Goal: Task Accomplishment & Management: Manage account settings

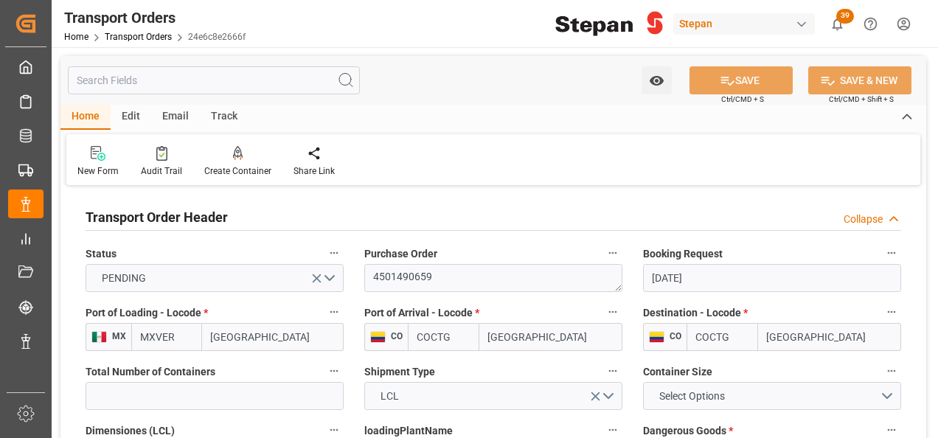
scroll to position [369, 0]
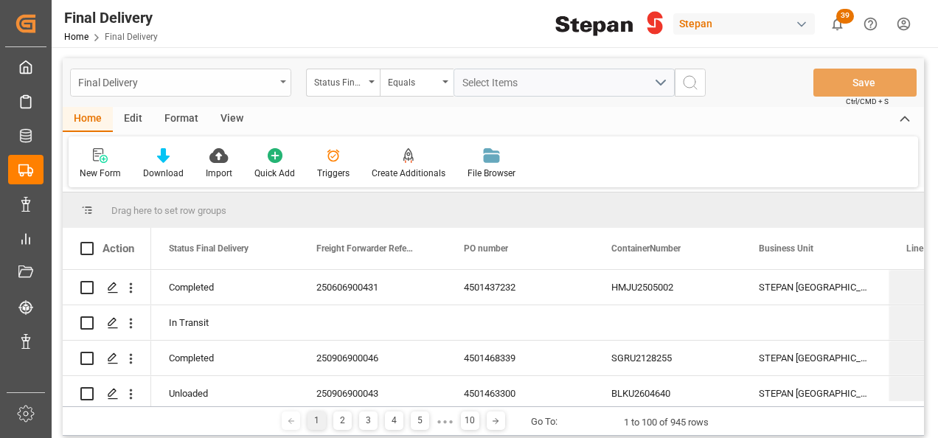
click at [283, 75] on div "Final Delivery" at bounding box center [180, 83] width 221 height 28
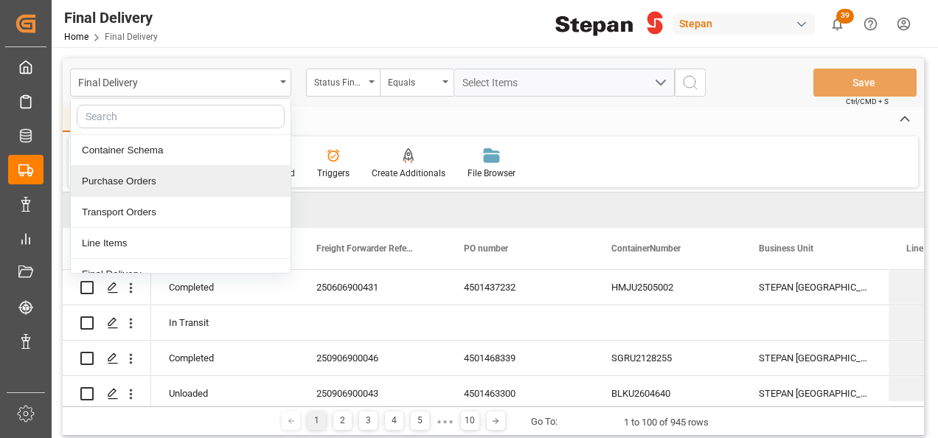
click at [114, 176] on div "Purchase Orders" at bounding box center [181, 181] width 220 height 31
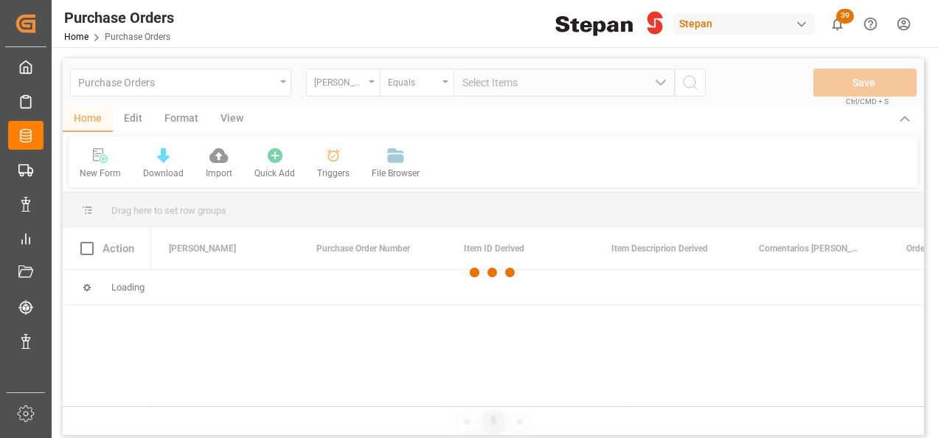
click at [372, 81] on div at bounding box center [493, 272] width 861 height 429
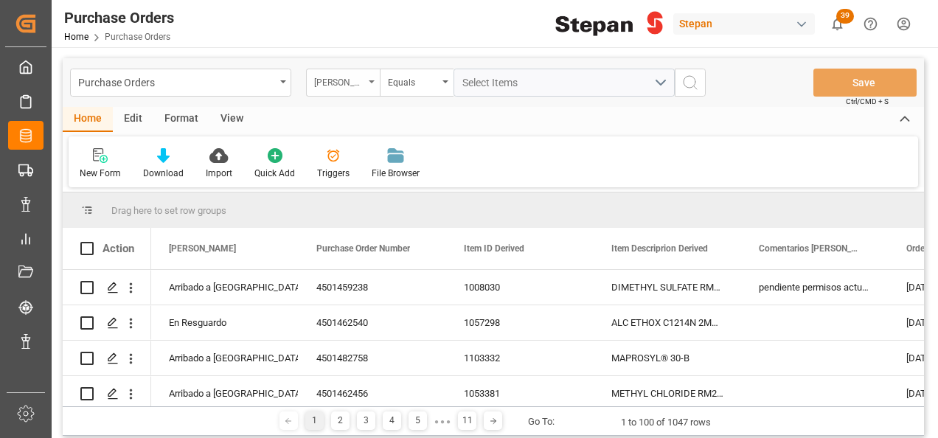
click at [372, 80] on icon "open menu" at bounding box center [372, 81] width 6 height 3
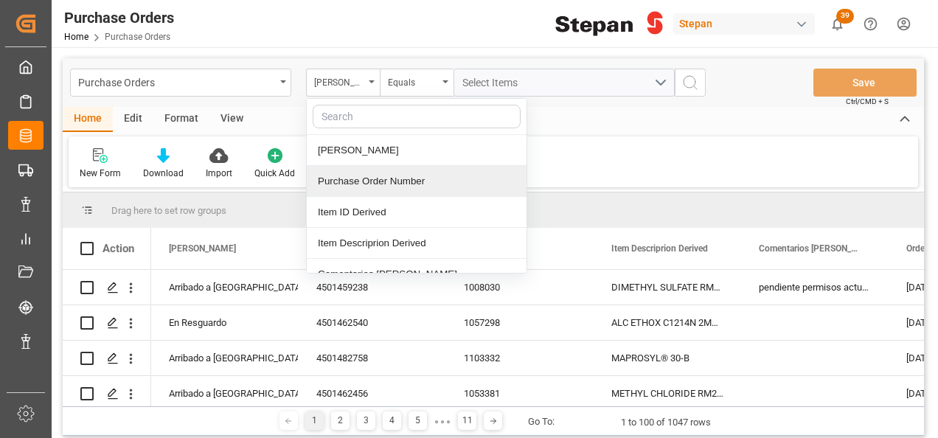
click at [332, 177] on div "Purchase Order Number" at bounding box center [417, 181] width 220 height 31
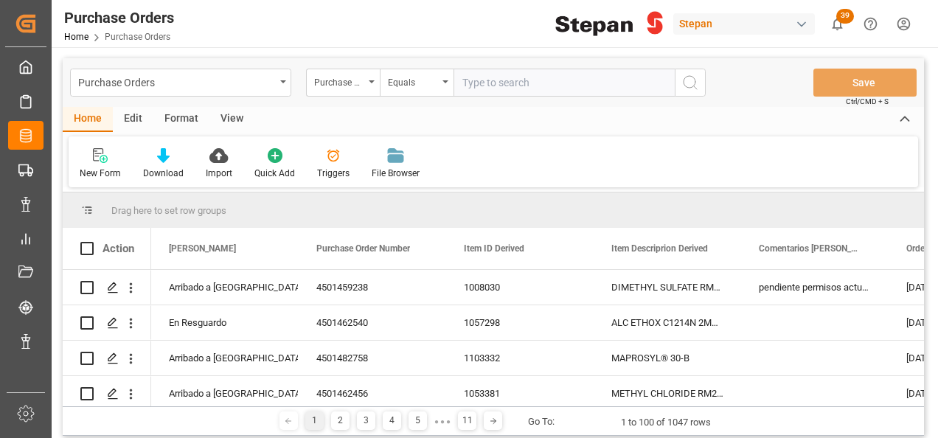
click at [481, 87] on input "text" at bounding box center [563, 83] width 221 height 28
type input "4501462559"
click at [692, 86] on icon "search button" at bounding box center [690, 83] width 18 height 18
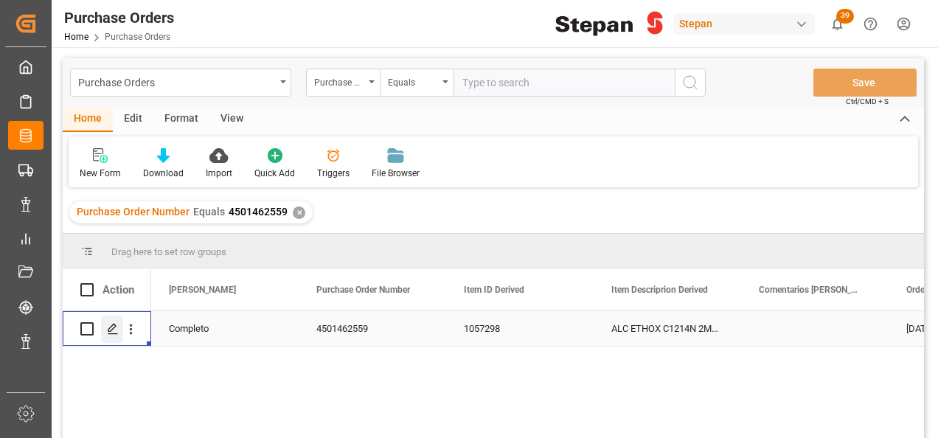
click at [114, 327] on icon "Press SPACE to select this row." at bounding box center [113, 329] width 12 height 12
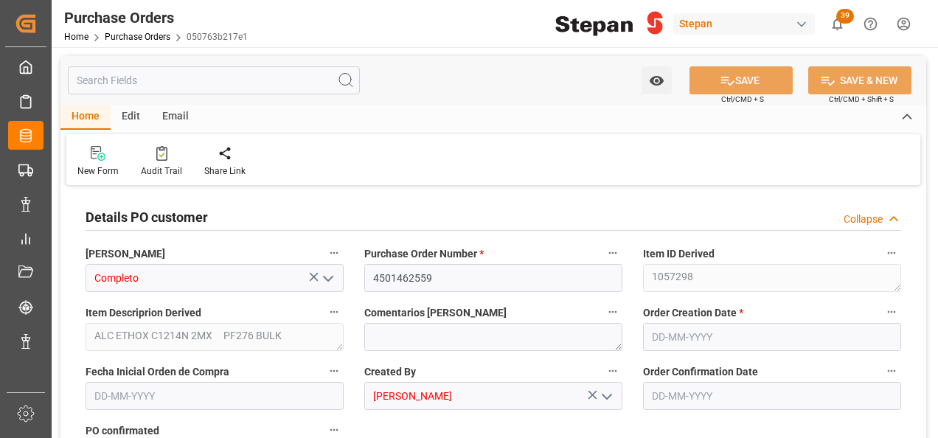
type input "1"
type input "[DATE]"
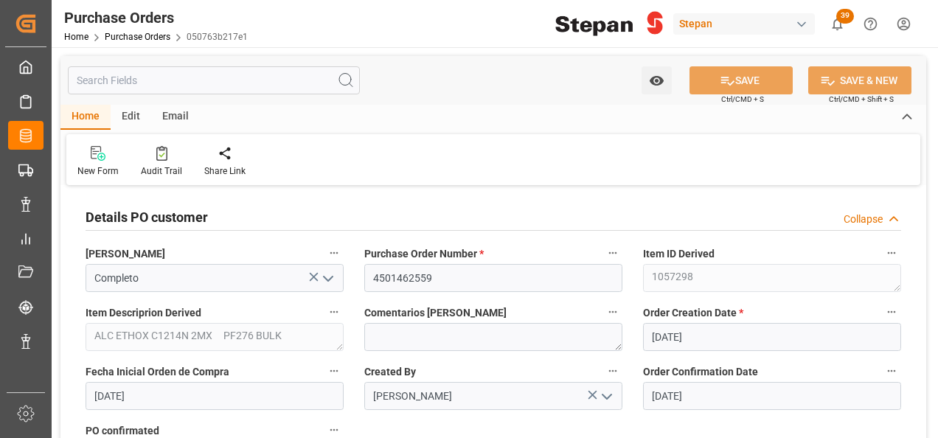
type input "[DATE]"
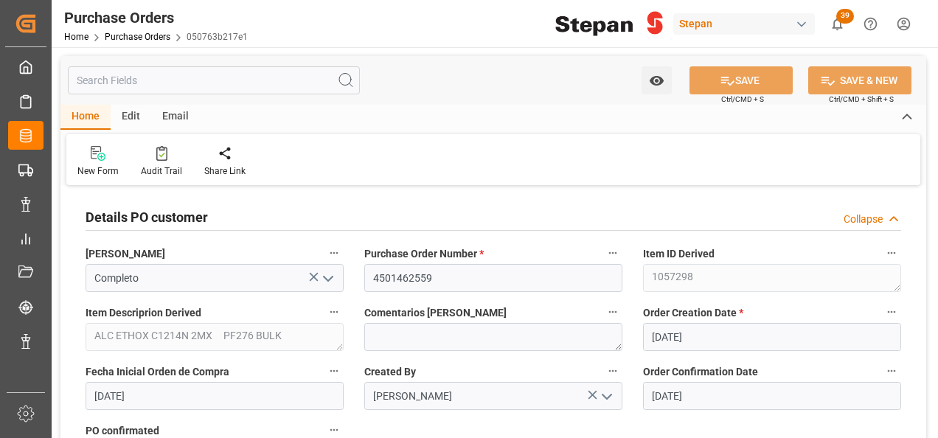
type input "[DATE]"
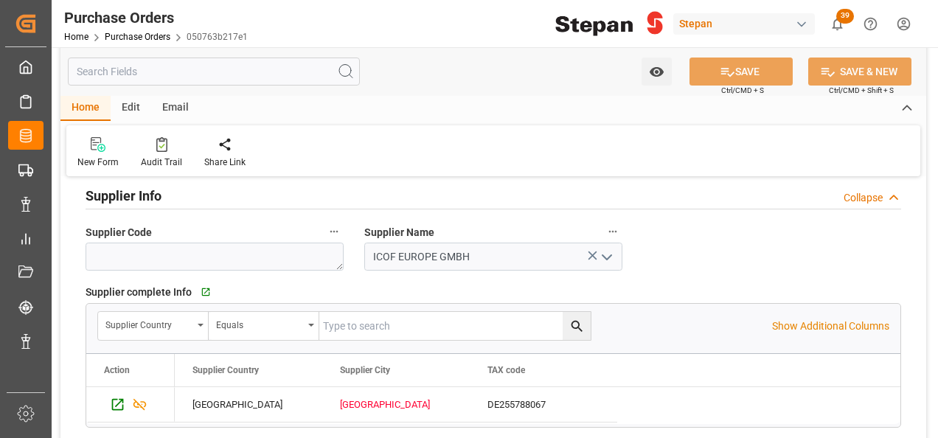
scroll to position [811, 0]
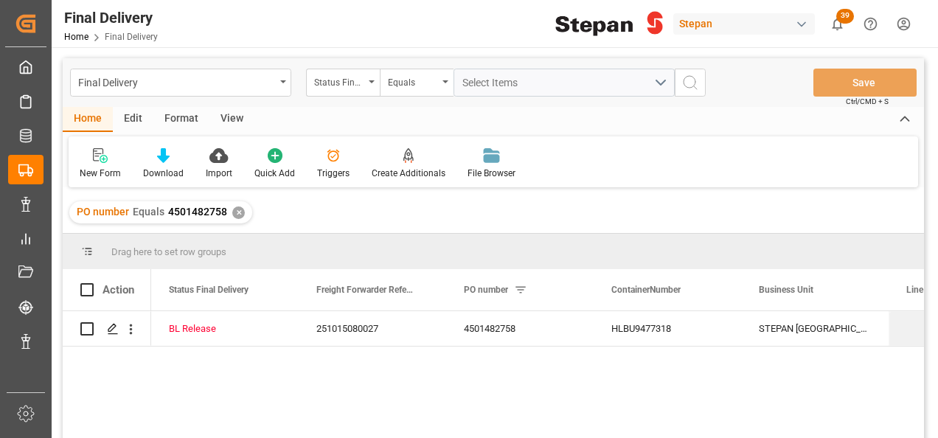
click at [234, 208] on div "✕" at bounding box center [238, 212] width 13 height 13
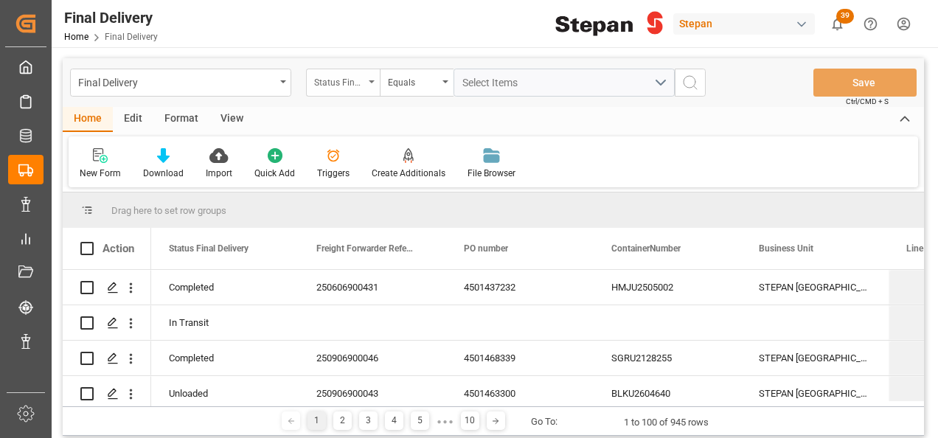
click at [366, 82] on div "Status Final Delivery" at bounding box center [343, 83] width 74 height 28
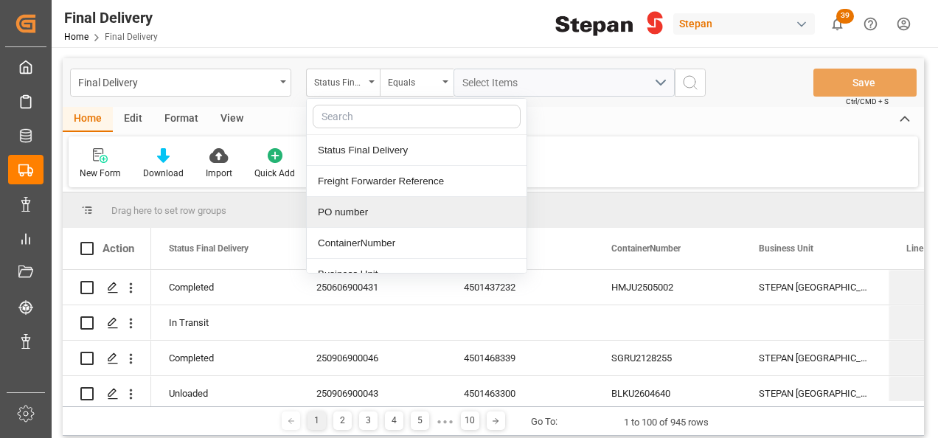
click at [340, 217] on div "PO number" at bounding box center [417, 212] width 220 height 31
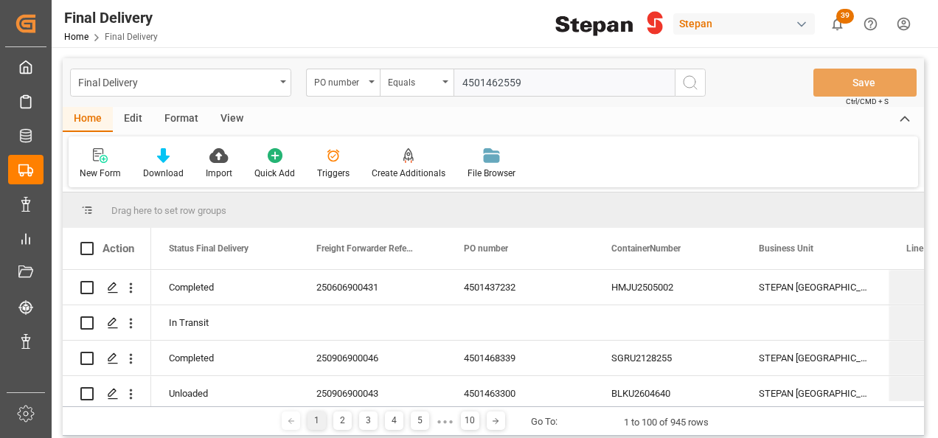
type input "4501462559"
click at [690, 80] on icon "search button" at bounding box center [690, 83] width 18 height 18
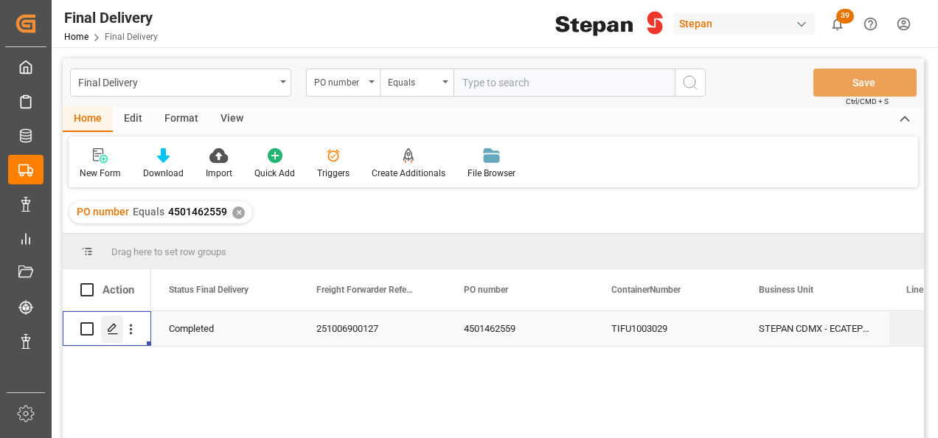
click at [114, 330] on icon "Press SPACE to select this row." at bounding box center [113, 329] width 12 height 12
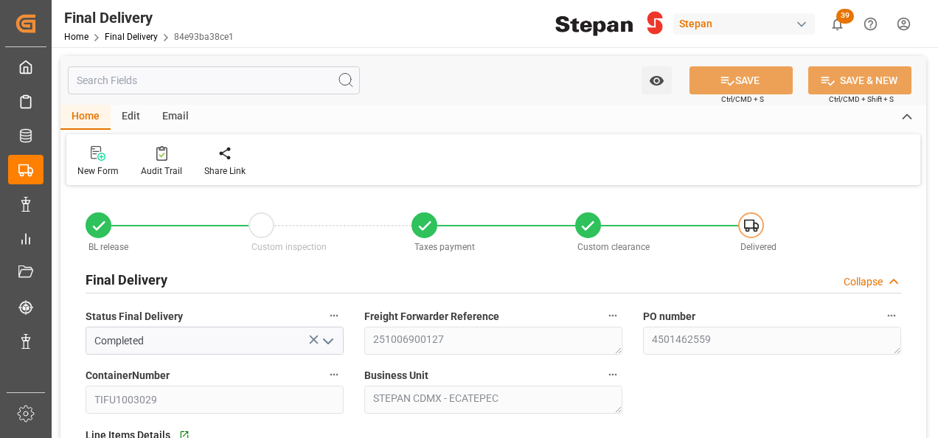
type input "[DATE]"
type input "27-09-2025"
type input "29-09-2025"
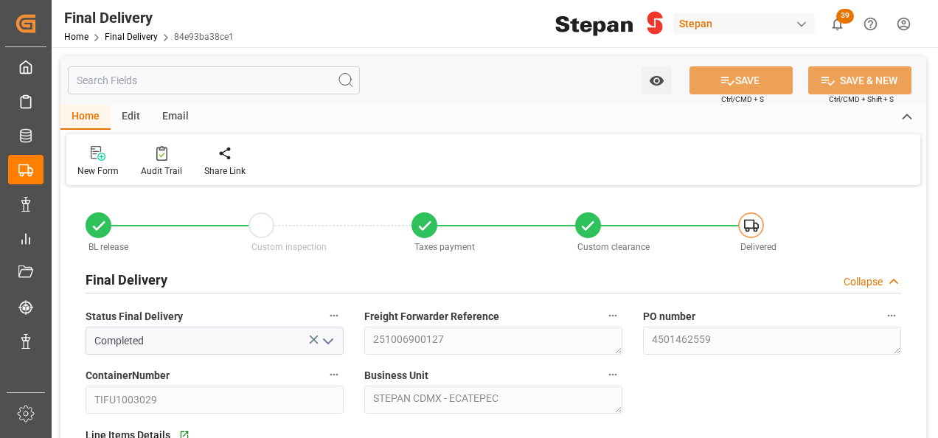
type input "29-09-2025 00:00"
type input "[DATE]"
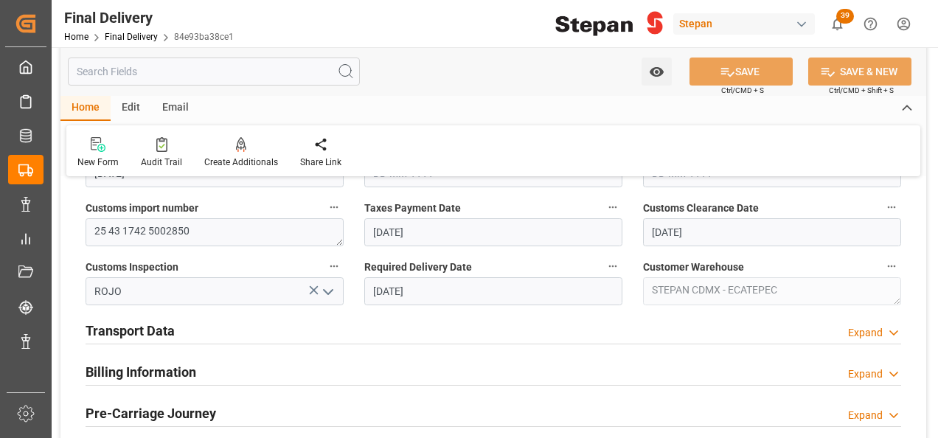
scroll to position [516, 0]
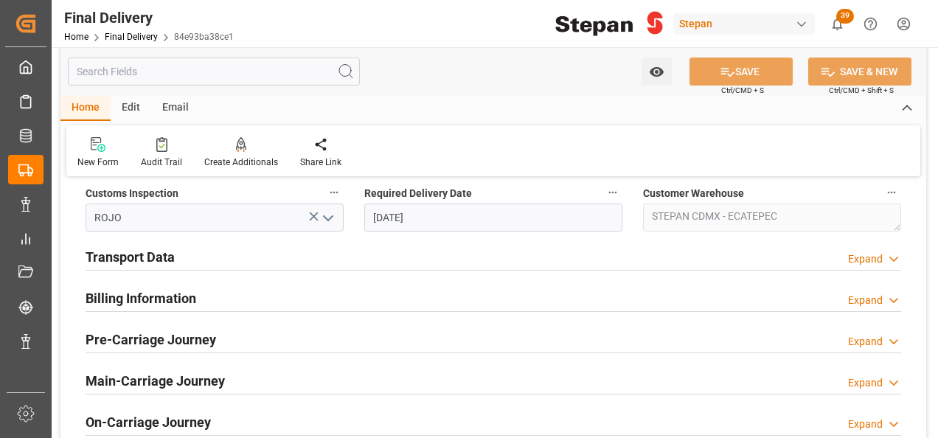
click at [142, 255] on h2 "Transport Data" at bounding box center [130, 257] width 89 height 20
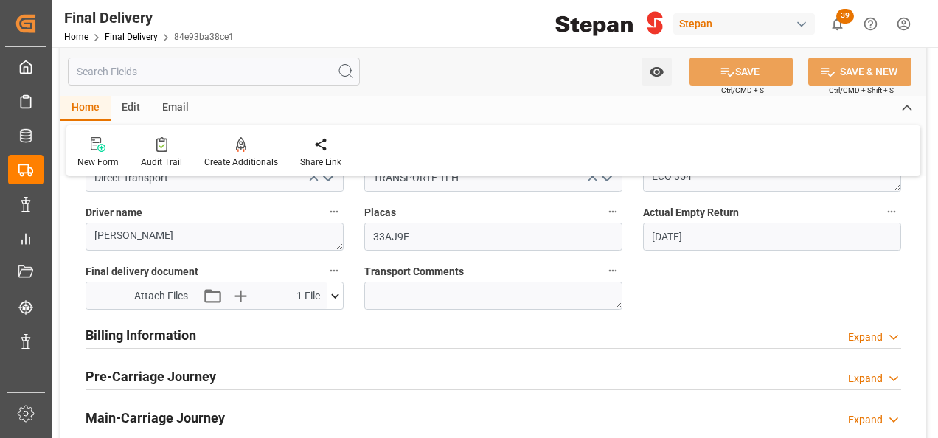
scroll to position [737, 0]
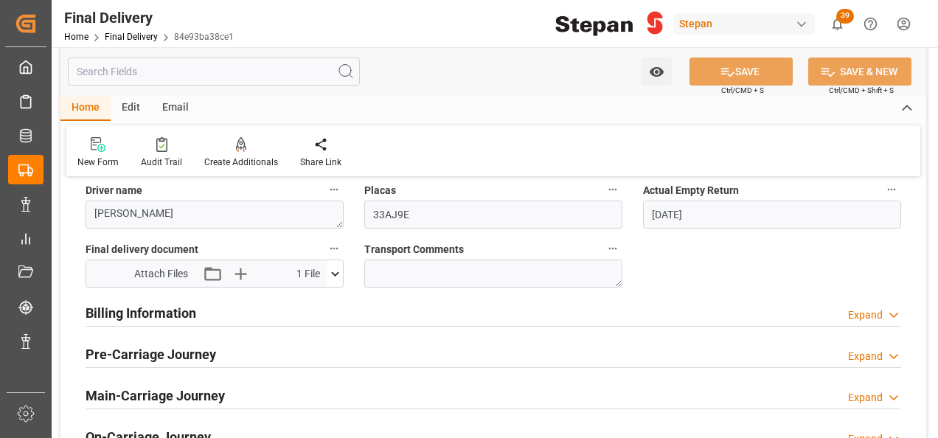
click at [124, 312] on h2 "Billing Information" at bounding box center [141, 313] width 111 height 20
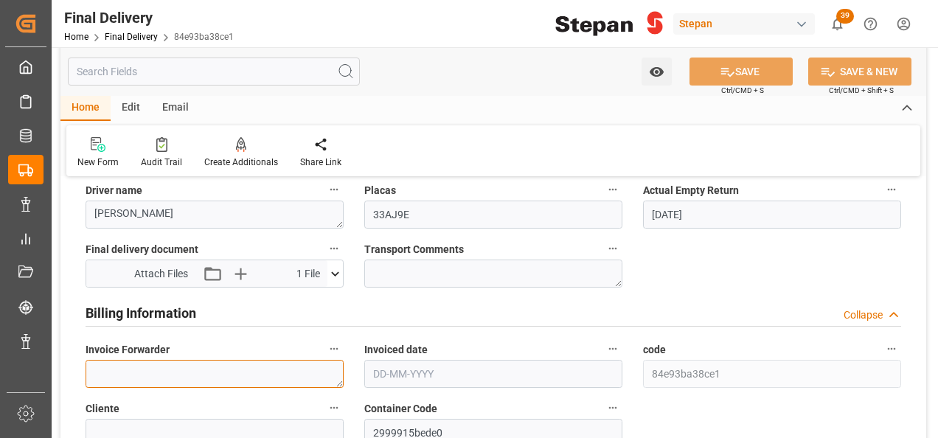
click at [142, 375] on textarea at bounding box center [215, 374] width 258 height 28
paste textarea "LM457952"
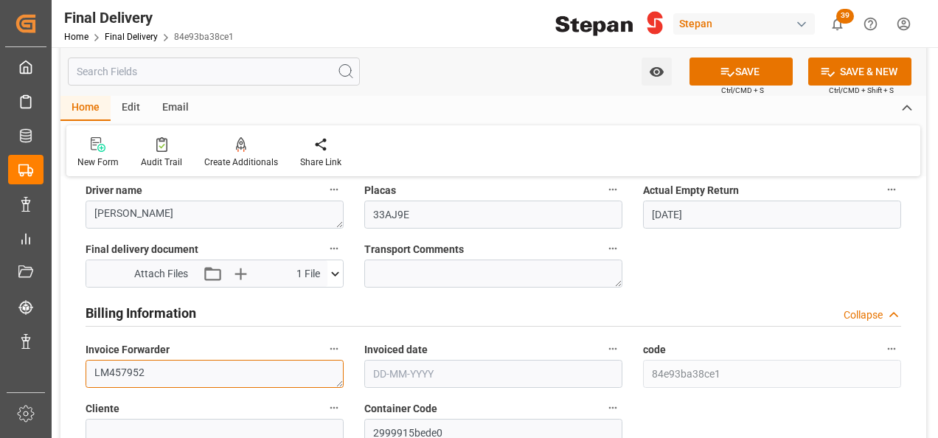
type textarea "LM457952"
click at [421, 373] on input "text" at bounding box center [493, 374] width 258 height 28
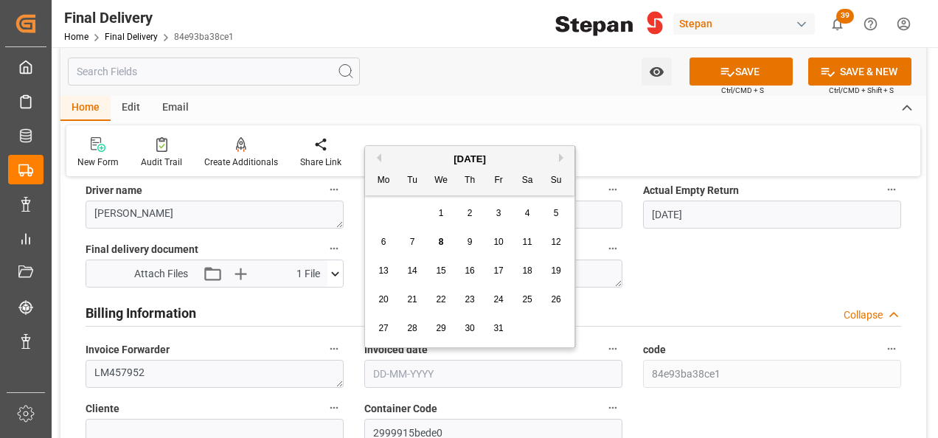
click at [406, 159] on div "October 2025" at bounding box center [469, 159] width 209 height 15
click at [502, 210] on div "3" at bounding box center [499, 214] width 18 height 18
type input "[DATE]"
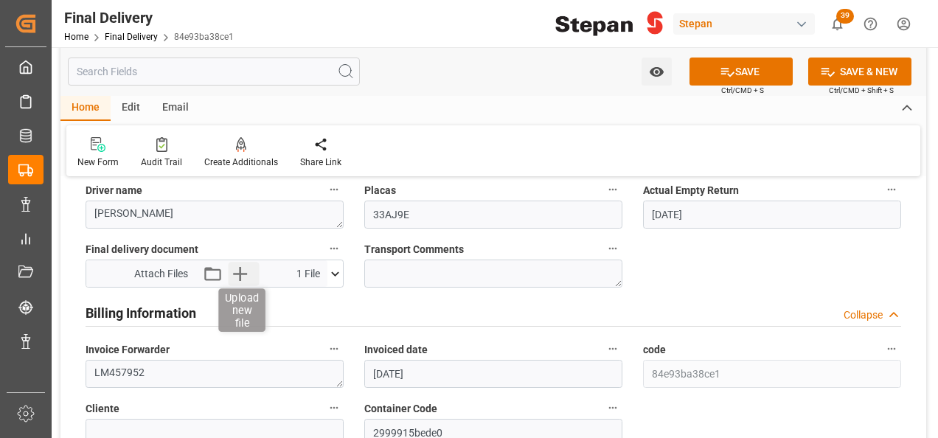
click at [242, 268] on icon "button" at bounding box center [240, 274] width 24 height 24
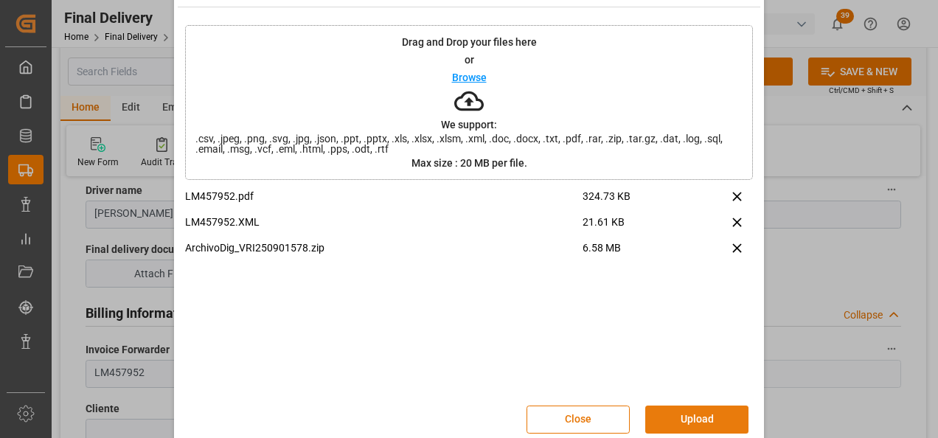
scroll to position [58, 0]
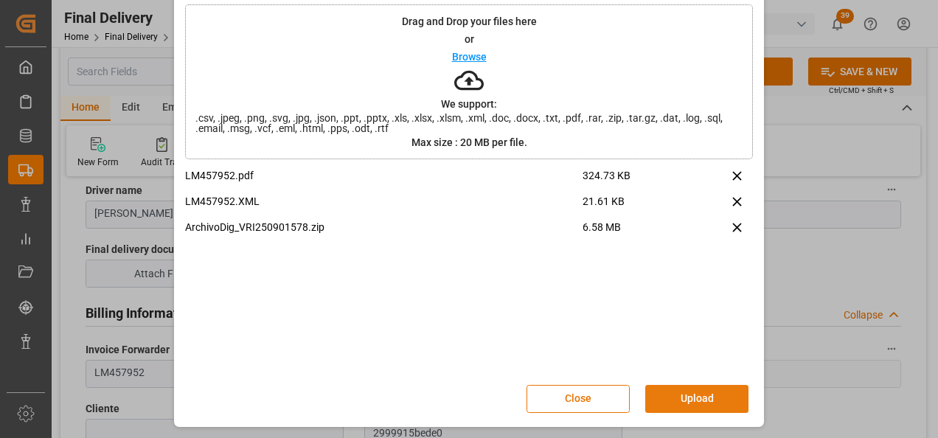
click at [672, 401] on button "Upload" at bounding box center [696, 399] width 103 height 28
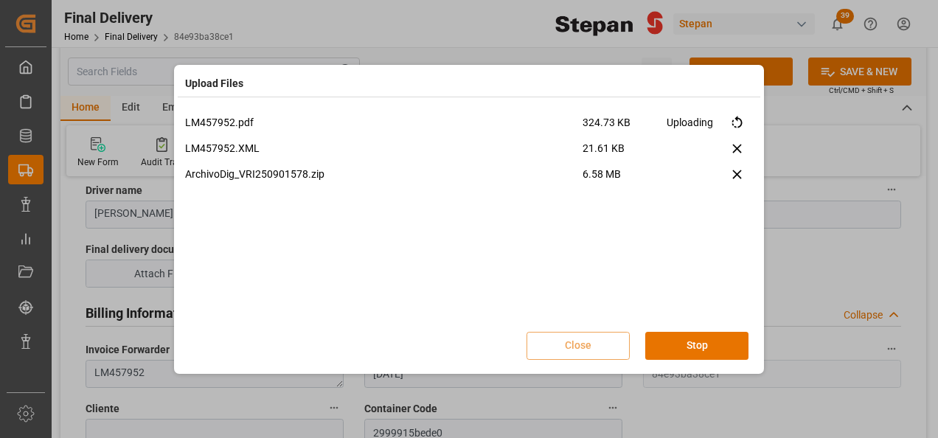
scroll to position [0, 0]
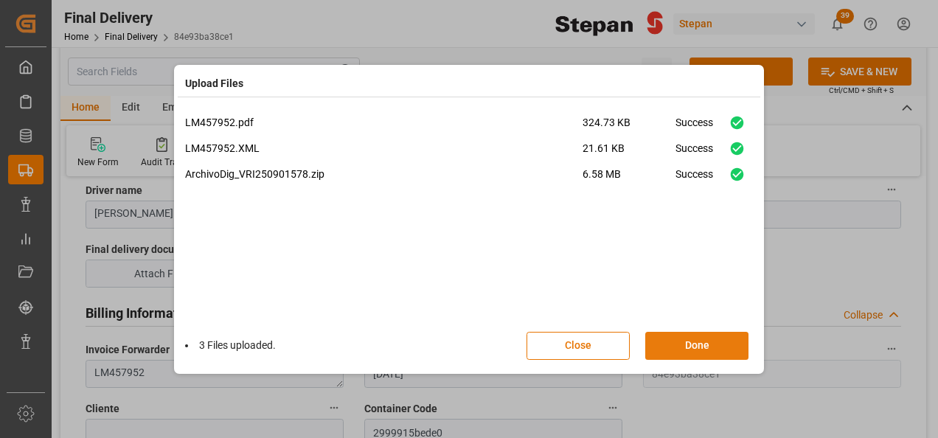
click at [689, 347] on button "Done" at bounding box center [696, 346] width 103 height 28
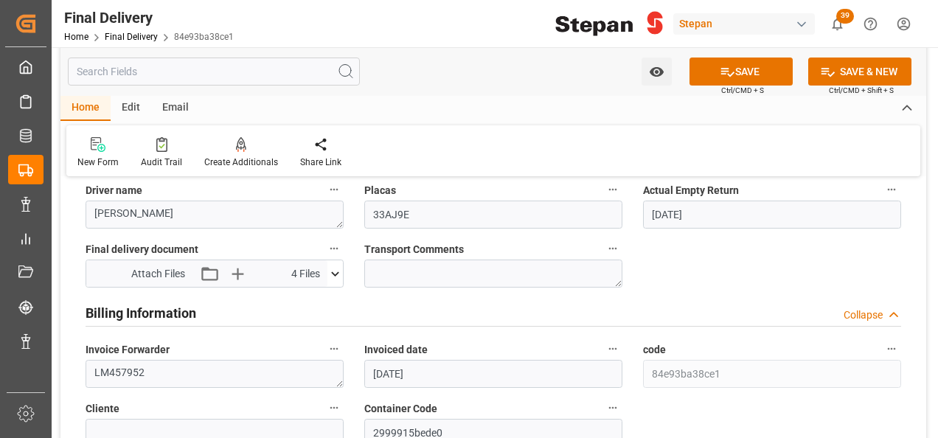
drag, startPoint x: 731, startPoint y: 73, endPoint x: 641, endPoint y: 122, distance: 101.6
click at [730, 73] on icon at bounding box center [727, 71] width 15 height 15
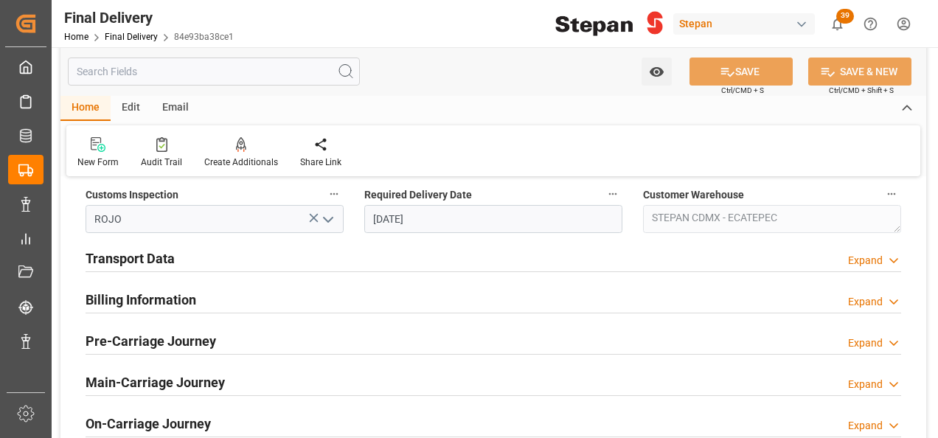
scroll to position [442, 0]
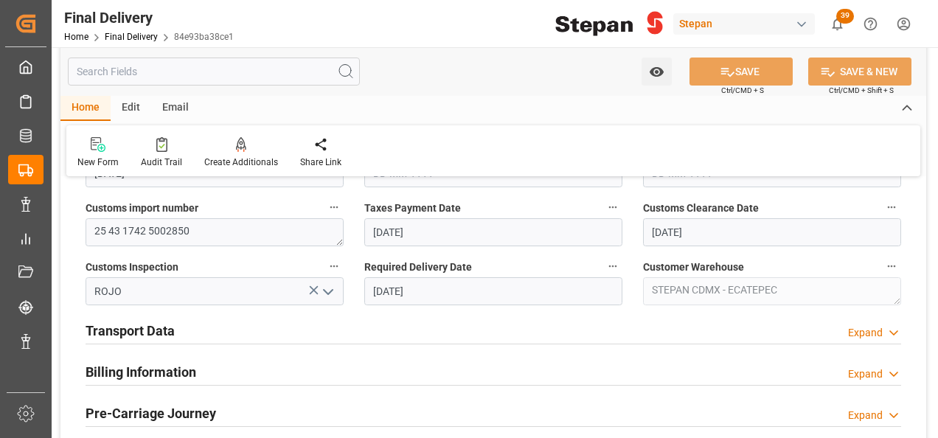
click at [153, 366] on h2 "Billing Information" at bounding box center [141, 372] width 111 height 20
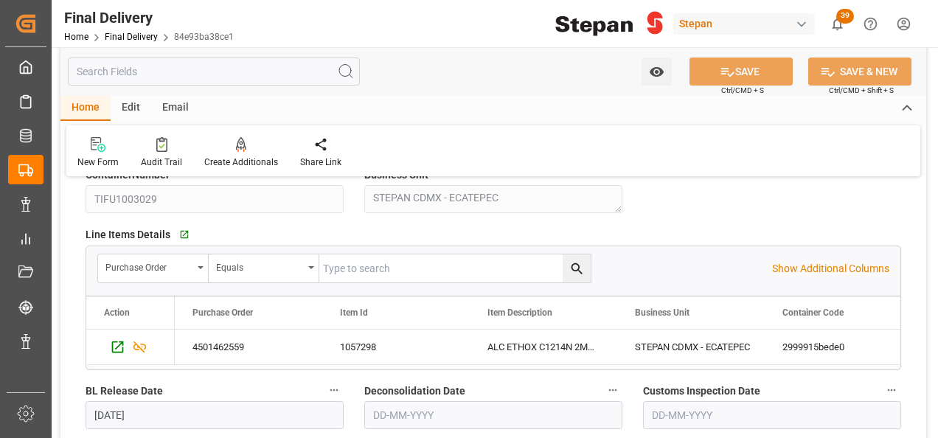
scroll to position [147, 0]
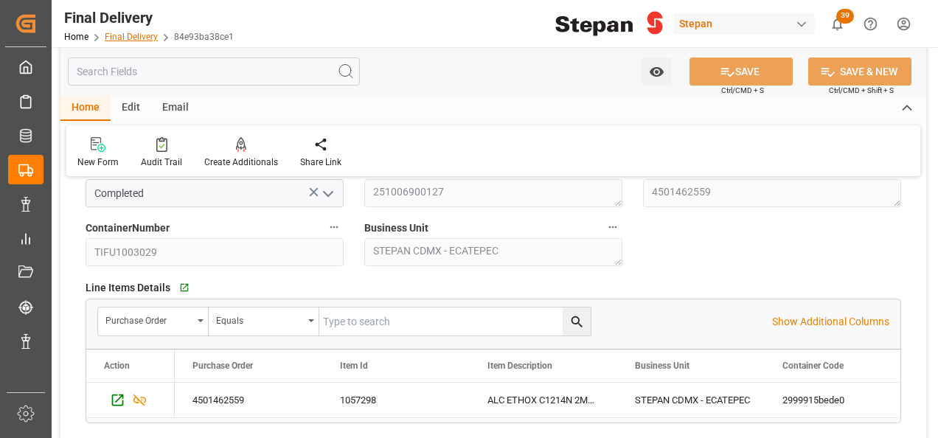
click at [128, 34] on link "Final Delivery" at bounding box center [131, 37] width 53 height 10
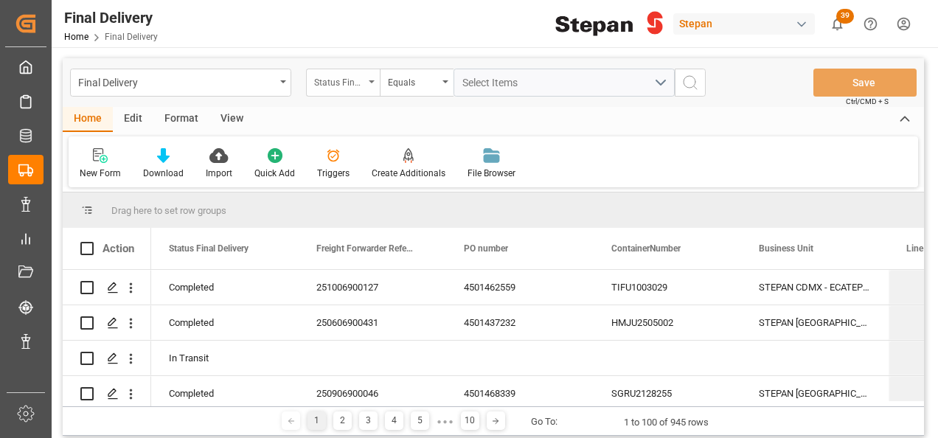
click at [372, 81] on icon "open menu" at bounding box center [372, 81] width 6 height 3
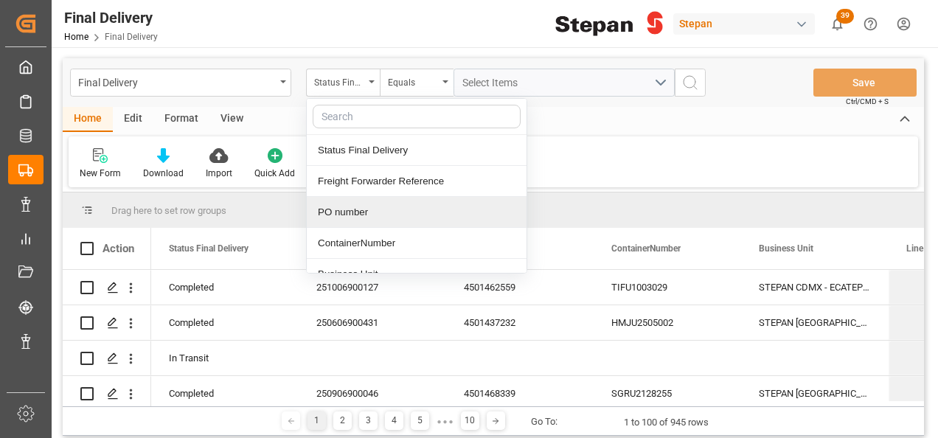
click at [338, 211] on div "PO number" at bounding box center [417, 212] width 220 height 31
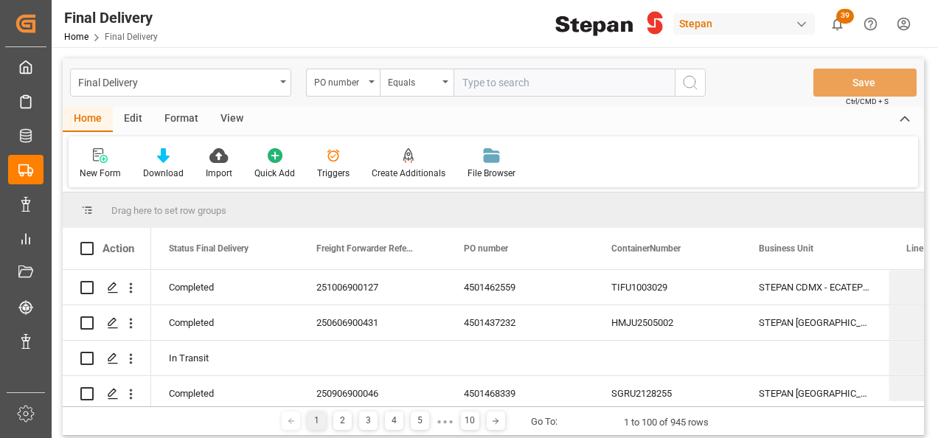
click at [478, 78] on input "text" at bounding box center [563, 83] width 221 height 28
type input "4501462594"
click at [705, 85] on button "search button" at bounding box center [690, 83] width 31 height 28
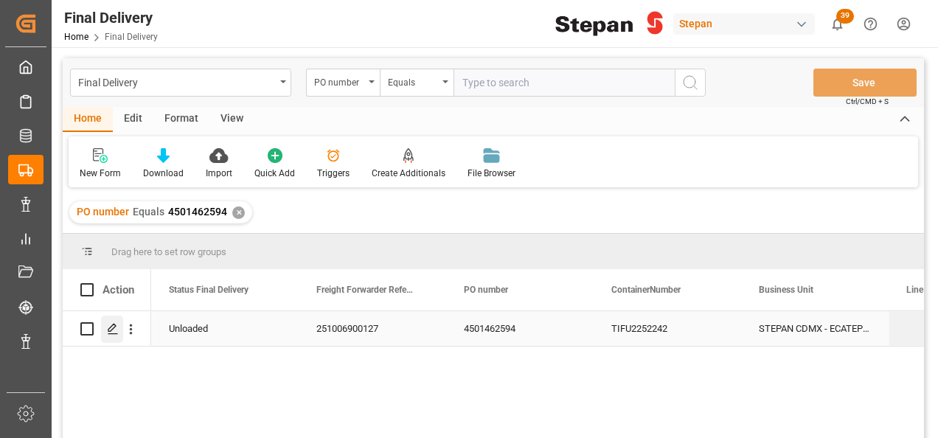
click at [112, 326] on polygon "Press SPACE to select this row." at bounding box center [111, 327] width 7 height 7
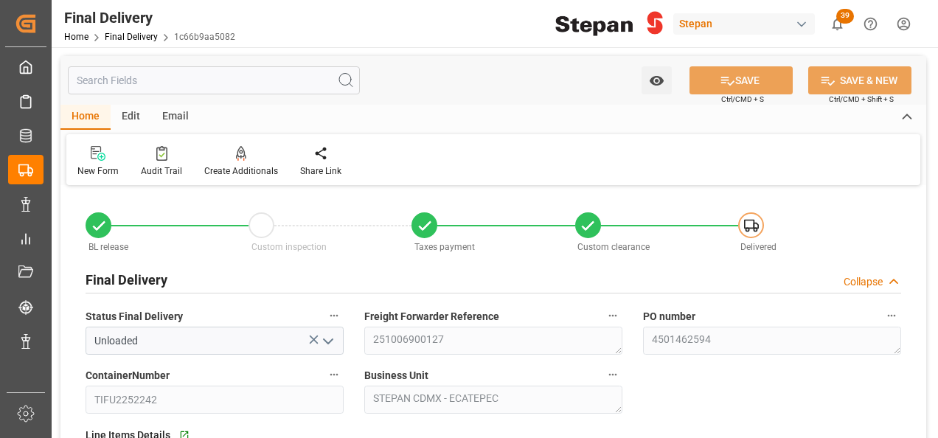
type input "[DATE]"
type input "04-10-2025"
type input "[DATE]"
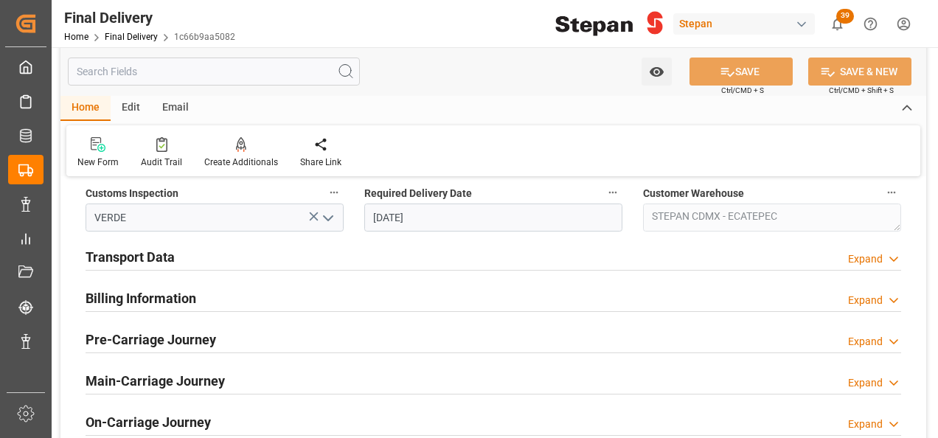
scroll to position [590, 0]
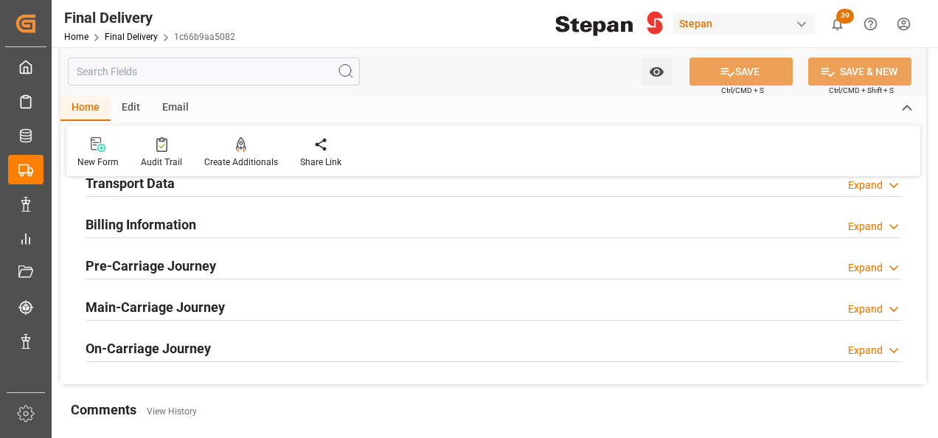
click at [100, 216] on h2 "Billing Information" at bounding box center [141, 225] width 111 height 20
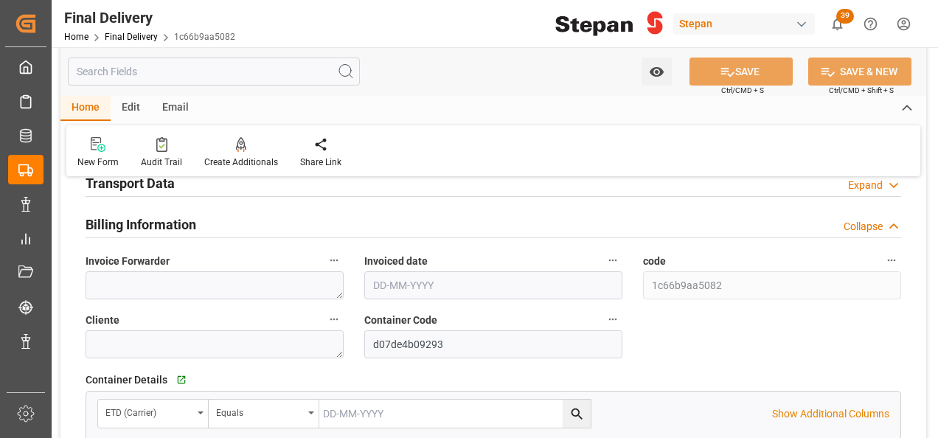
click at [135, 185] on h2 "Transport Data" at bounding box center [130, 183] width 89 height 20
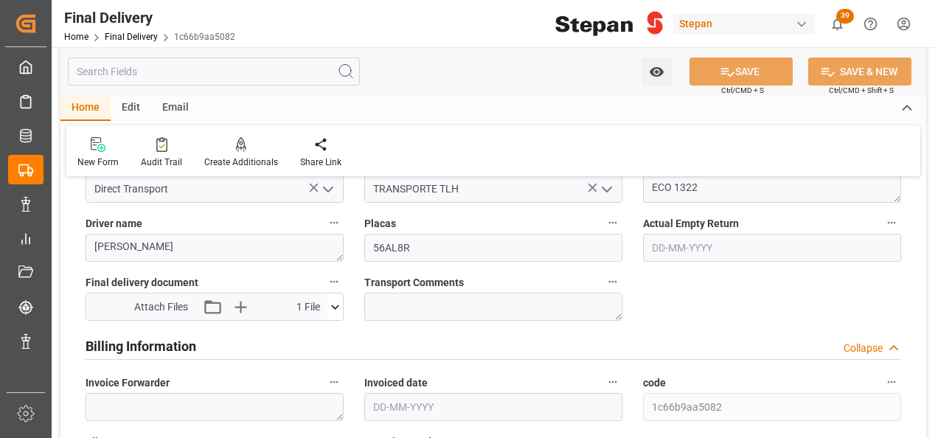
scroll to position [737, 0]
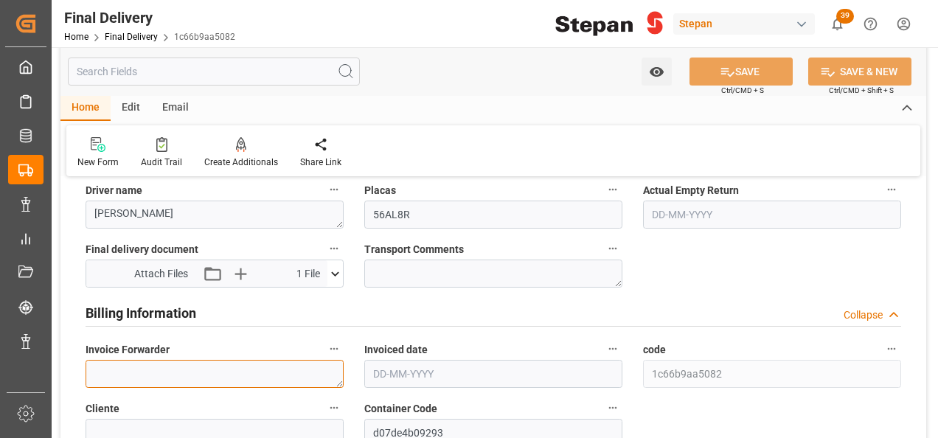
click at [145, 374] on textarea at bounding box center [215, 374] width 258 height 28
click at [404, 379] on input "text" at bounding box center [493, 374] width 258 height 28
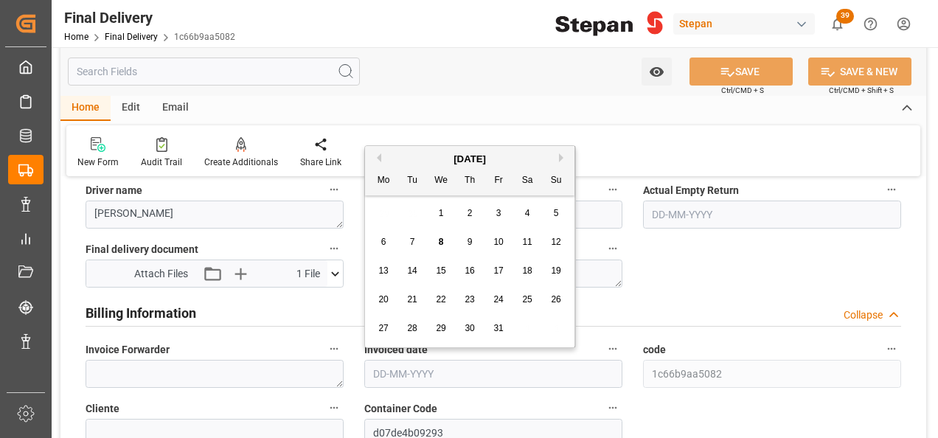
click at [414, 145] on div "New Form Audit Trail Create Additionals Share Link" at bounding box center [493, 150] width 854 height 51
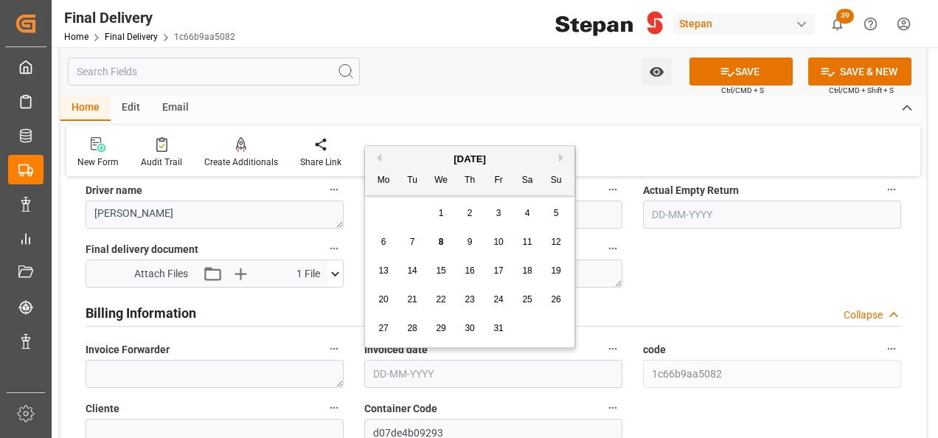
click at [425, 369] on input "text" at bounding box center [493, 374] width 258 height 28
click at [410, 156] on div "October 2025" at bounding box center [469, 159] width 209 height 15
click at [501, 219] on div "3" at bounding box center [499, 214] width 18 height 18
type input "[DATE]"
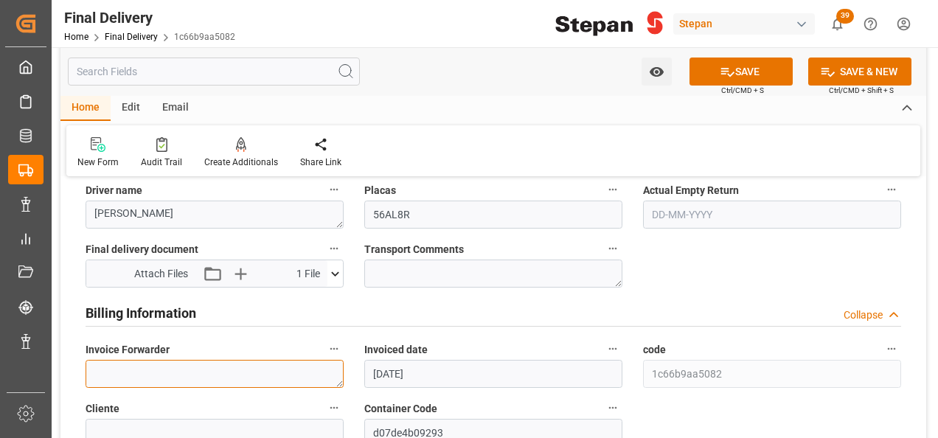
drag, startPoint x: 125, startPoint y: 372, endPoint x: 106, endPoint y: 369, distance: 19.4
click at [125, 372] on textarea at bounding box center [215, 374] width 258 height 28
paste textarea "LM457948 y LM457950"
type textarea "LM457948 y LM457950"
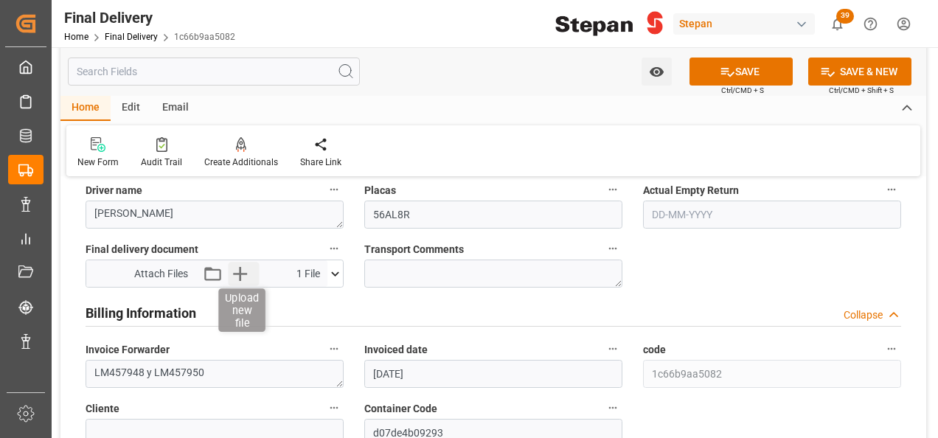
click at [240, 276] on icon "button" at bounding box center [240, 274] width 24 height 24
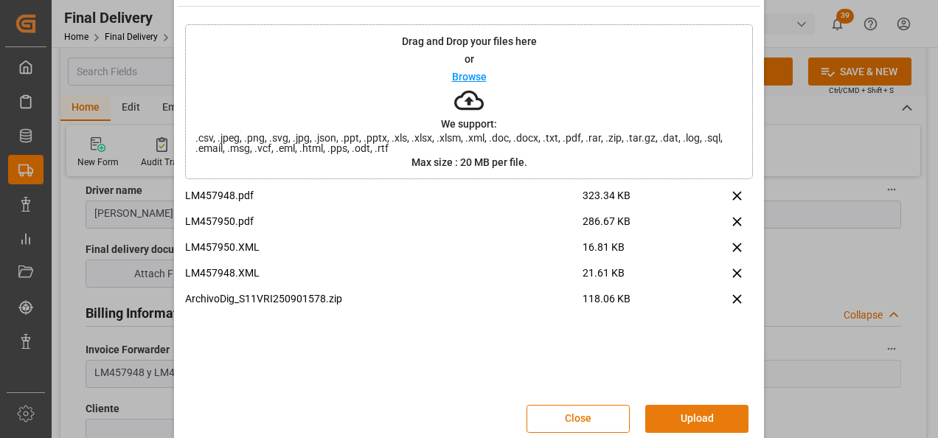
scroll to position [58, 0]
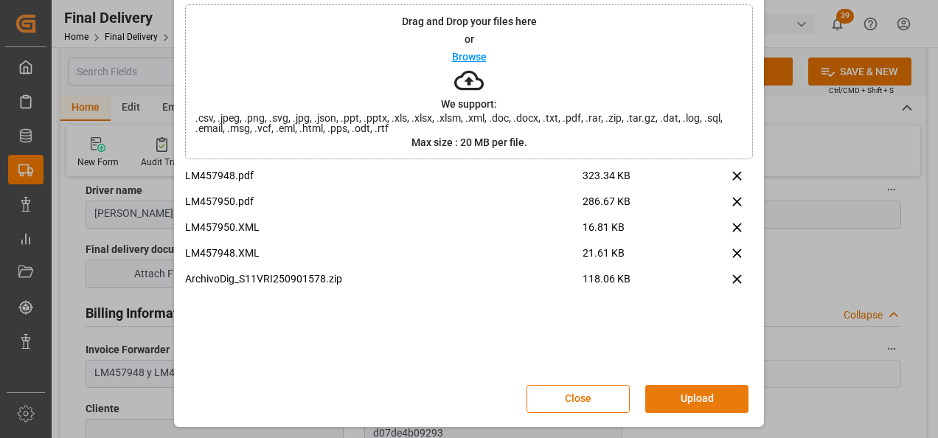
click at [723, 403] on button "Upload" at bounding box center [696, 399] width 103 height 28
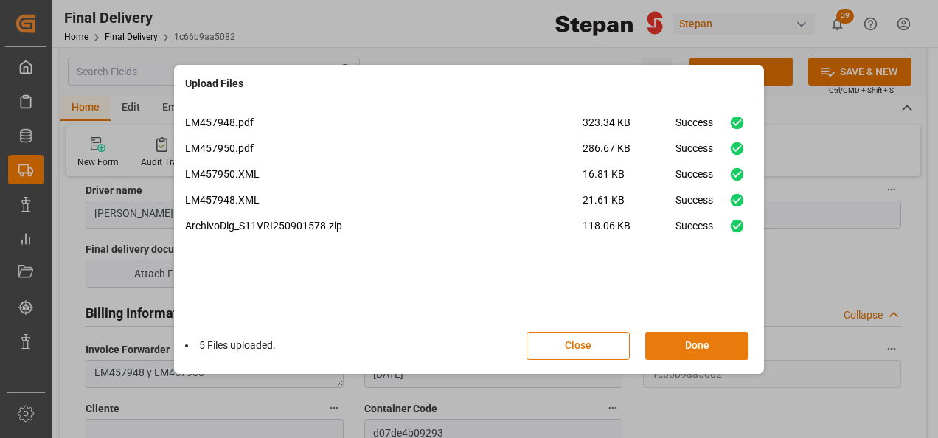
click at [724, 350] on button "Done" at bounding box center [696, 346] width 103 height 28
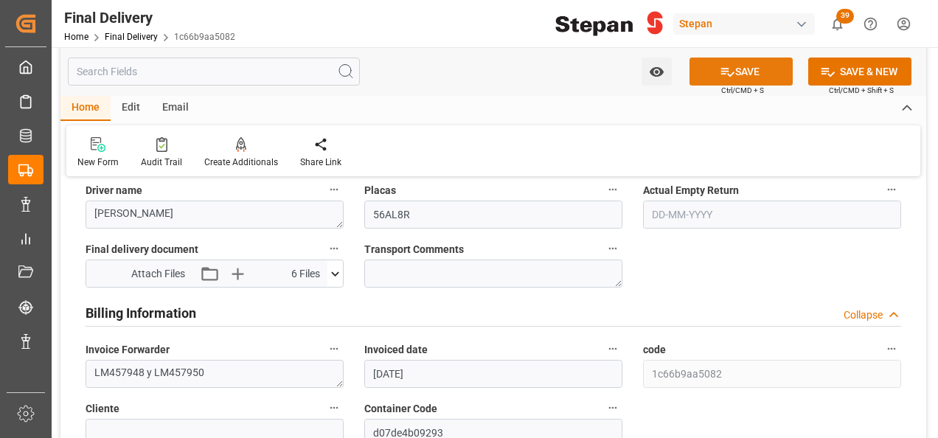
click at [743, 71] on button "SAVE" at bounding box center [740, 72] width 103 height 28
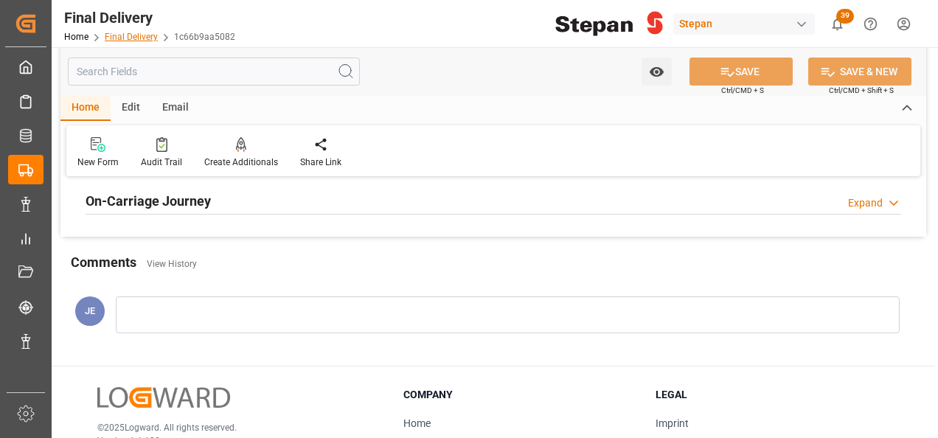
click at [142, 33] on link "Final Delivery" at bounding box center [131, 37] width 53 height 10
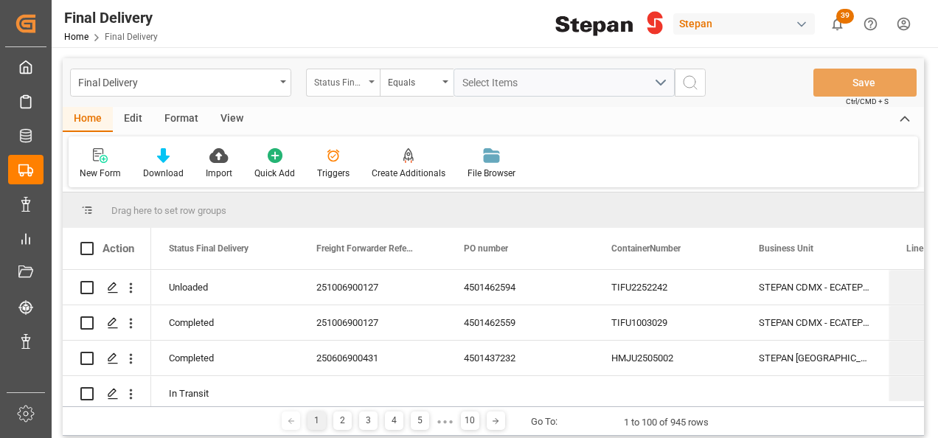
click at [373, 80] on icon "open menu" at bounding box center [372, 81] width 6 height 3
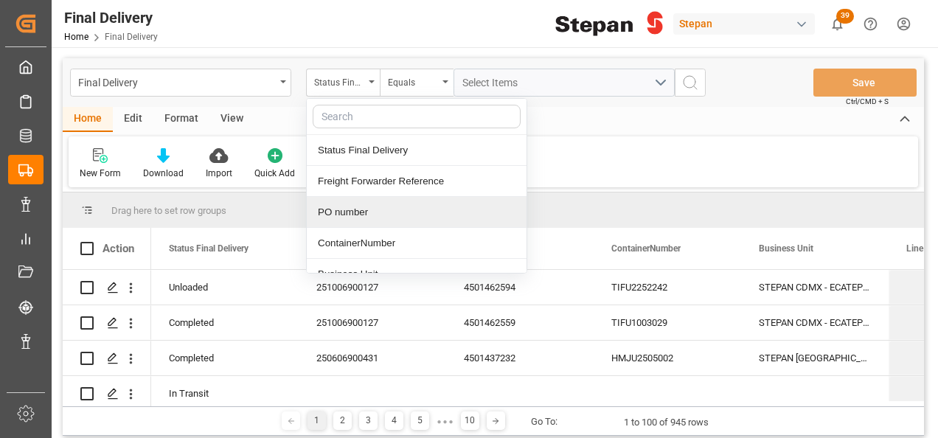
click at [344, 214] on div "PO number" at bounding box center [417, 212] width 220 height 31
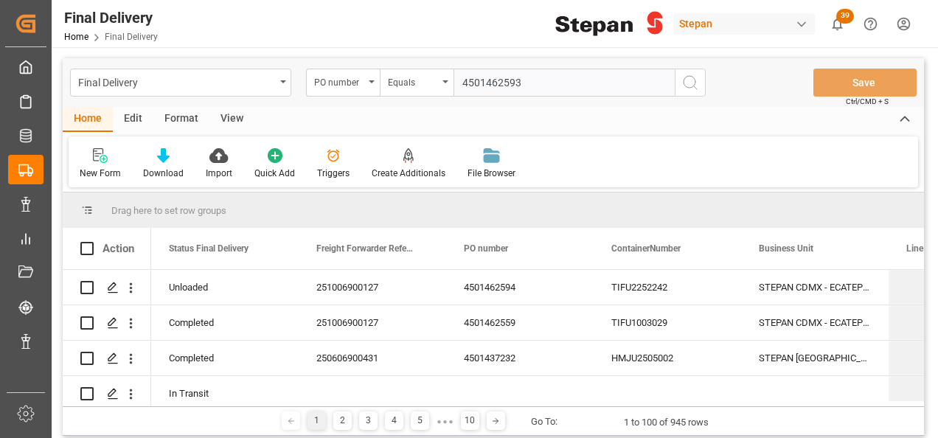
type input "4501462593"
click at [689, 77] on icon "search button" at bounding box center [690, 83] width 18 height 18
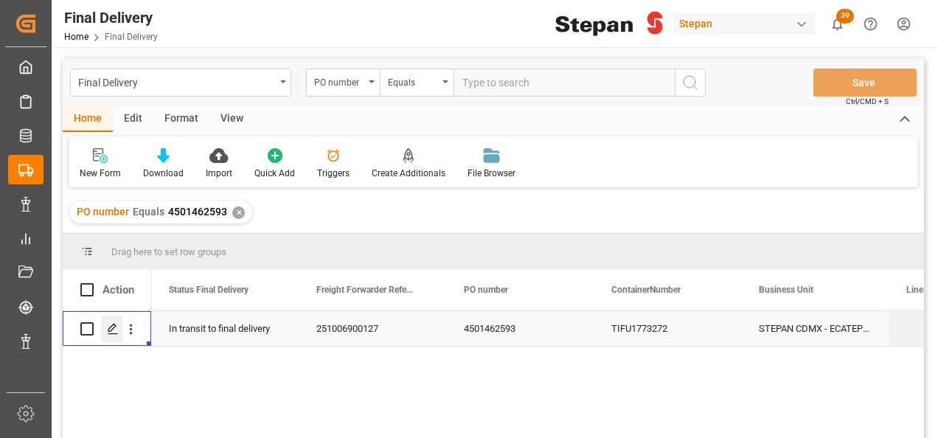
click at [114, 339] on div "Press SPACE to select this row." at bounding box center [112, 329] width 22 height 27
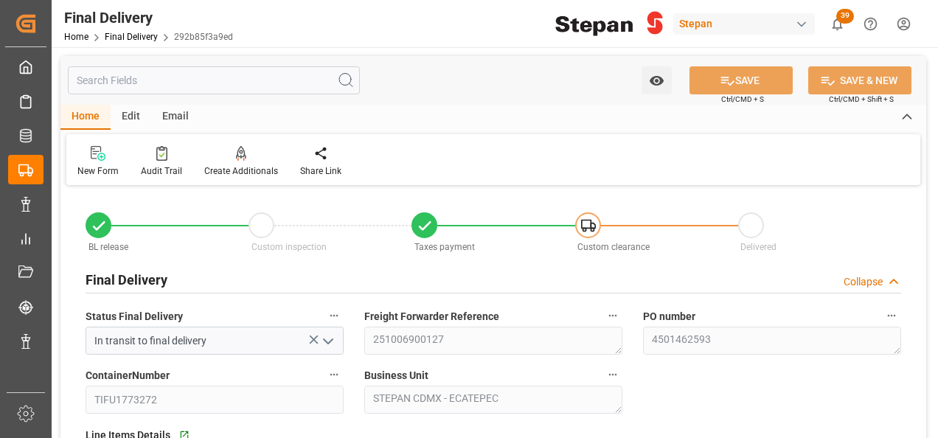
type input "[DATE]"
type input "06-10-2025"
type input "02-10-2025"
type input "07-10-2025"
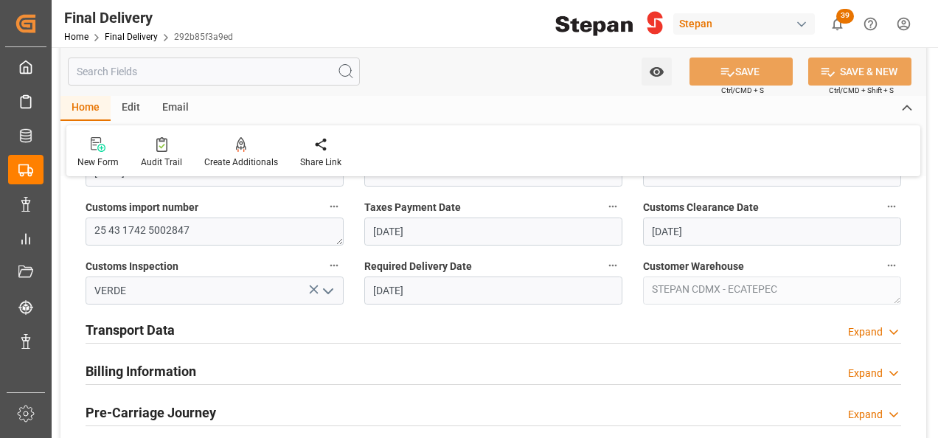
scroll to position [516, 0]
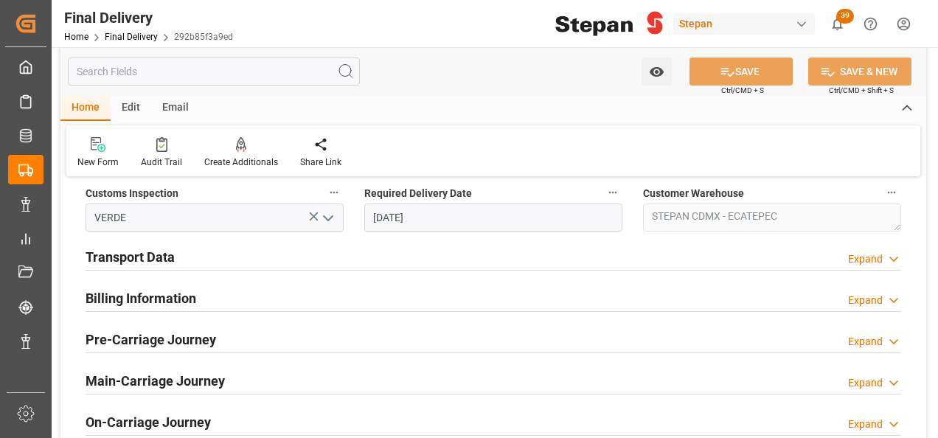
click at [133, 258] on h2 "Transport Data" at bounding box center [130, 257] width 89 height 20
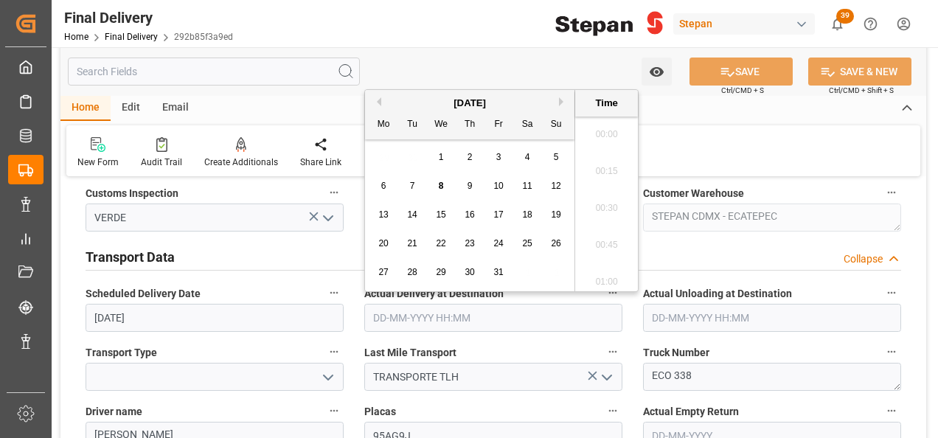
click at [458, 313] on input "text" at bounding box center [493, 318] width 258 height 28
click at [413, 187] on span "7" at bounding box center [412, 186] width 5 height 10
type input "07-10-2025 00:00"
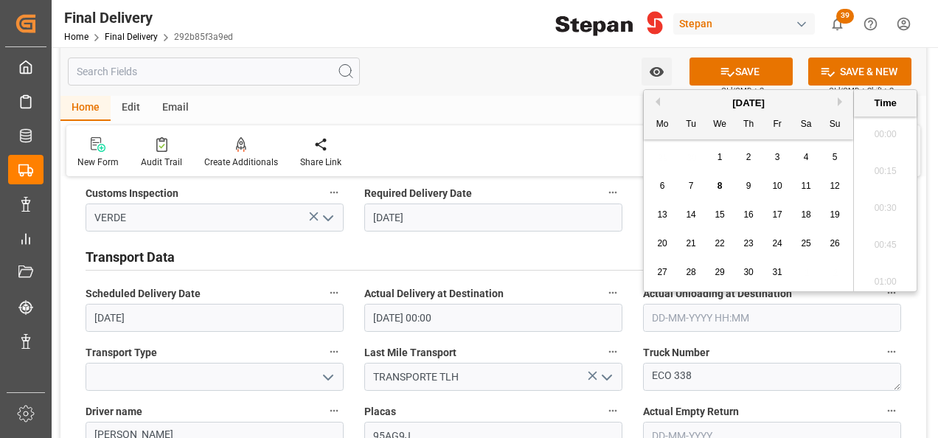
click at [690, 321] on input "text" at bounding box center [772, 318] width 258 height 28
click at [661, 170] on div "29 30 1 2 3 4 5" at bounding box center [748, 157] width 201 height 29
click at [690, 183] on span "7" at bounding box center [691, 186] width 5 height 10
type input "07-10-2025 00:00"
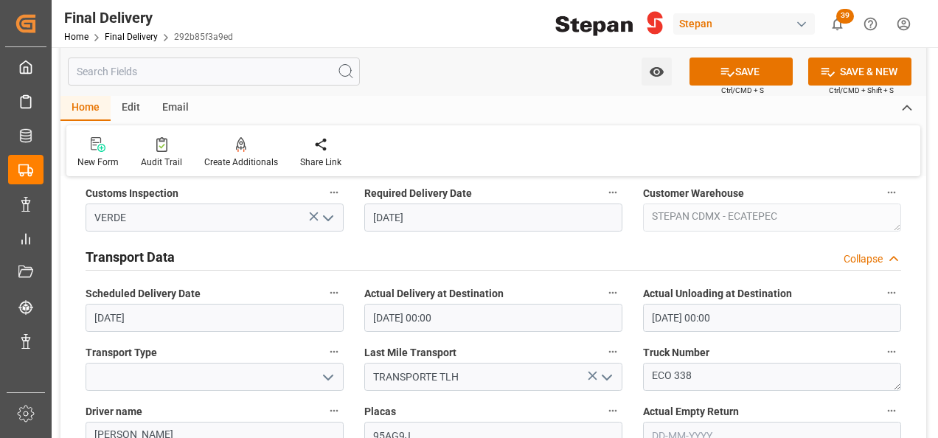
click at [557, 253] on div "Transport Data Collapse" at bounding box center [493, 256] width 815 height 28
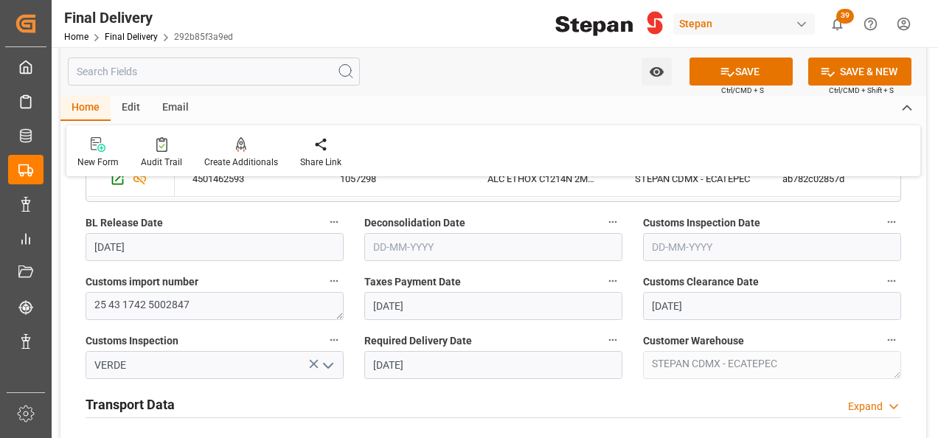
scroll to position [369, 0]
click at [139, 399] on h2 "Transport Data" at bounding box center [130, 404] width 89 height 20
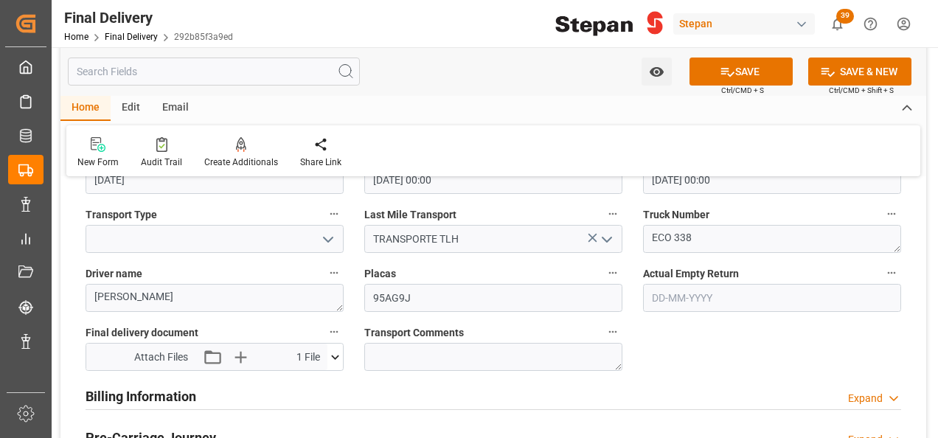
scroll to position [664, 0]
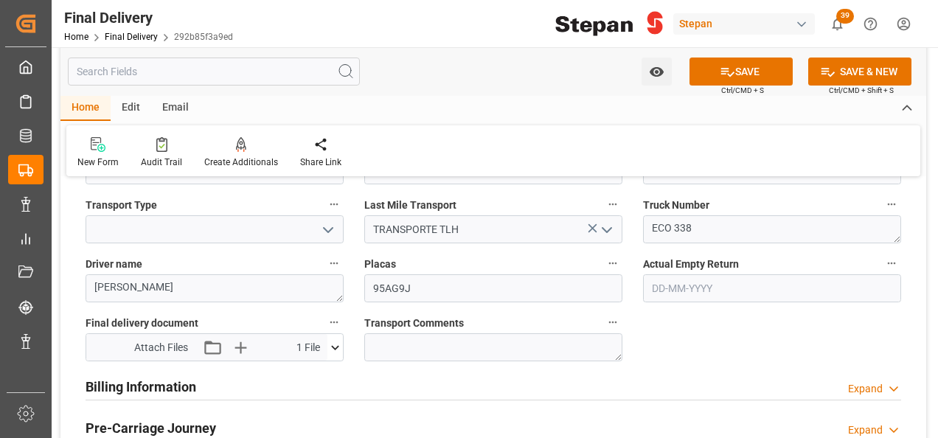
click at [333, 229] on icon "open menu" at bounding box center [328, 230] width 18 height 18
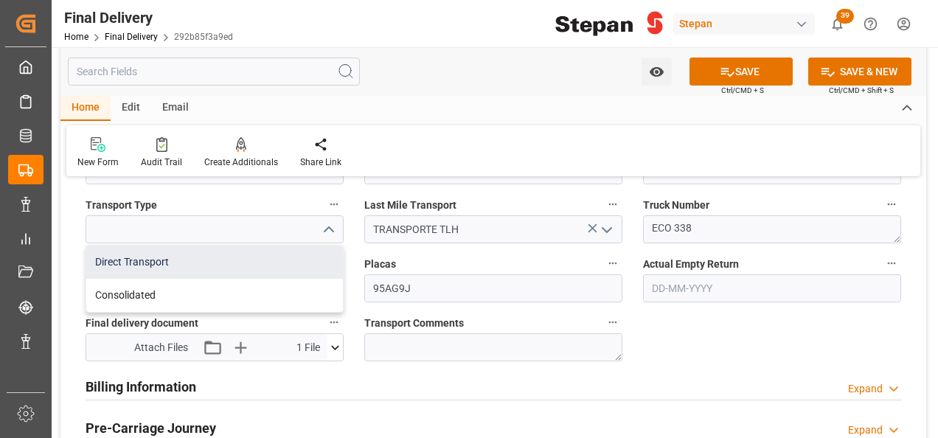
click at [169, 265] on div "Direct Transport" at bounding box center [214, 262] width 257 height 33
type input "Direct Transport"
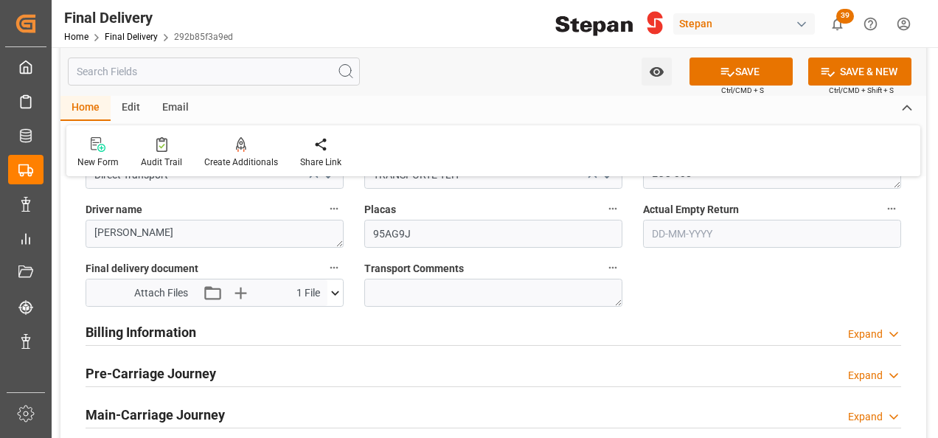
scroll to position [737, 0]
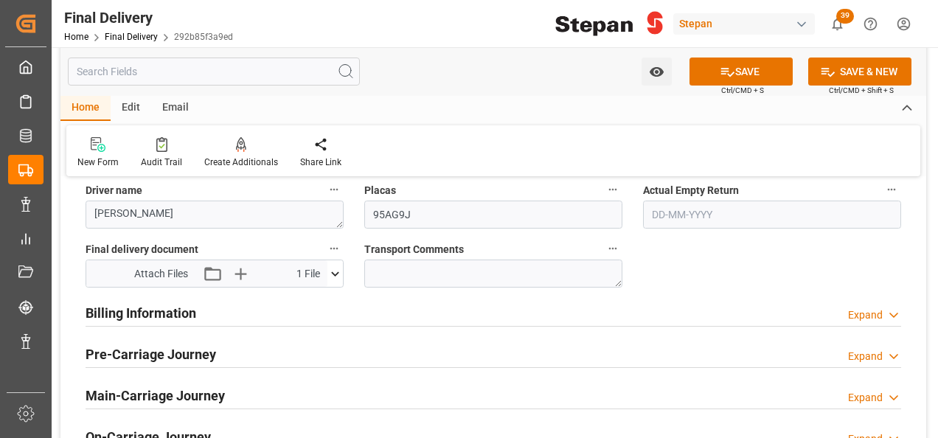
click at [158, 316] on h2 "Billing Information" at bounding box center [141, 313] width 111 height 20
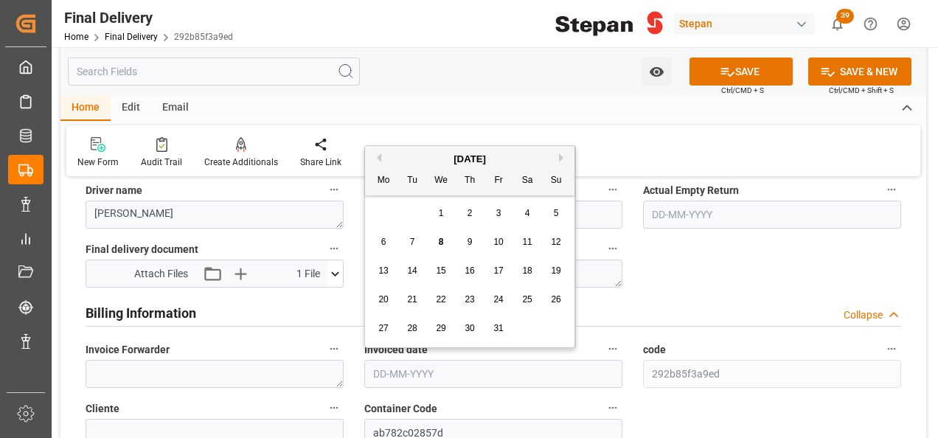
click at [401, 366] on input "text" at bounding box center [493, 374] width 258 height 28
click at [413, 156] on div "October 2025" at bounding box center [469, 159] width 209 height 15
click at [414, 240] on span "7" at bounding box center [412, 242] width 5 height 10
type input "07-10-2025"
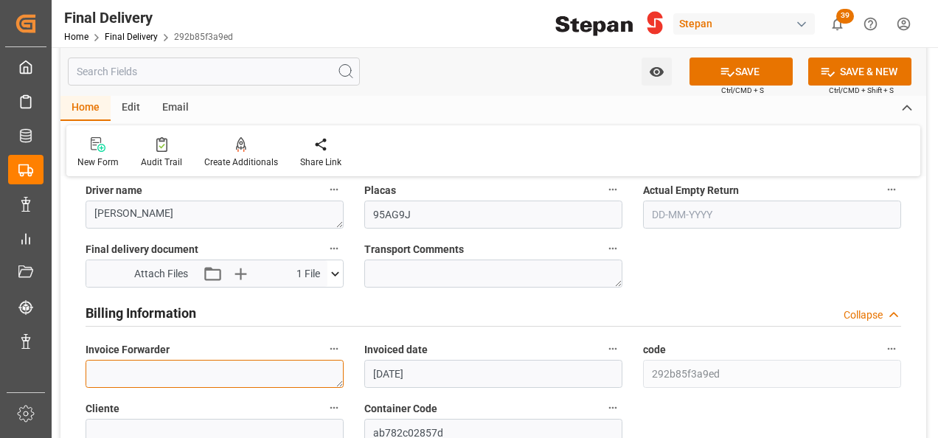
click at [178, 366] on textarea at bounding box center [215, 374] width 258 height 28
paste textarea "LM457946 y LM457947"
type textarea "LM457946 y LM457947"
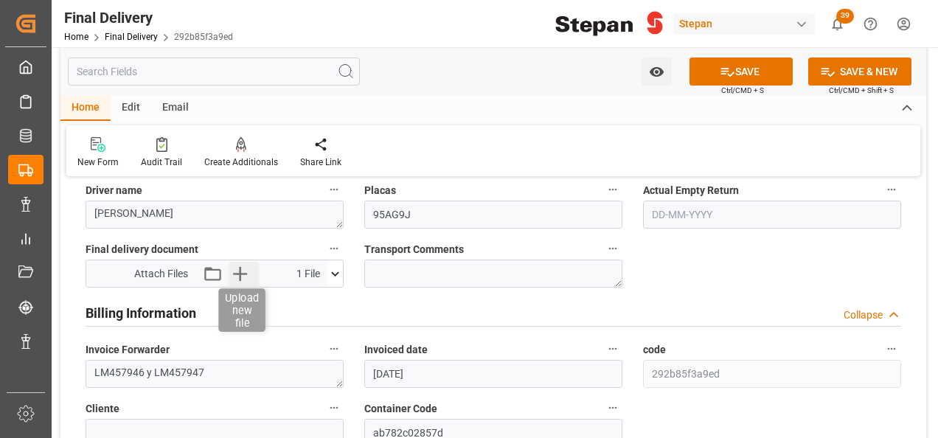
click at [243, 274] on icon "button" at bounding box center [240, 274] width 24 height 24
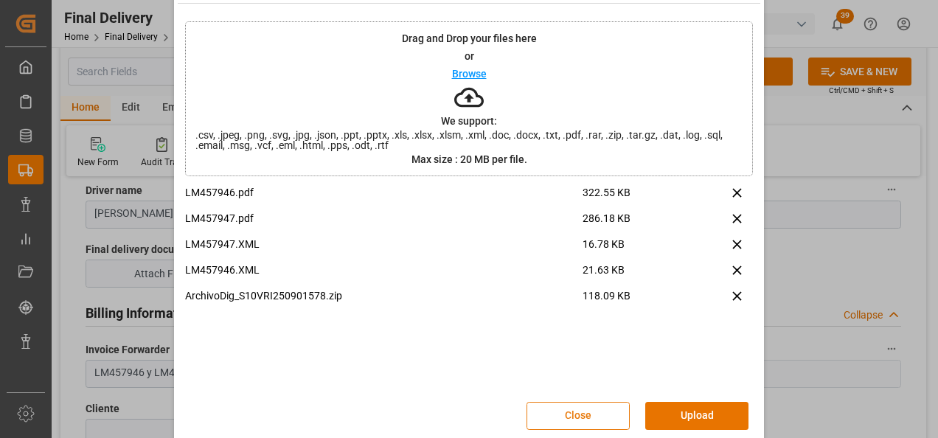
scroll to position [58, 0]
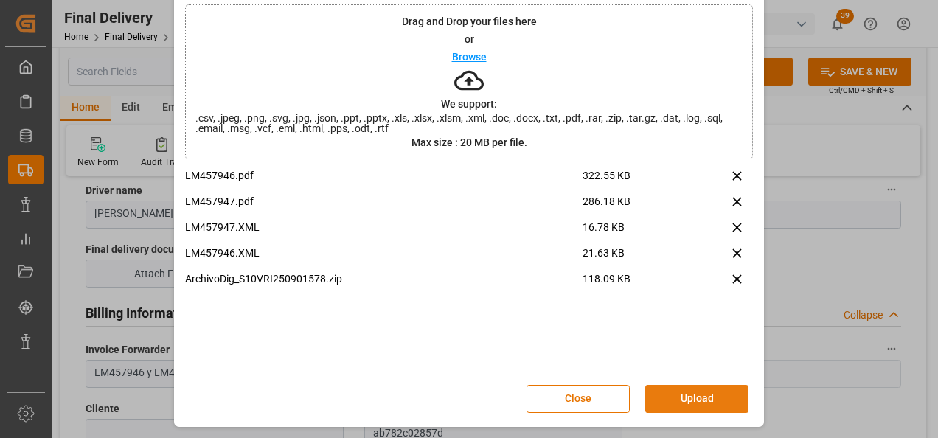
click at [669, 399] on button "Upload" at bounding box center [696, 399] width 103 height 28
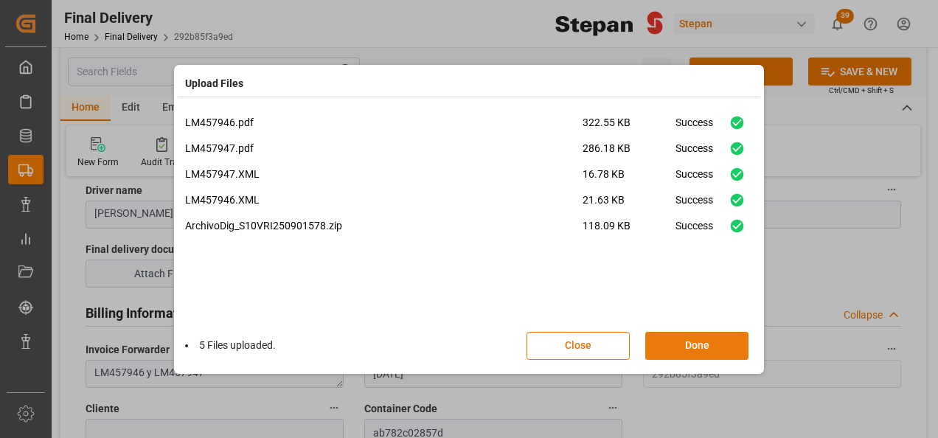
click at [699, 337] on button "Done" at bounding box center [696, 346] width 103 height 28
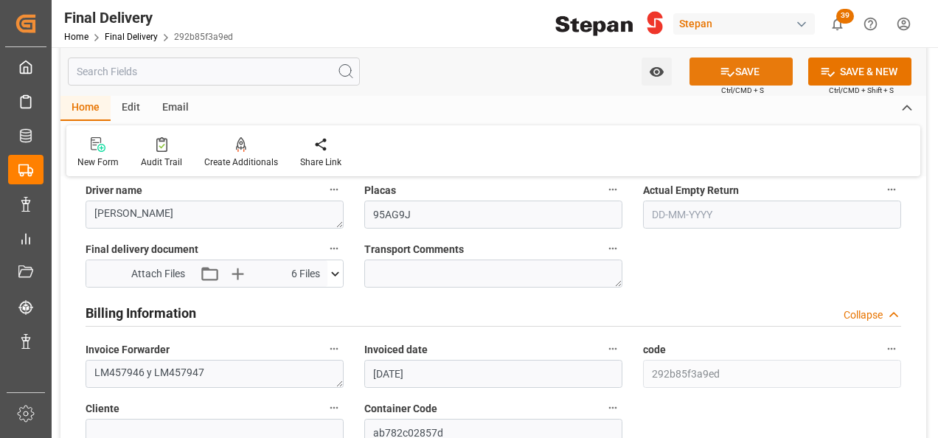
click at [746, 65] on button "SAVE" at bounding box center [740, 72] width 103 height 28
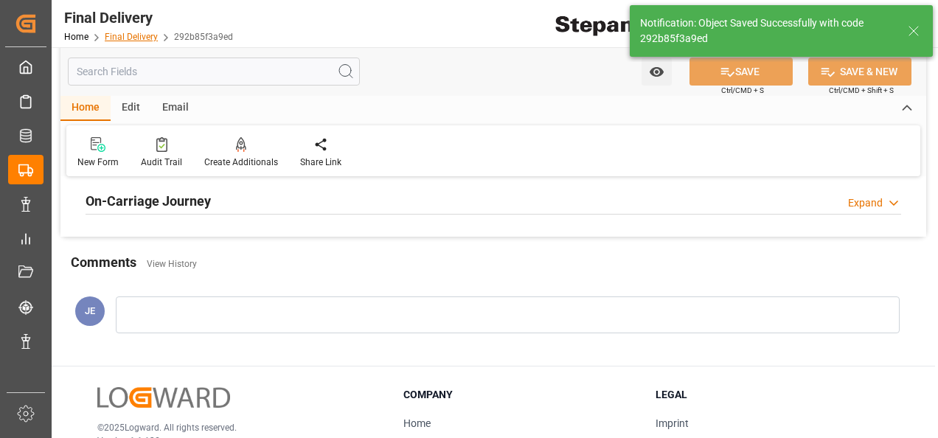
type input "Unloaded"
click at [131, 38] on link "Final Delivery" at bounding box center [131, 37] width 53 height 10
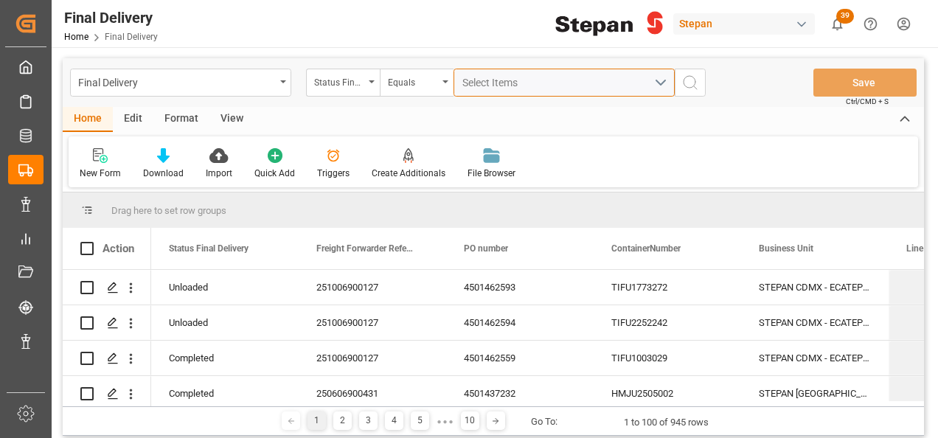
click at [474, 82] on span "Select Items" at bounding box center [493, 83] width 63 height 12
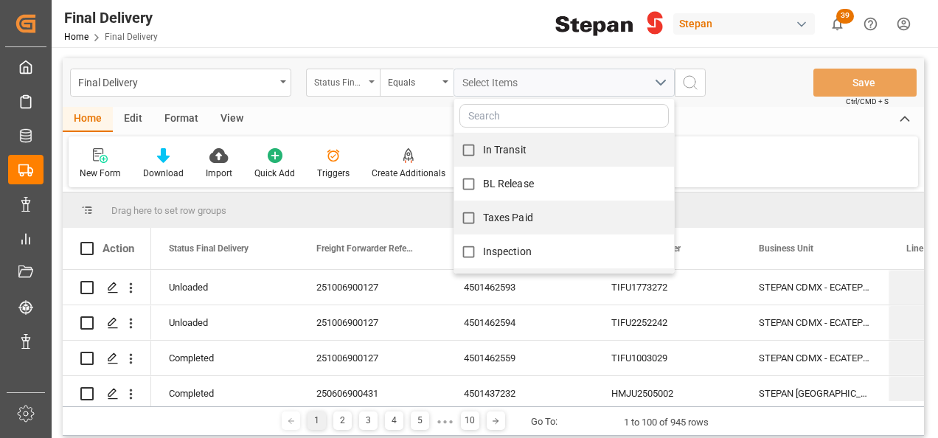
click at [349, 80] on div "Status Final Delivery" at bounding box center [339, 80] width 50 height 17
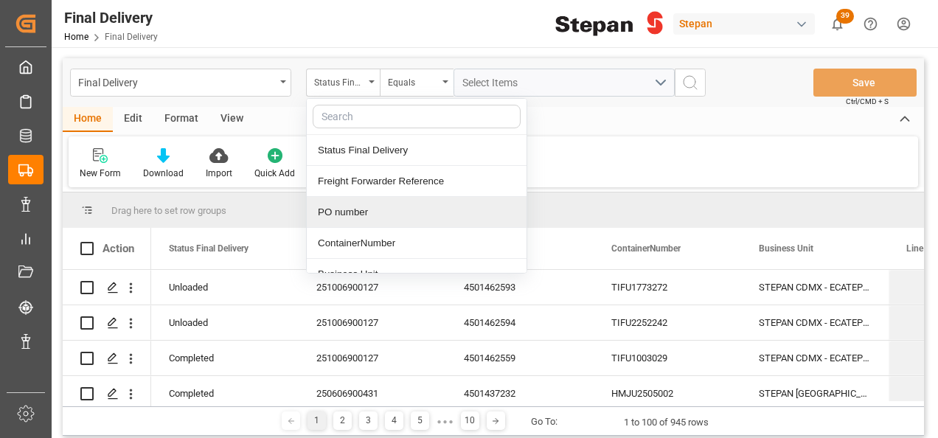
click at [336, 212] on div "PO number" at bounding box center [417, 212] width 220 height 31
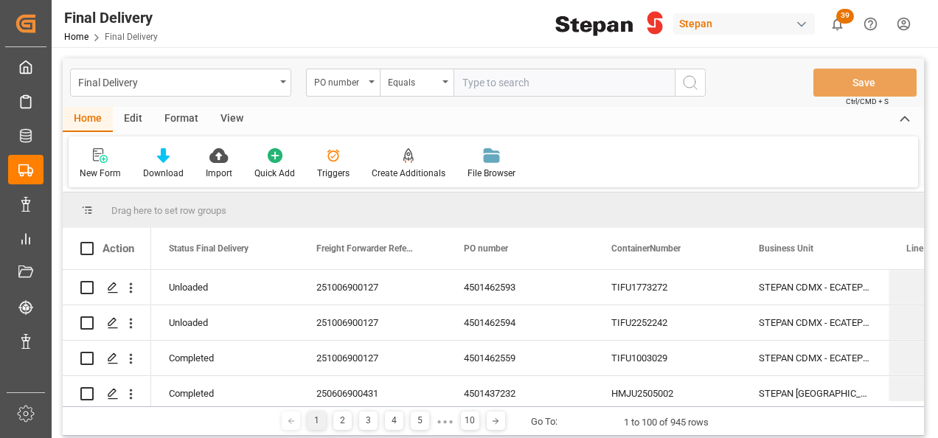
click at [473, 77] on input "text" at bounding box center [563, 83] width 221 height 28
type input "4501462590"
click at [687, 79] on icon "search button" at bounding box center [690, 83] width 18 height 18
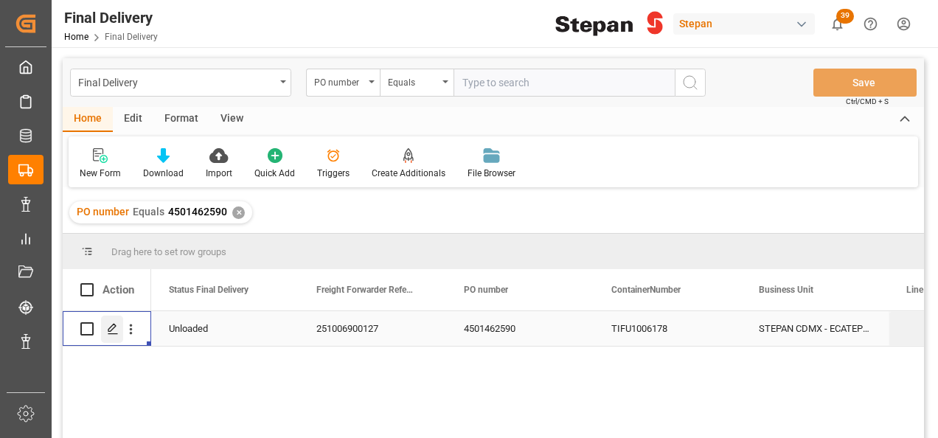
click at [111, 326] on icon "Press SPACE to select this row." at bounding box center [113, 329] width 12 height 12
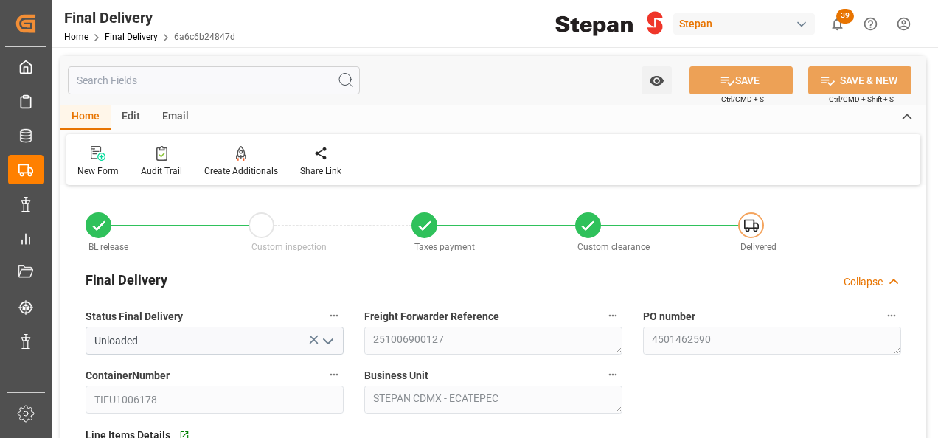
type input "[DATE]"
type input "02-10-2025"
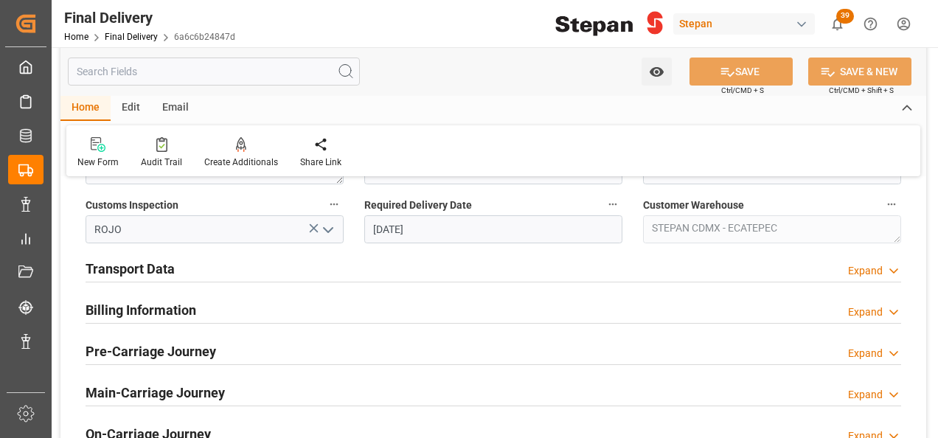
scroll to position [516, 0]
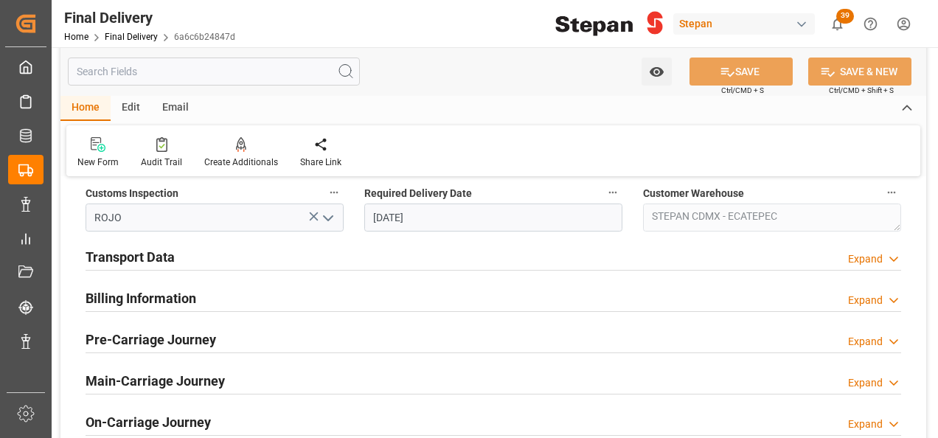
click at [156, 254] on h2 "Transport Data" at bounding box center [130, 257] width 89 height 20
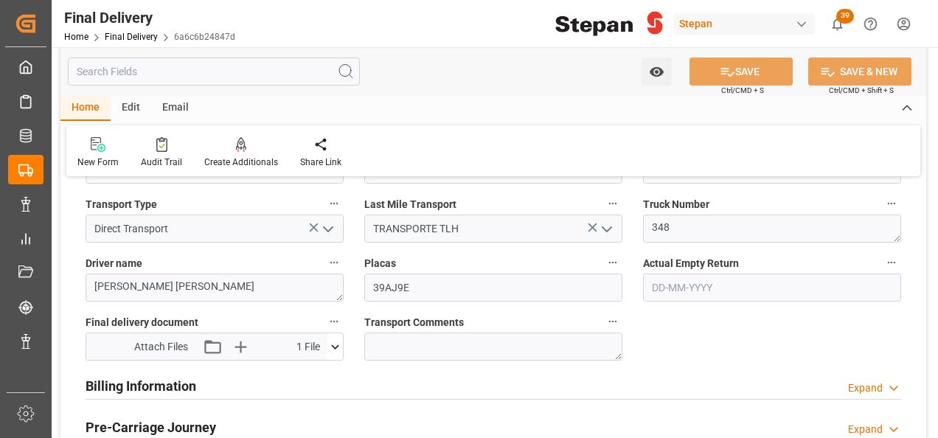
scroll to position [737, 0]
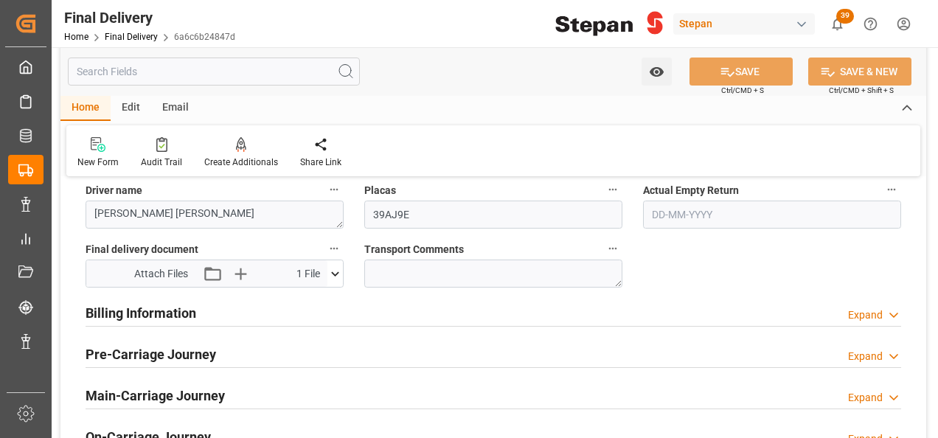
click at [142, 310] on h2 "Billing Information" at bounding box center [141, 313] width 111 height 20
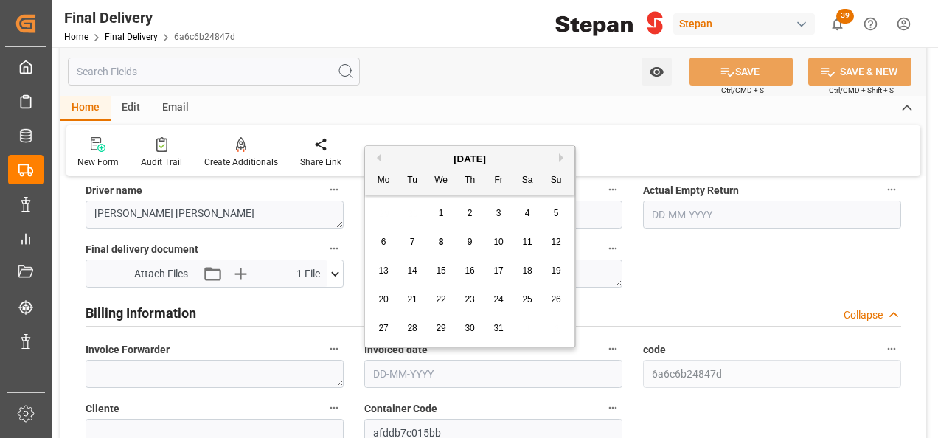
click at [407, 370] on input "text" at bounding box center [493, 374] width 258 height 28
click at [419, 158] on div "October 2025" at bounding box center [469, 159] width 209 height 15
click at [504, 214] on div "3" at bounding box center [499, 214] width 18 height 18
type input "[DATE]"
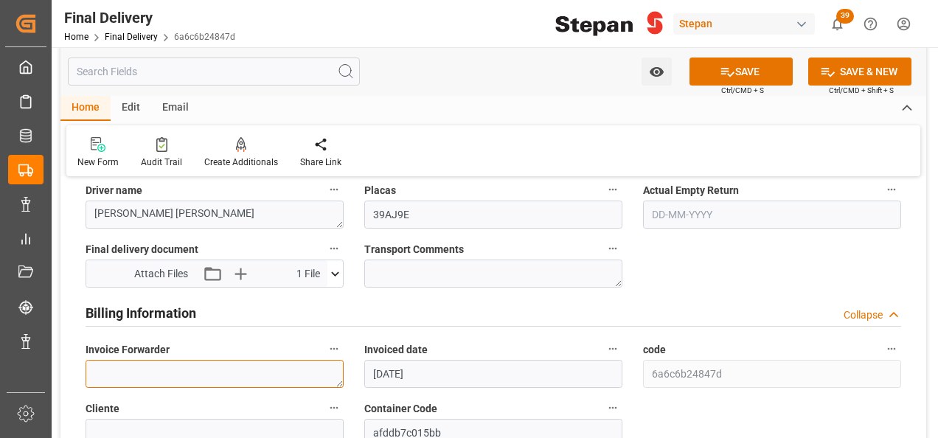
click at [93, 380] on textarea at bounding box center [215, 374] width 258 height 28
paste textarea "LM457944 y LM457945"
type textarea "LM457944 y LM457945"
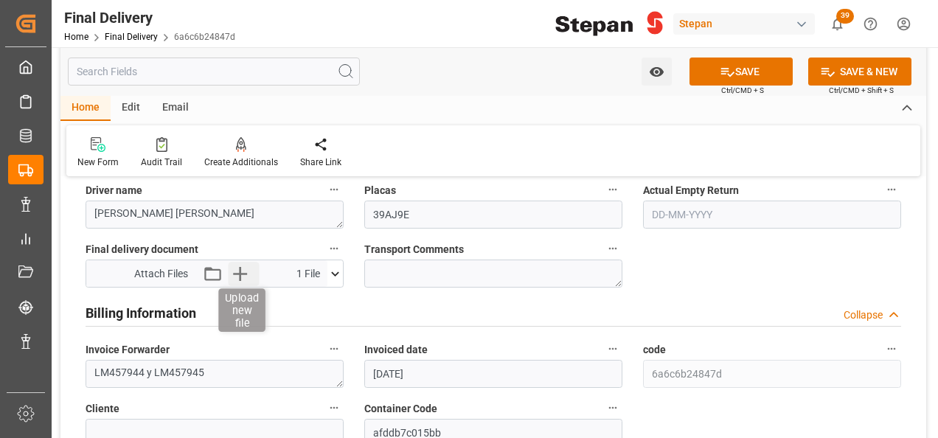
click at [232, 273] on icon "button" at bounding box center [240, 274] width 24 height 24
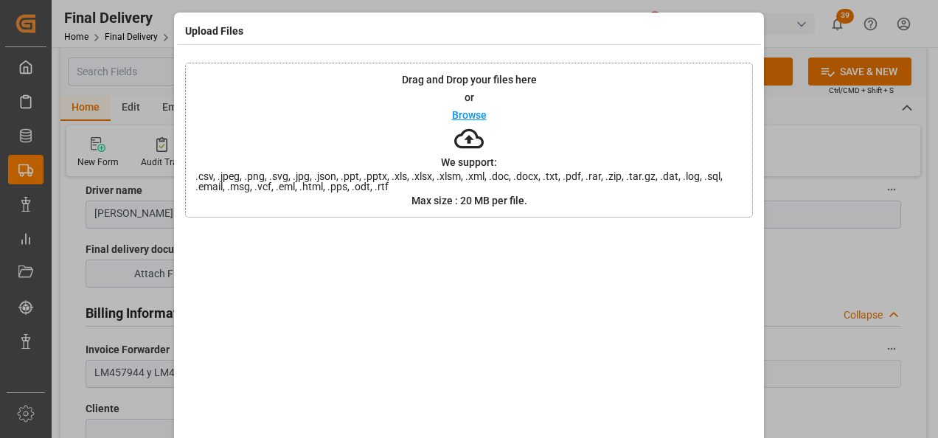
click at [230, 271] on div at bounding box center [469, 329] width 568 height 206
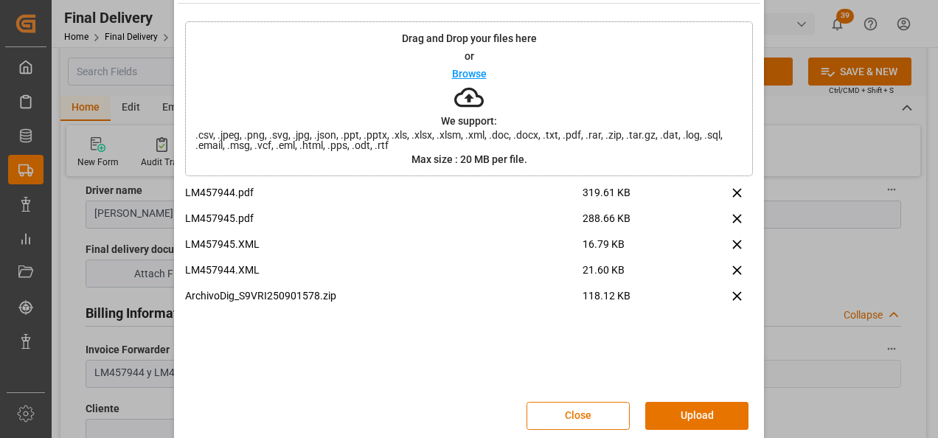
scroll to position [58, 0]
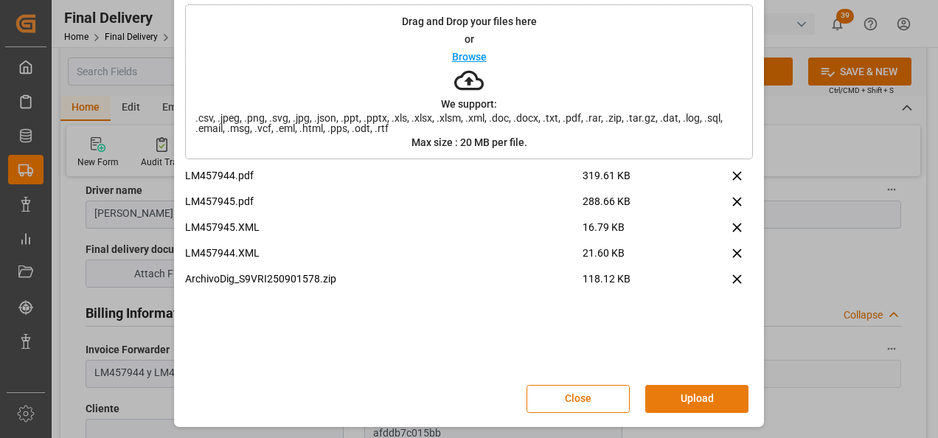
click at [681, 396] on button "Upload" at bounding box center [696, 399] width 103 height 28
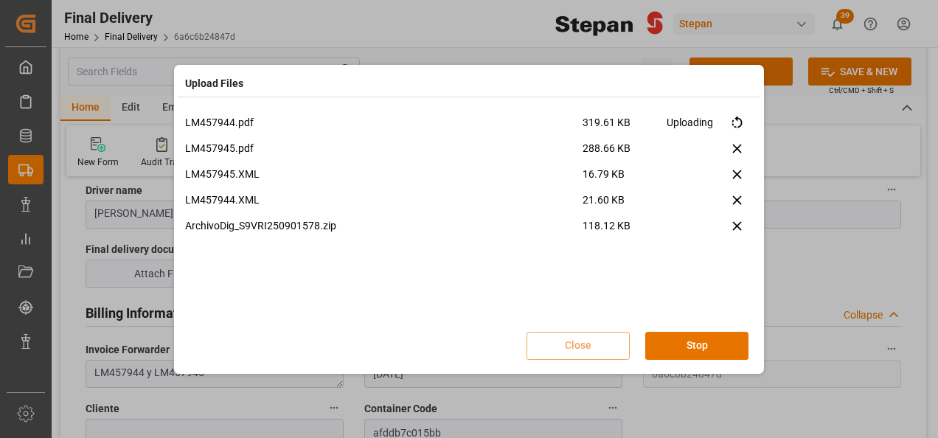
scroll to position [0, 0]
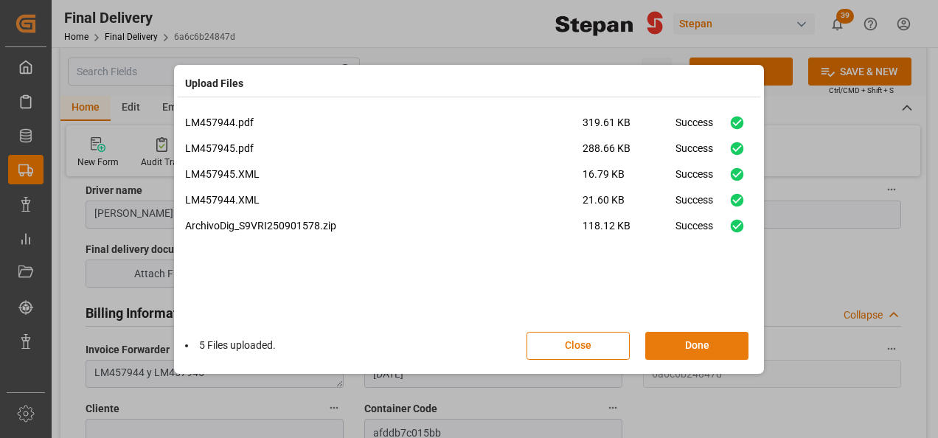
click at [706, 348] on button "Done" at bounding box center [696, 346] width 103 height 28
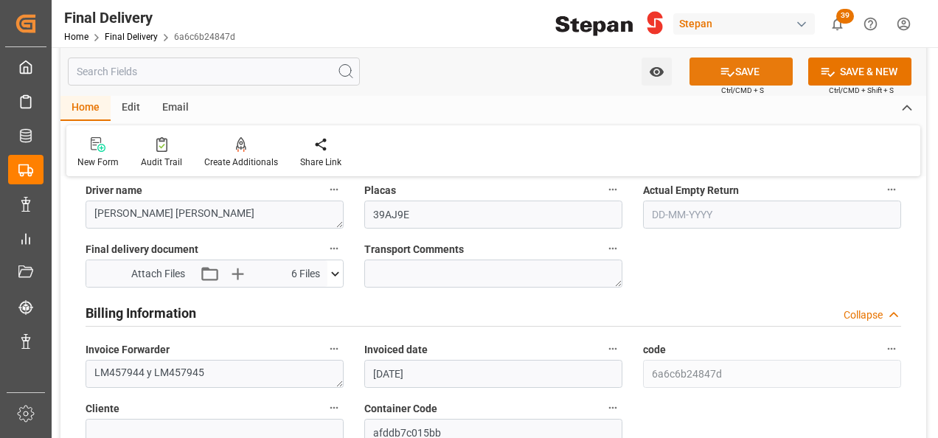
click at [740, 69] on button "SAVE" at bounding box center [740, 72] width 103 height 28
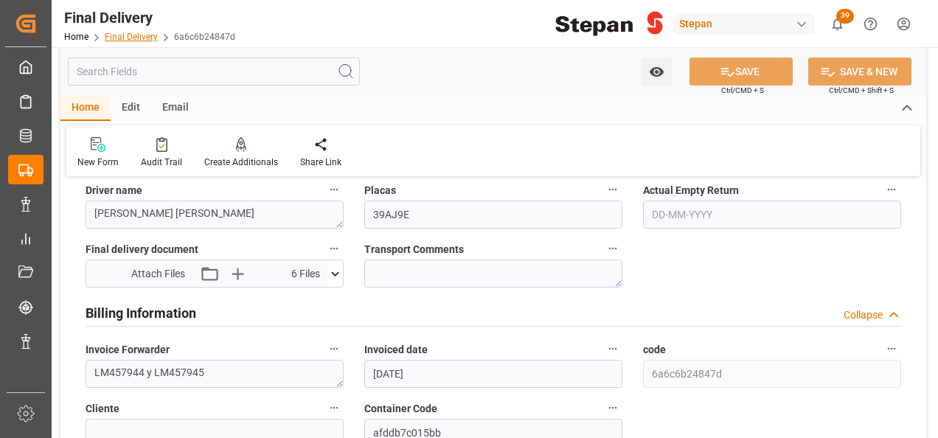
click at [128, 38] on link "Final Delivery" at bounding box center [131, 37] width 53 height 10
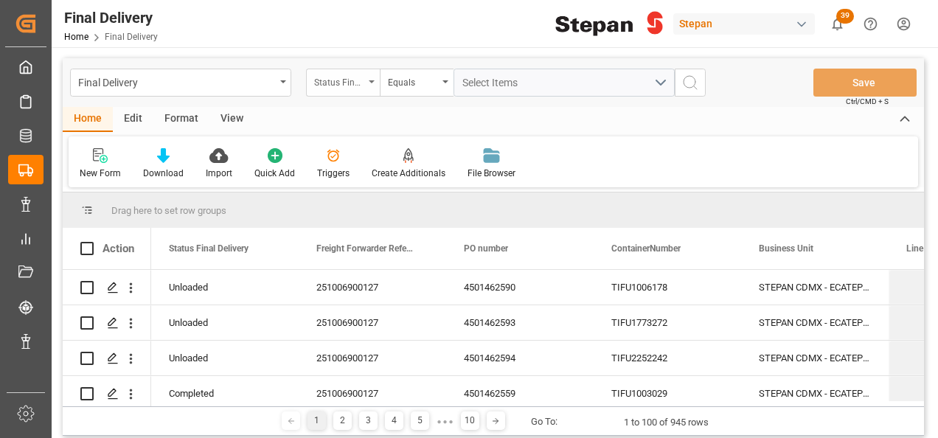
click at [369, 85] on div "Status Final Delivery" at bounding box center [343, 83] width 74 height 28
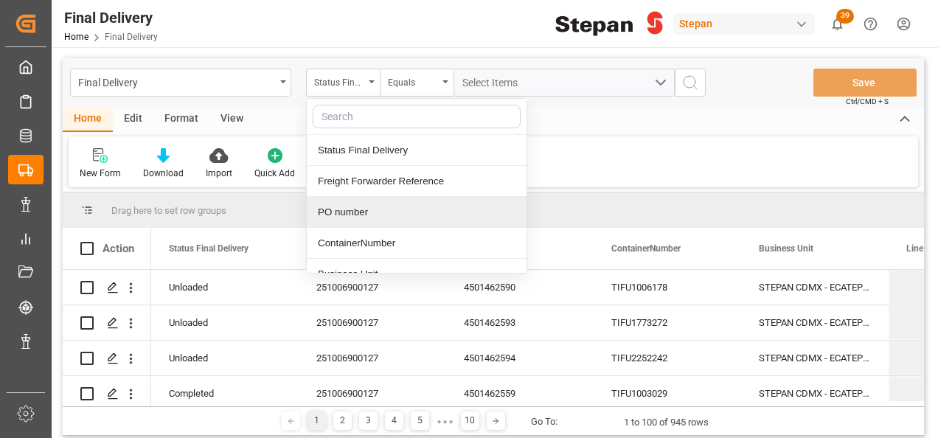
click at [341, 212] on div "PO number" at bounding box center [417, 212] width 220 height 31
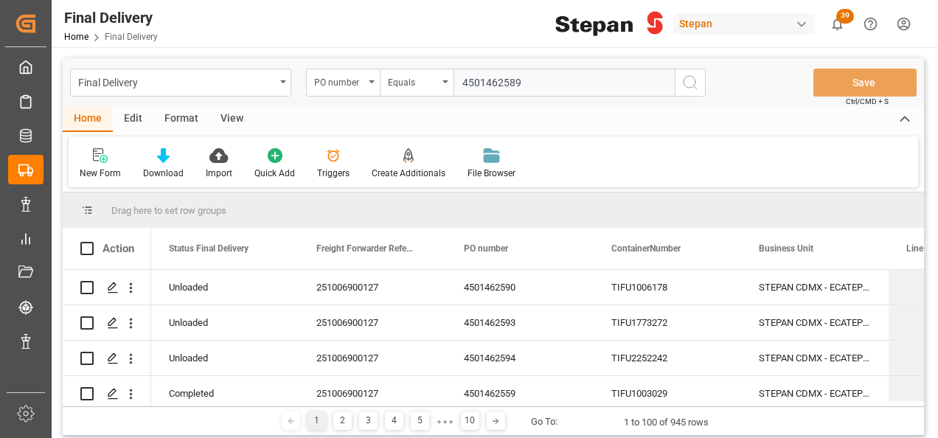
type input "4501462589"
click at [686, 80] on icon "search button" at bounding box center [690, 83] width 18 height 18
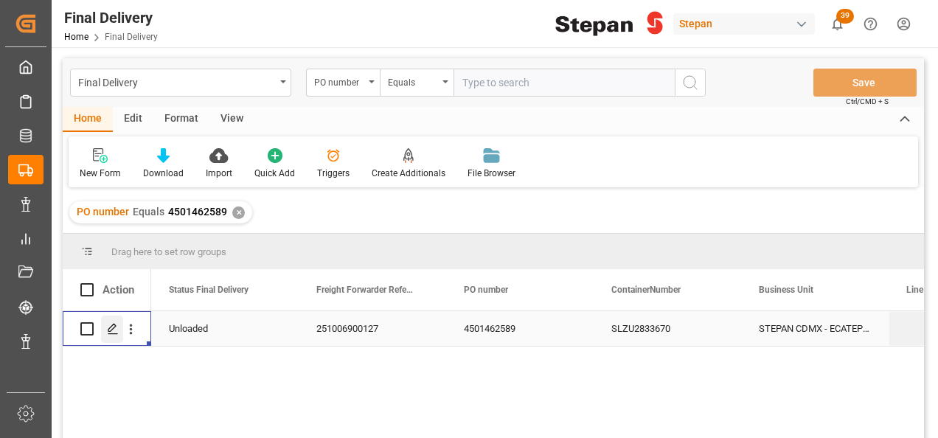
click at [115, 327] on icon "Press SPACE to select this row." at bounding box center [113, 329] width 12 height 12
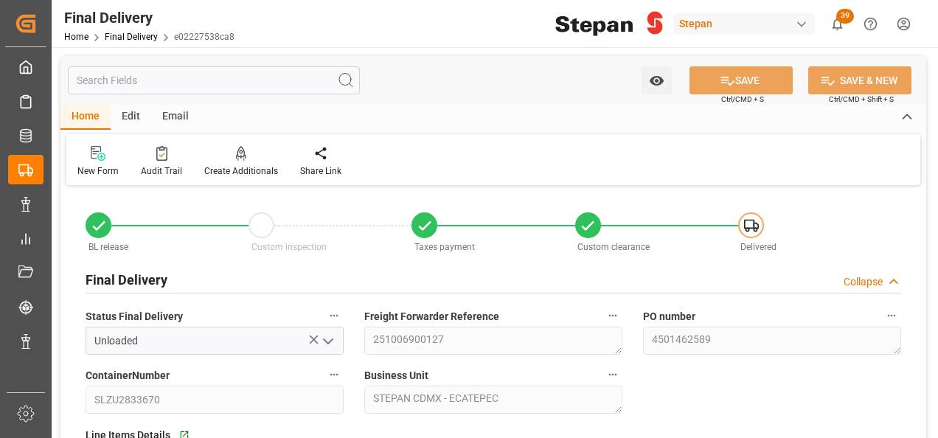
type input "[DATE]"
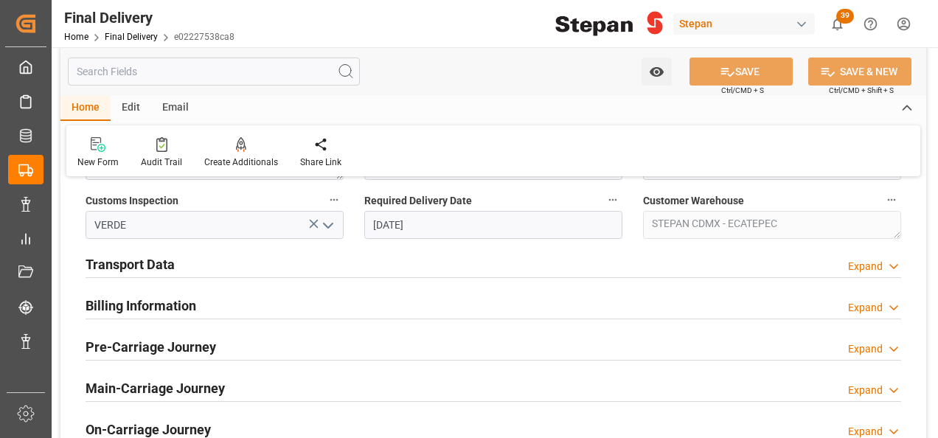
scroll to position [516, 0]
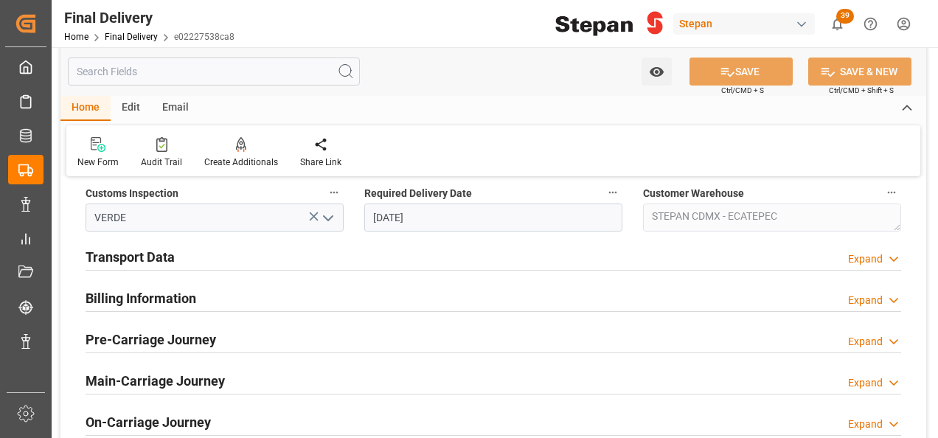
click at [111, 300] on h2 "Billing Information" at bounding box center [141, 298] width 111 height 20
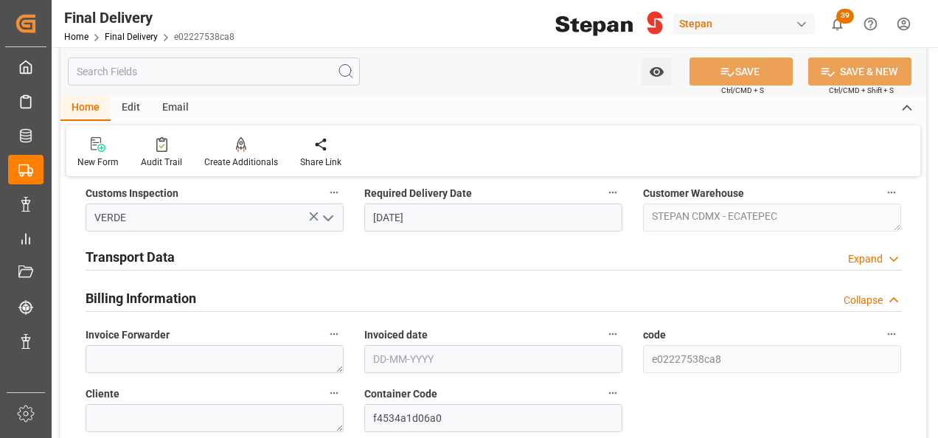
click at [117, 259] on h2 "Transport Data" at bounding box center [130, 257] width 89 height 20
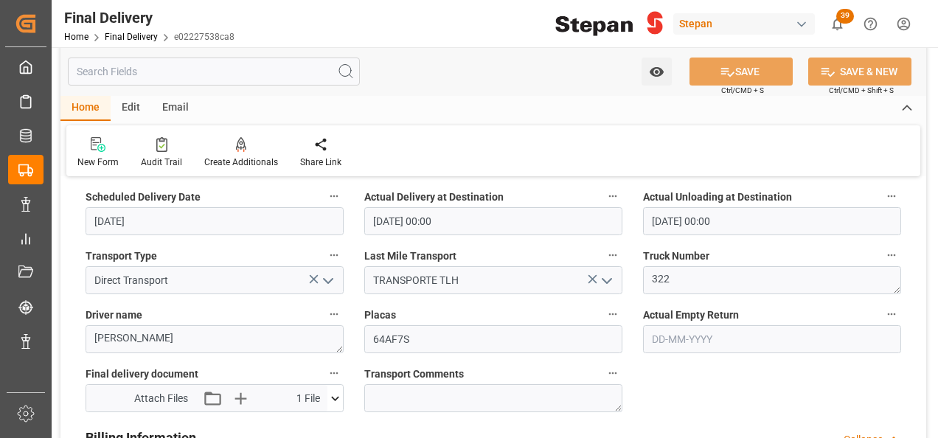
scroll to position [737, 0]
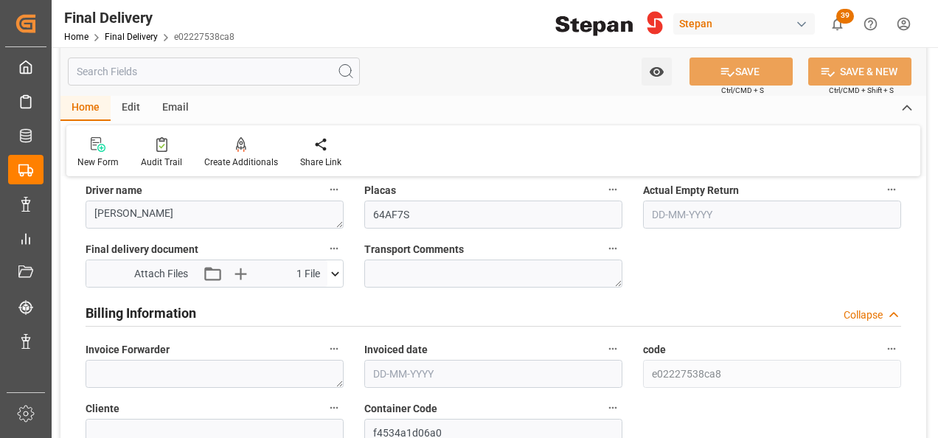
click at [393, 369] on input "text" at bounding box center [493, 374] width 258 height 28
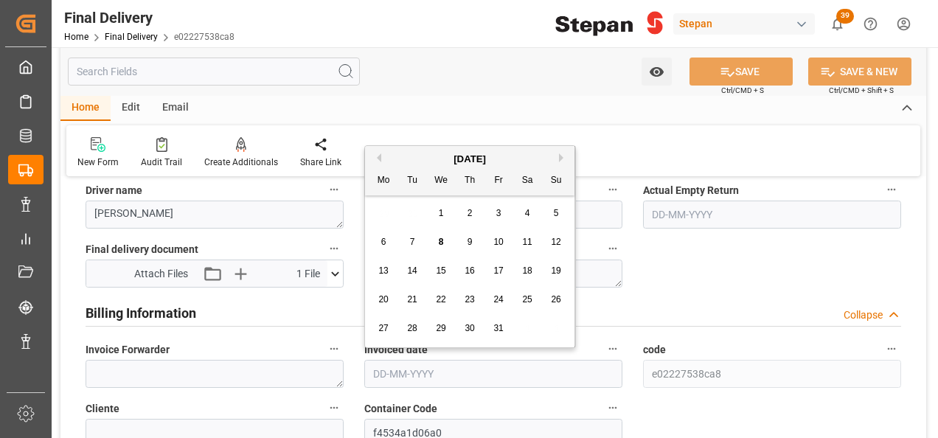
drag, startPoint x: 404, startPoint y: 155, endPoint x: 411, endPoint y: 159, distance: 8.6
click at [404, 155] on div "October 2025" at bounding box center [469, 159] width 209 height 15
click at [498, 210] on span "3" at bounding box center [498, 213] width 5 height 10
type input "[DATE]"
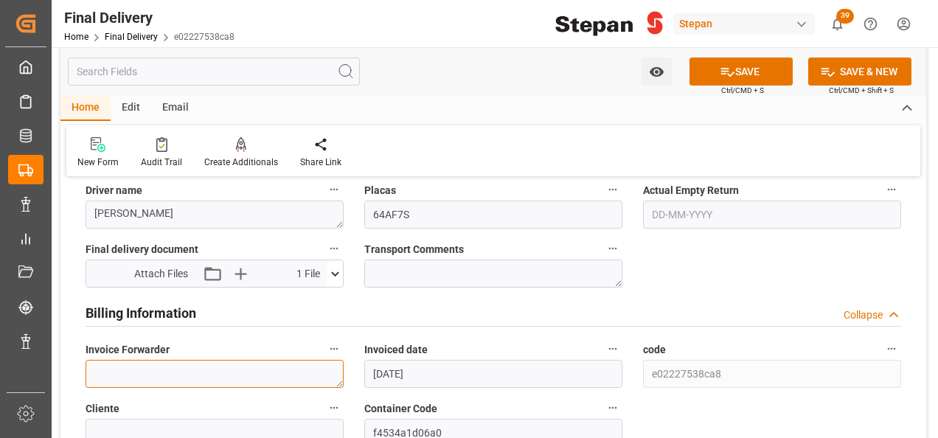
click at [212, 369] on textarea at bounding box center [215, 374] width 258 height 28
click at [147, 369] on textarea at bounding box center [215, 374] width 258 height 28
paste textarea "LM457942"
type textarea "LM457942"
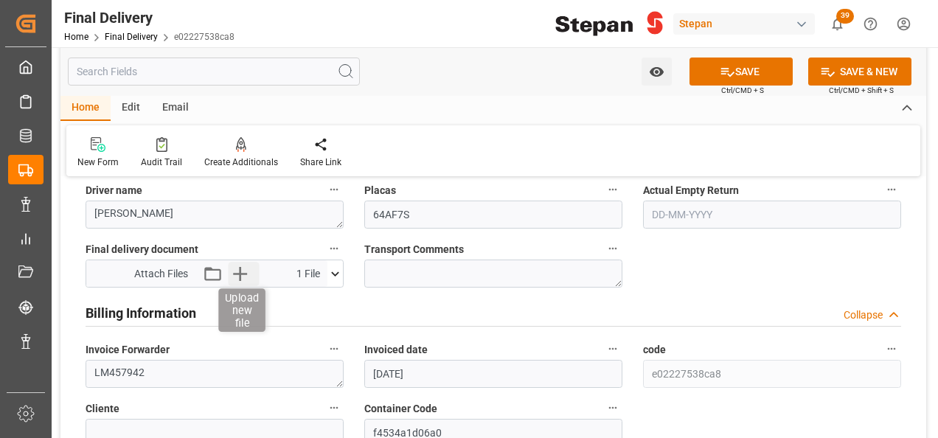
click at [240, 267] on icon "button" at bounding box center [240, 274] width 14 height 14
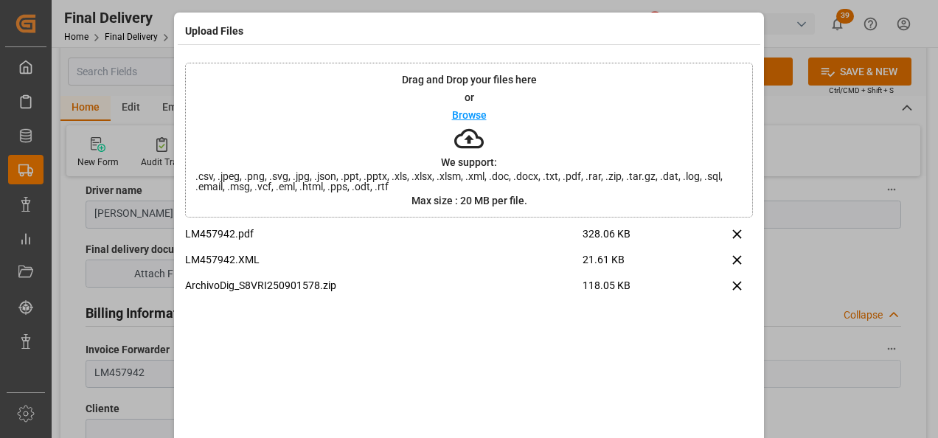
scroll to position [58, 0]
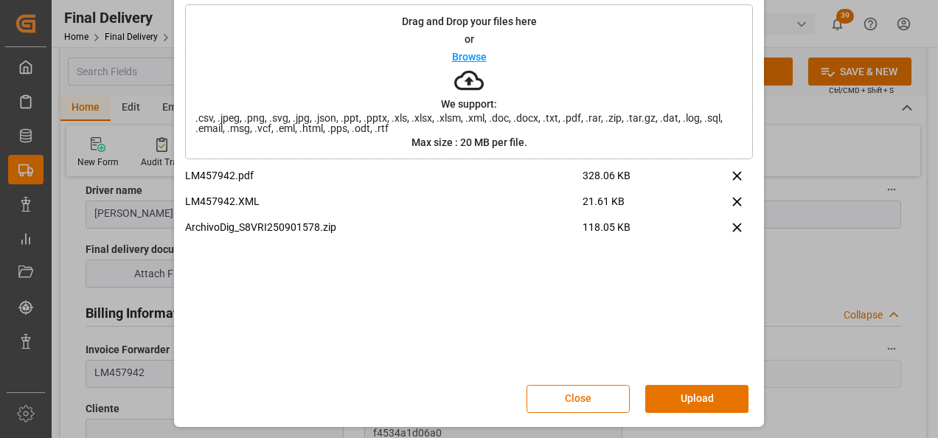
drag, startPoint x: 691, startPoint y: 393, endPoint x: 681, endPoint y: 383, distance: 14.1
click at [688, 389] on button "Upload" at bounding box center [696, 399] width 103 height 28
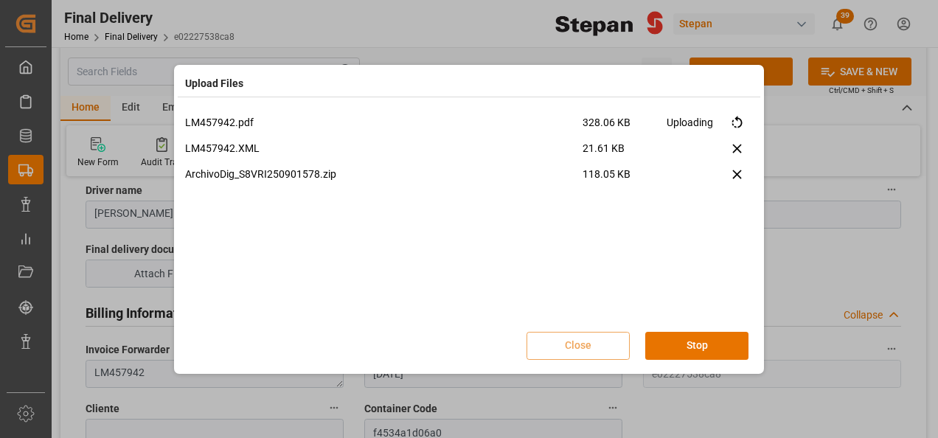
scroll to position [0, 0]
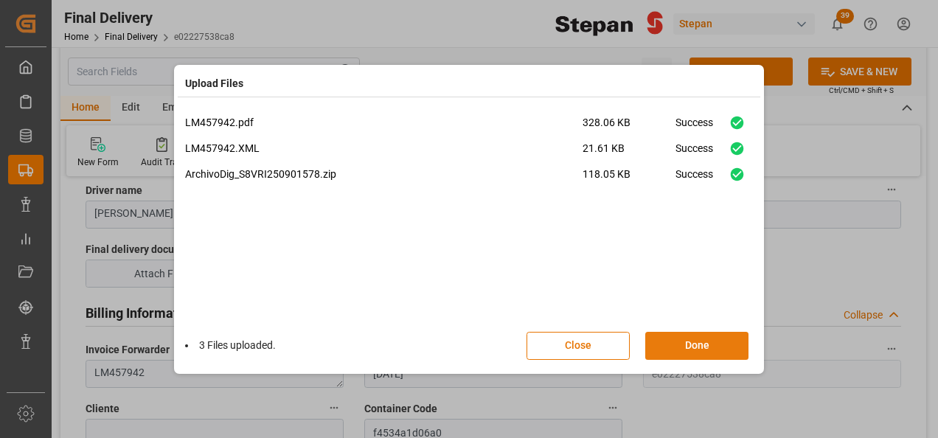
click at [686, 345] on button "Done" at bounding box center [696, 346] width 103 height 28
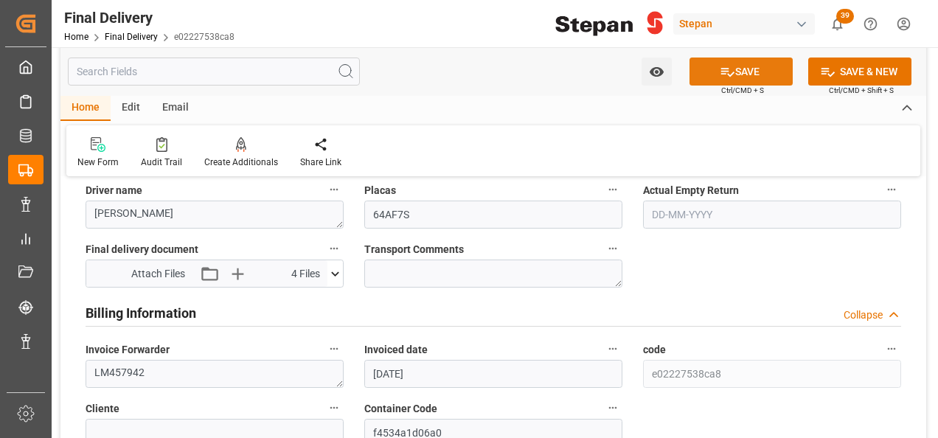
click at [742, 68] on button "SAVE" at bounding box center [740, 72] width 103 height 28
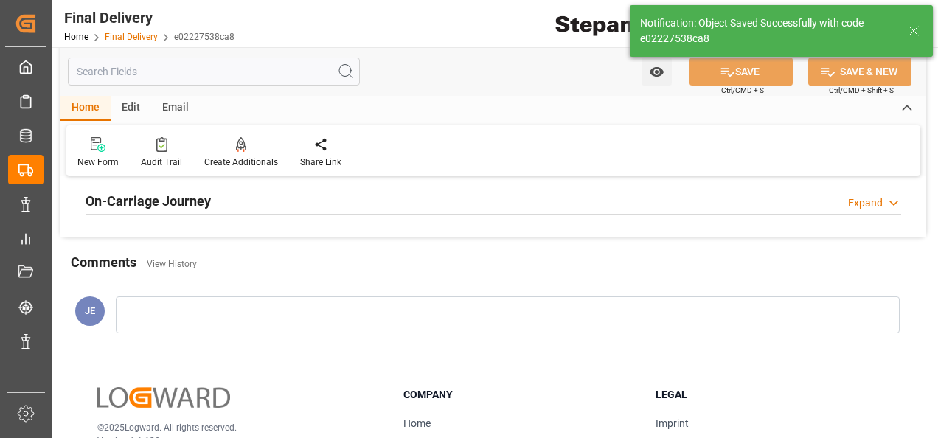
click at [121, 35] on link "Final Delivery" at bounding box center [131, 37] width 53 height 10
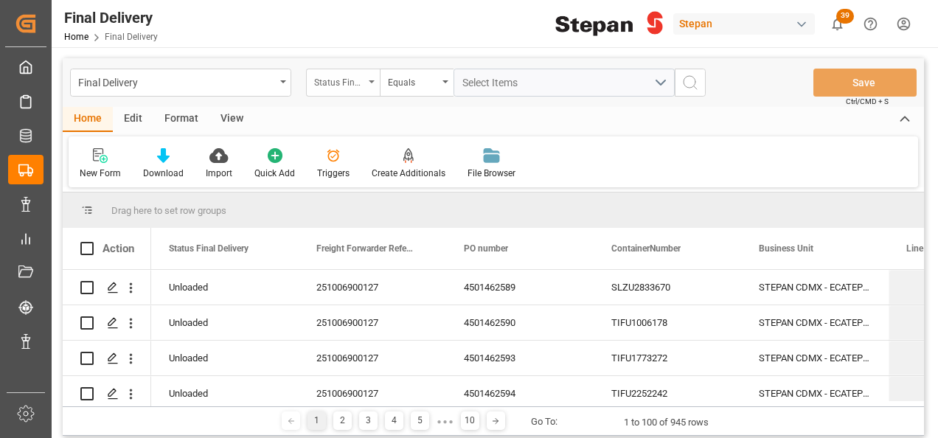
click at [371, 83] on icon "open menu" at bounding box center [372, 81] width 6 height 3
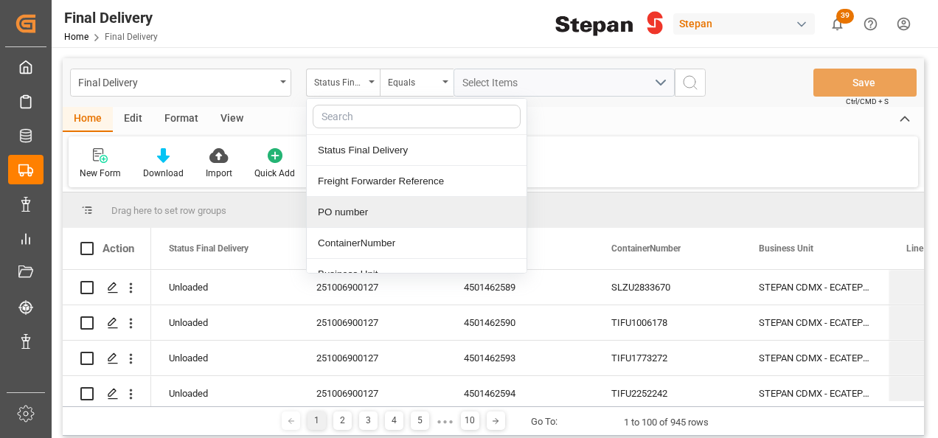
click at [342, 214] on div "PO number" at bounding box center [417, 212] width 220 height 31
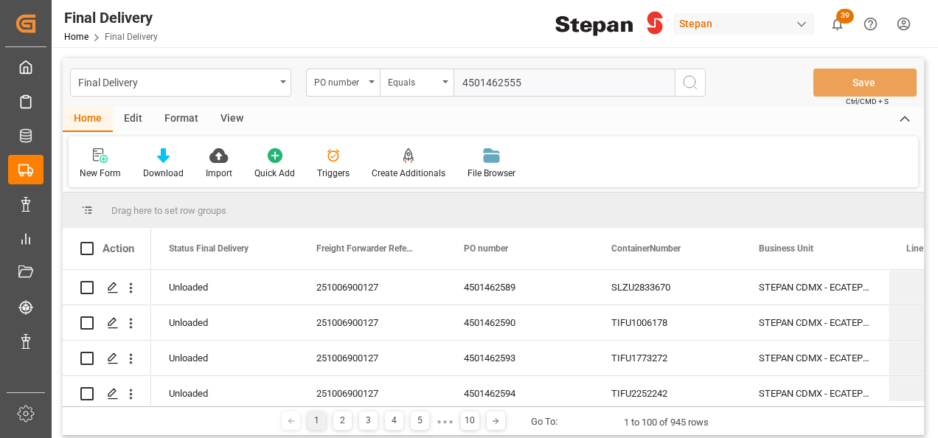
type input "4501462555"
click at [686, 78] on icon "search button" at bounding box center [690, 83] width 18 height 18
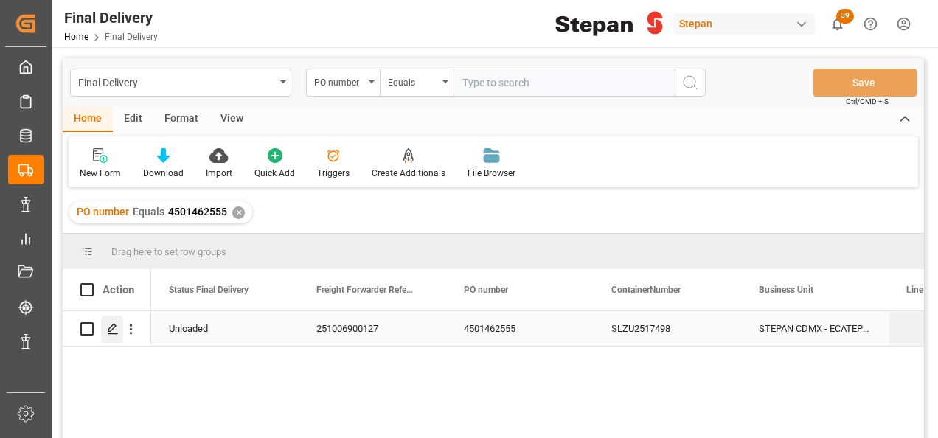
click at [114, 326] on icon "Press SPACE to select this row." at bounding box center [113, 329] width 12 height 12
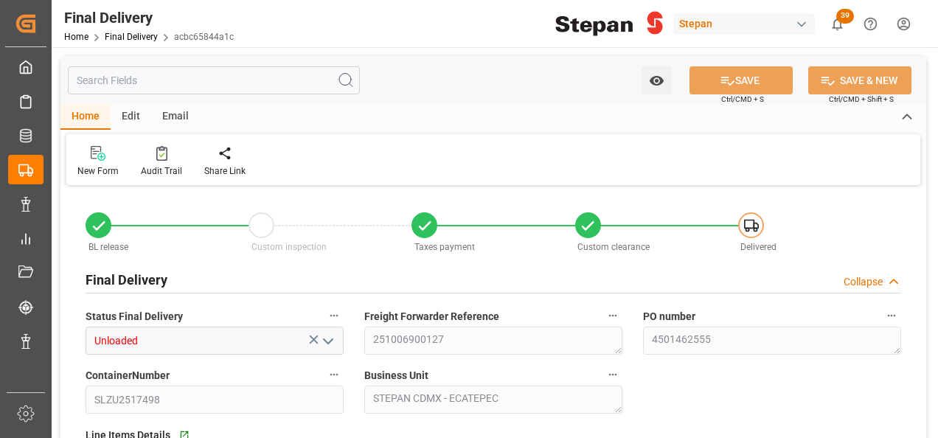
type input "Unloaded"
type textarea "251006900127"
type textarea "4501462555"
type input "SLZU2517498"
type textarea "STEPAN CDMX - ECATEPEC"
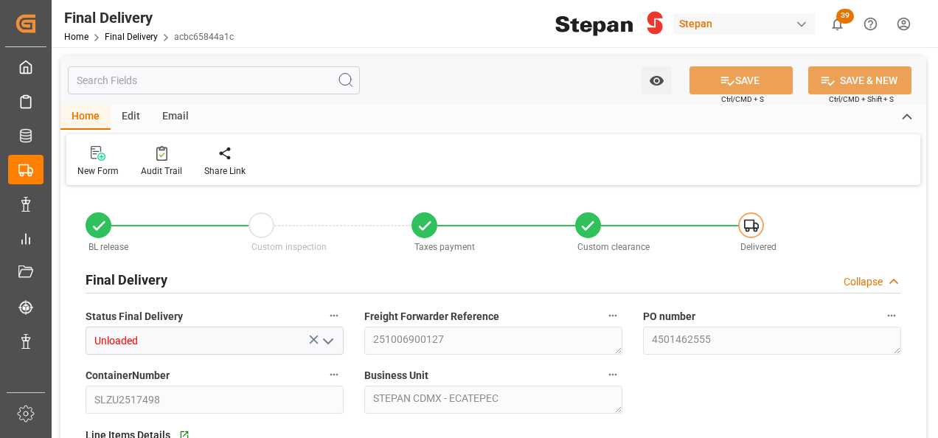
type textarea "25 43 1742 5002843"
type input "ROJO"
type textarea "STEPAN CDMX - ECATEPEC"
type input "[DATE]"
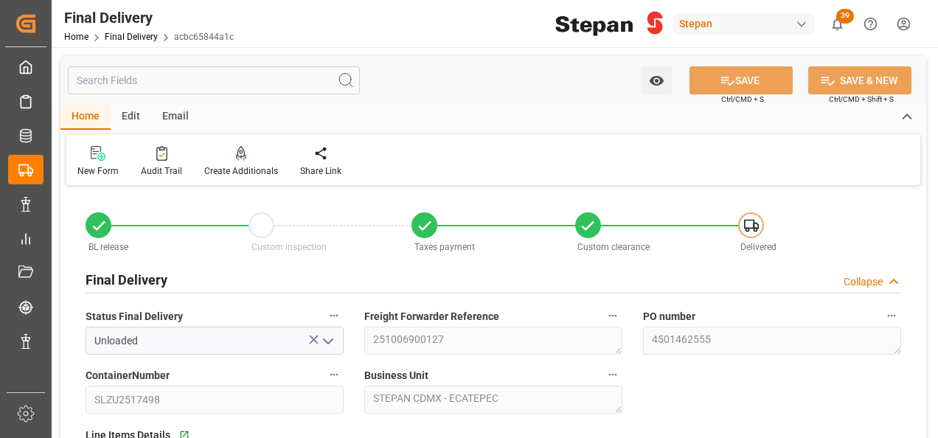
type input "[DATE]"
type input "28-09-2025"
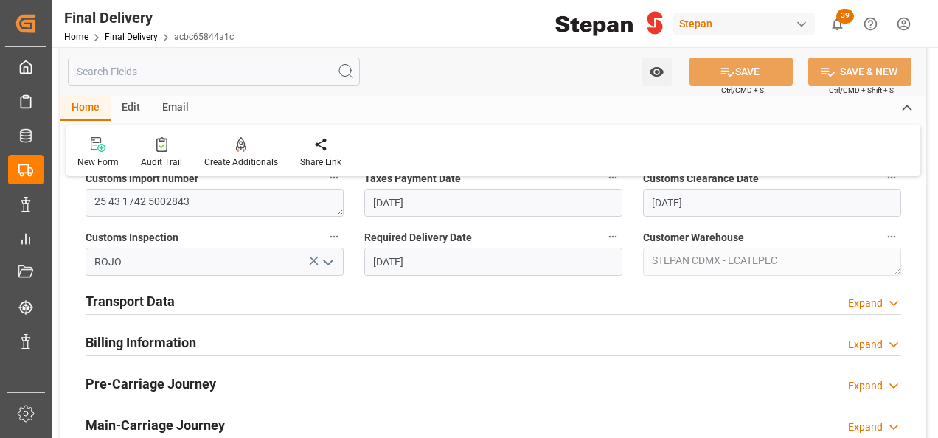
scroll to position [516, 0]
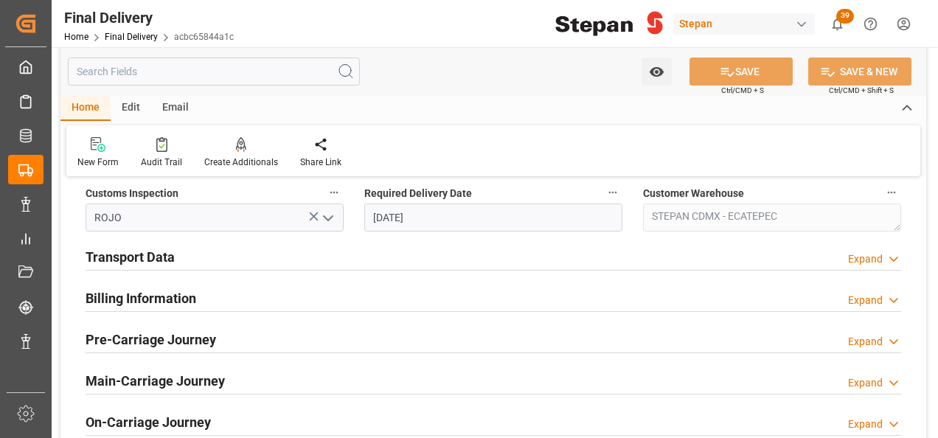
click at [147, 296] on h2 "Billing Information" at bounding box center [141, 298] width 111 height 20
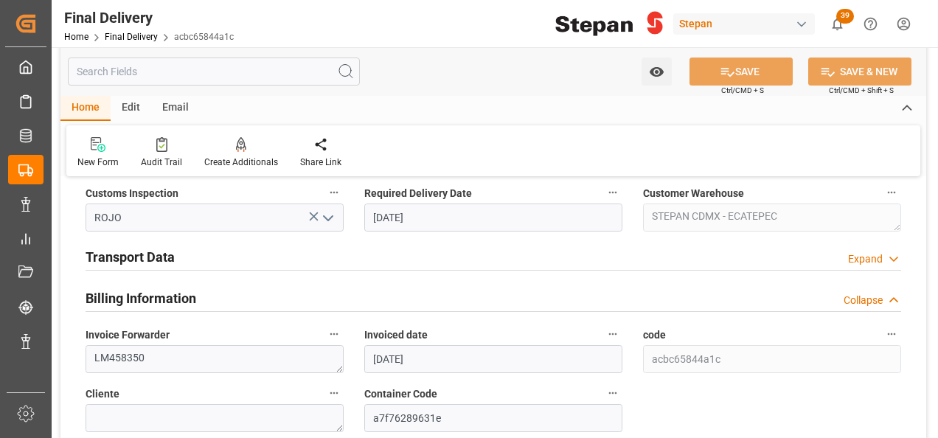
click at [145, 257] on h2 "Transport Data" at bounding box center [130, 257] width 89 height 20
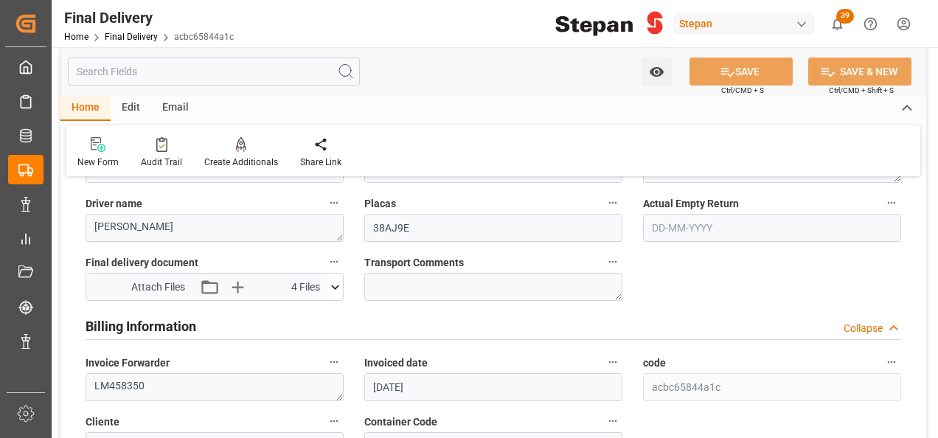
scroll to position [737, 0]
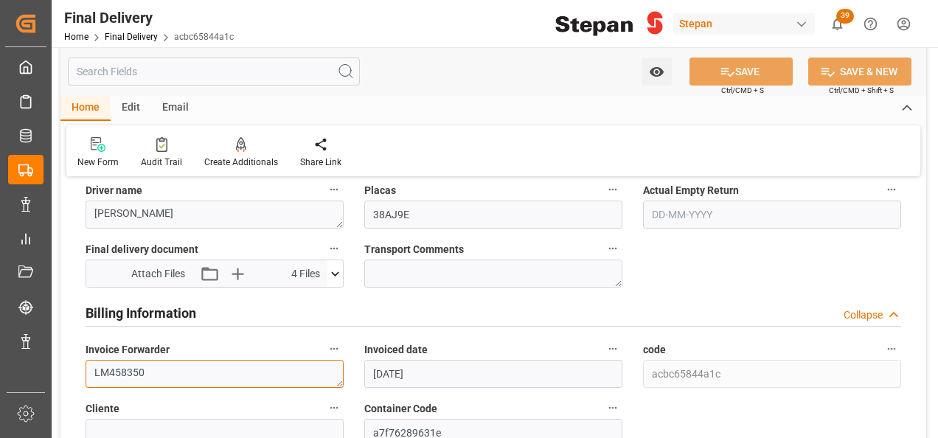
click at [168, 361] on textarea "LM458350" at bounding box center [215, 374] width 258 height 28
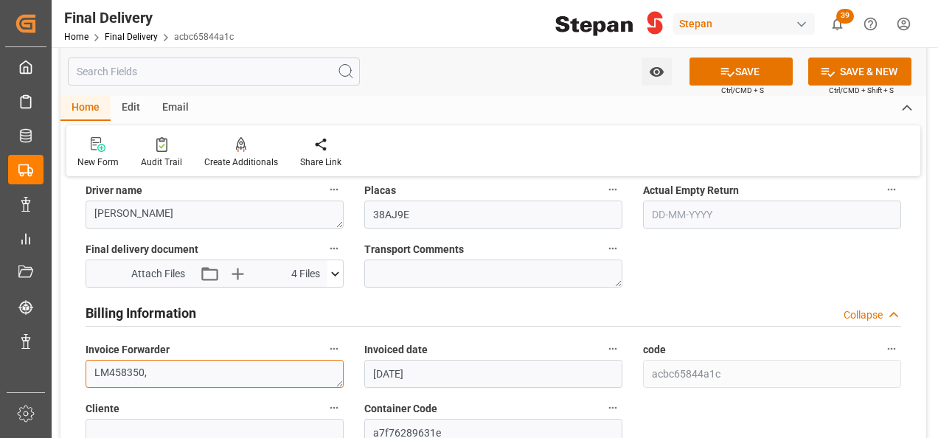
click at [181, 365] on textarea "LM458350," at bounding box center [215, 374] width 258 height 28
paste textarea "LM457939 y LM457940"
type textarea "LM458350,LM457939 y LM457940"
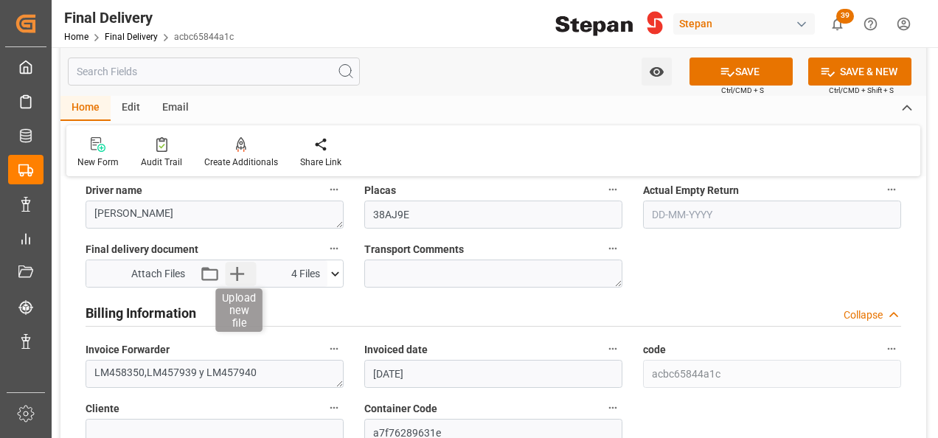
click at [235, 276] on icon "button" at bounding box center [238, 274] width 24 height 24
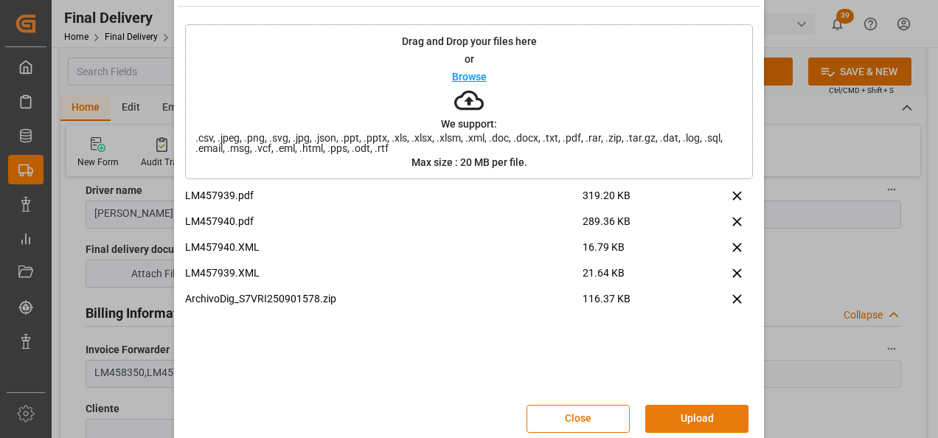
scroll to position [58, 0]
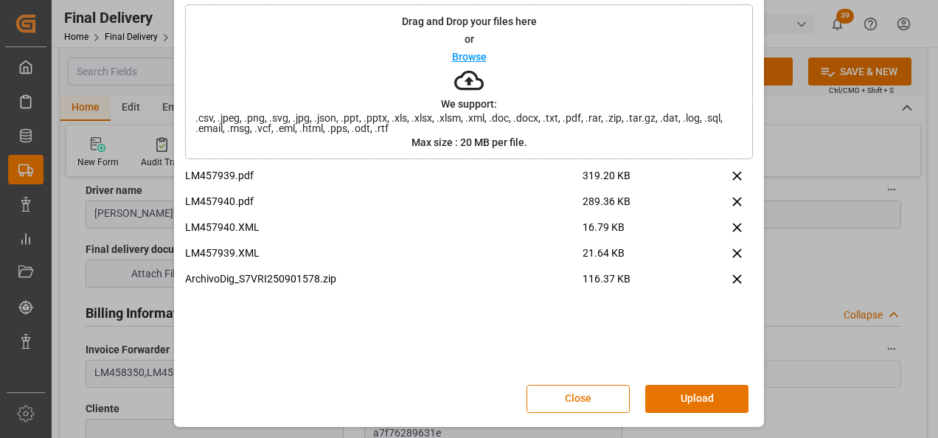
drag, startPoint x: 732, startPoint y: 404, endPoint x: 725, endPoint y: 398, distance: 9.4
click at [731, 404] on button "Upload" at bounding box center [696, 399] width 103 height 28
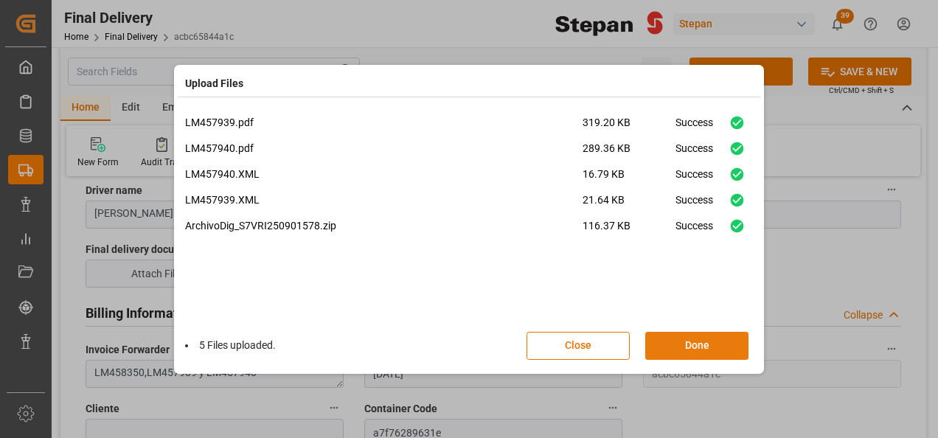
click at [700, 348] on button "Done" at bounding box center [696, 346] width 103 height 28
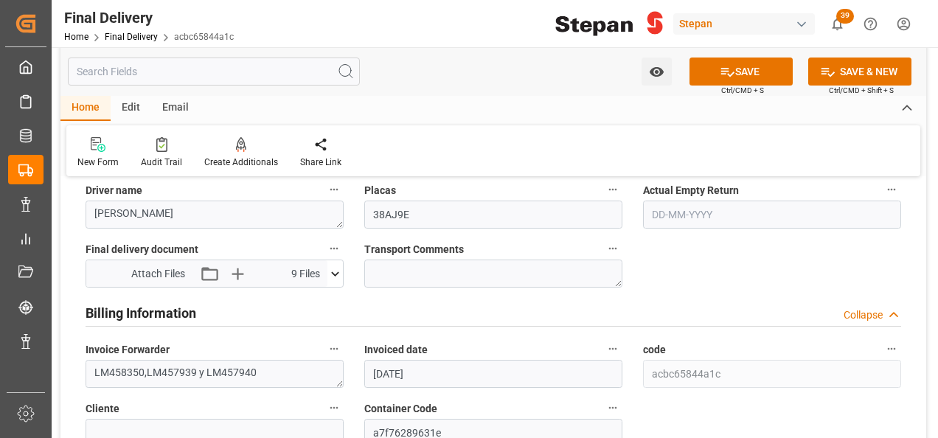
drag, startPoint x: 756, startPoint y: 74, endPoint x: 692, endPoint y: 111, distance: 74.4
click at [755, 74] on button "SAVE" at bounding box center [740, 72] width 103 height 28
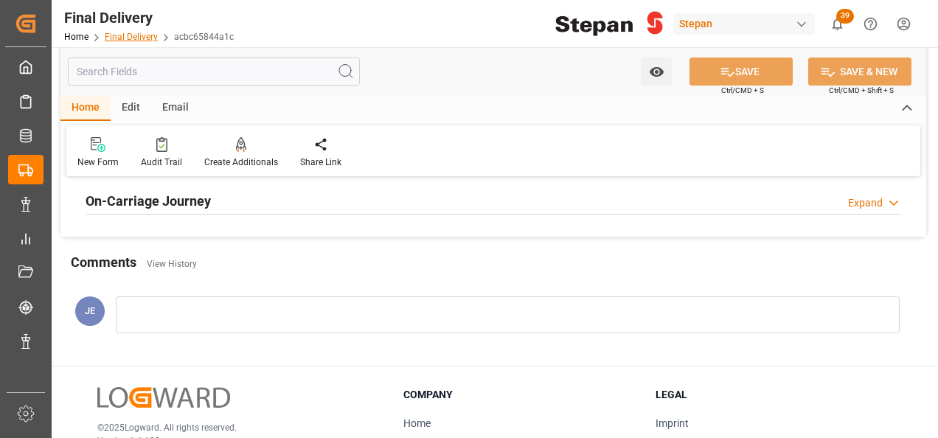
click at [111, 38] on link "Final Delivery" at bounding box center [131, 37] width 53 height 10
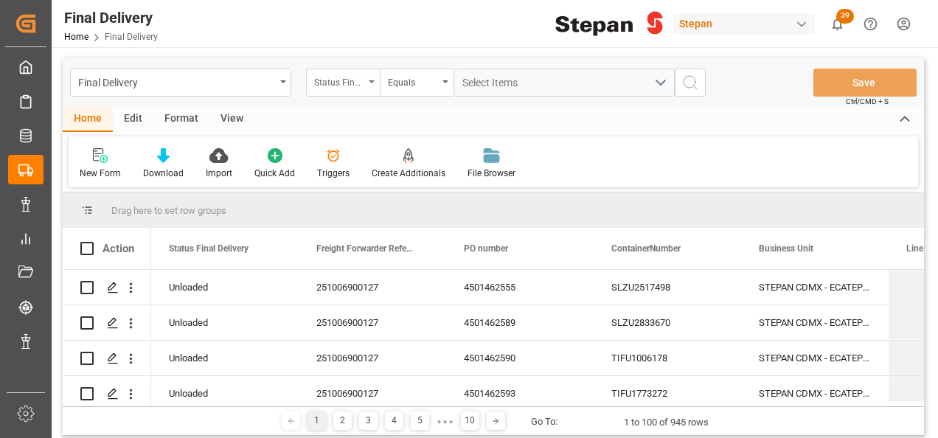
click at [371, 86] on div "Status Final Delivery" at bounding box center [343, 83] width 74 height 28
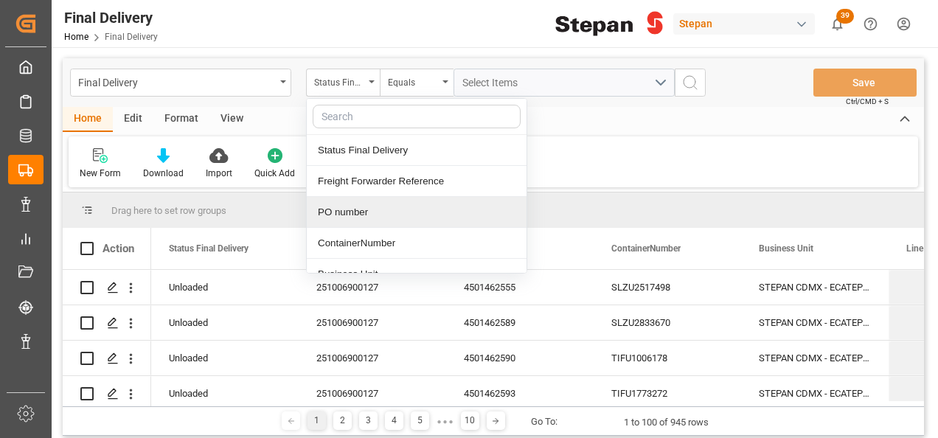
click at [343, 209] on div "PO number" at bounding box center [417, 212] width 220 height 31
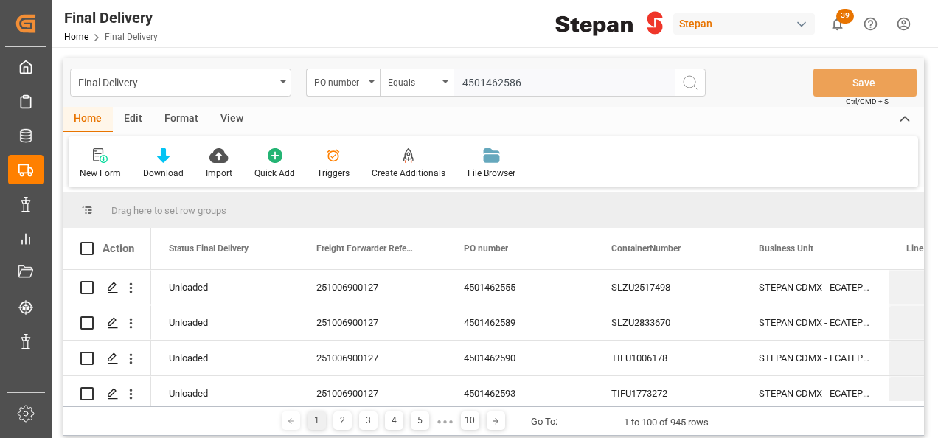
type input "4501462586"
click at [692, 84] on icon "search button" at bounding box center [690, 83] width 18 height 18
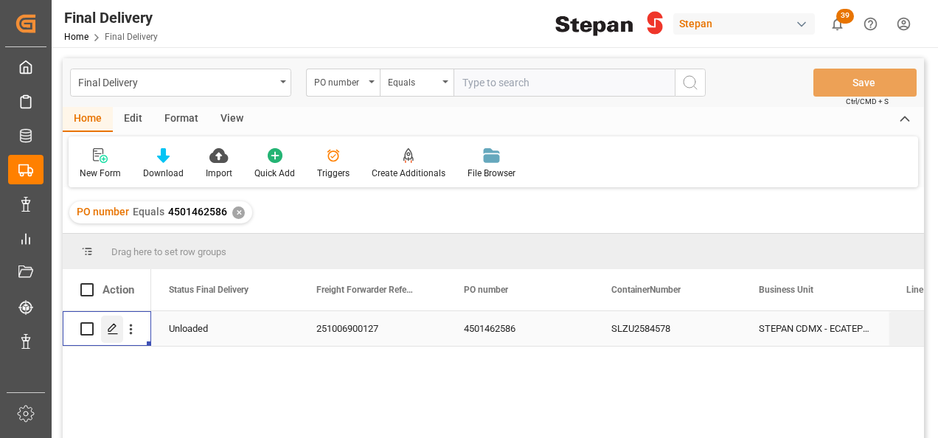
click at [111, 327] on polygon "Press SPACE to select this row." at bounding box center [111, 327] width 7 height 7
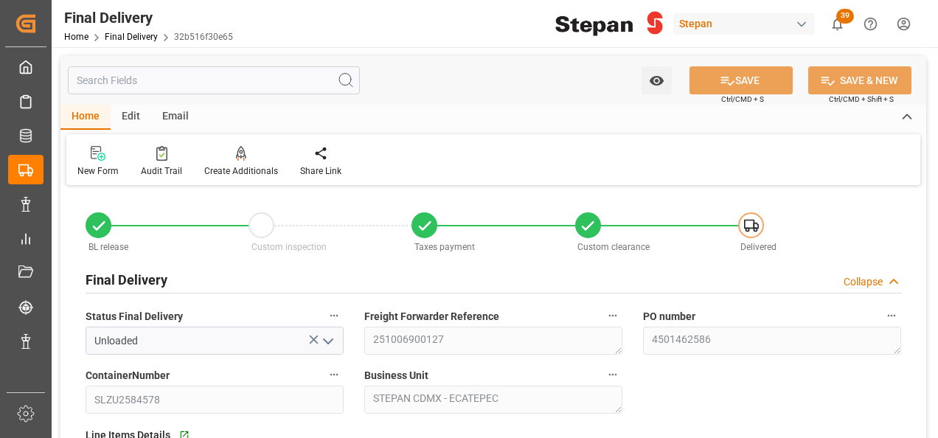
type input "[DATE]"
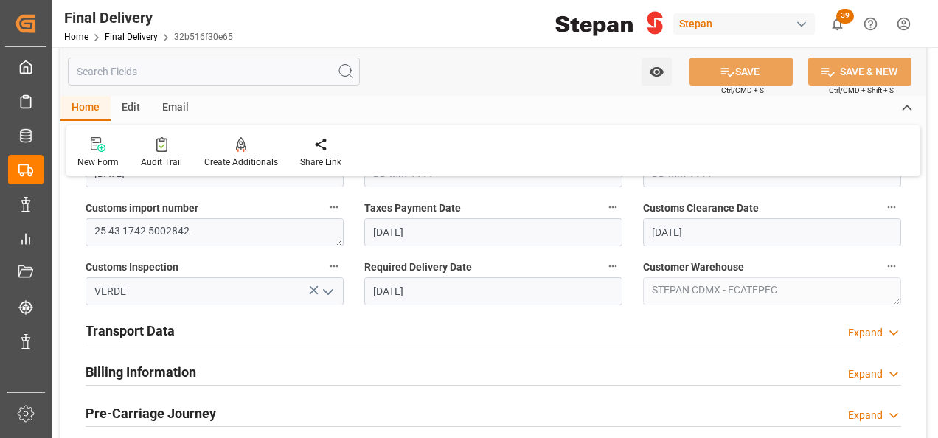
scroll to position [516, 0]
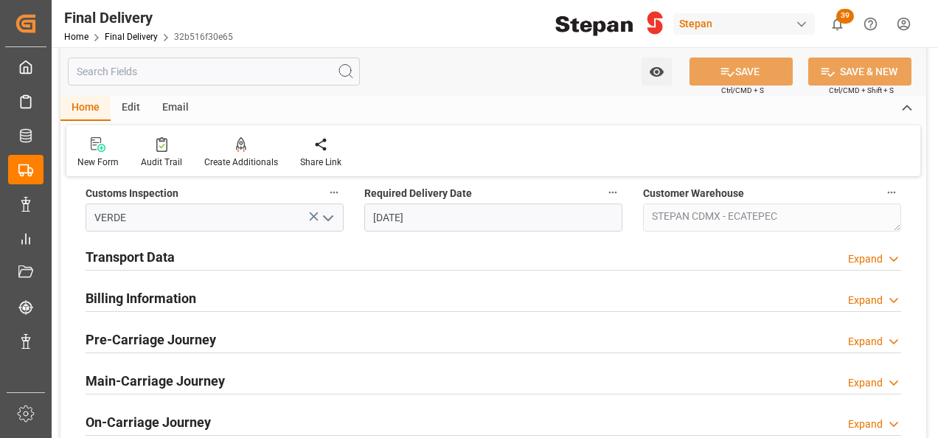
click at [142, 291] on h2 "Billing Information" at bounding box center [141, 298] width 111 height 20
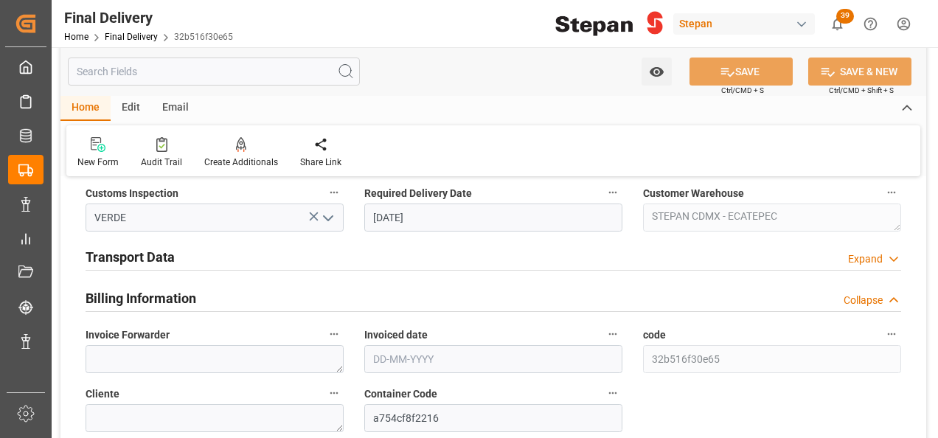
click at [158, 260] on h2 "Transport Data" at bounding box center [130, 257] width 89 height 20
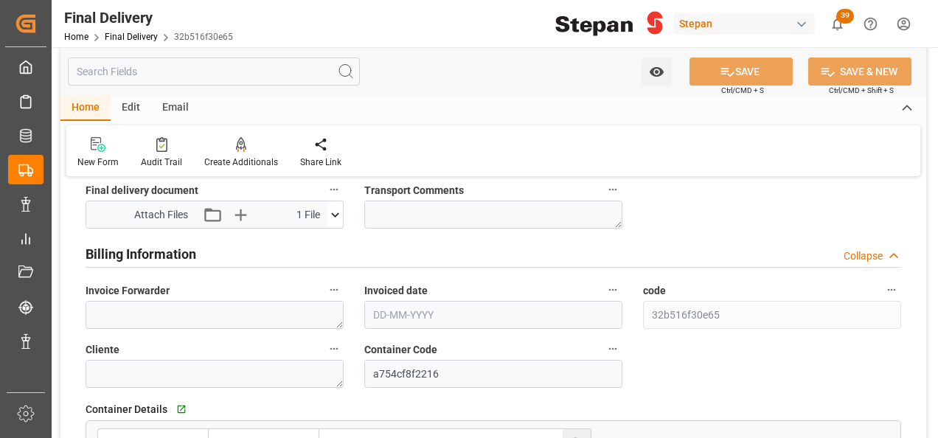
scroll to position [811, 0]
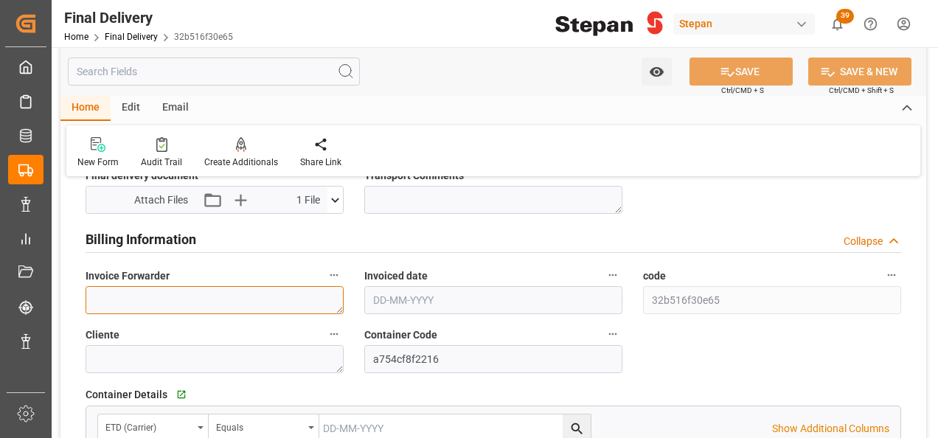
click at [171, 302] on textarea at bounding box center [215, 300] width 258 height 28
paste textarea "LM457938"
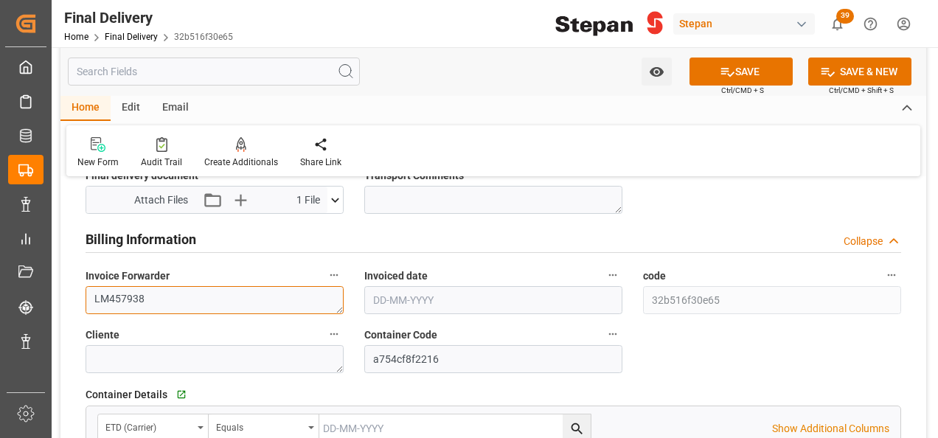
type textarea "LM457938"
click at [386, 299] on input "text" at bounding box center [493, 300] width 258 height 28
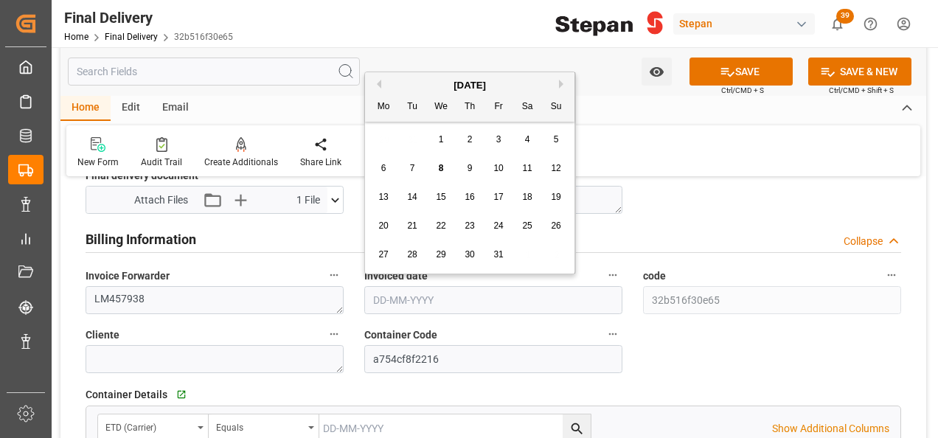
click at [411, 79] on div "October 2025" at bounding box center [469, 85] width 209 height 15
click at [497, 136] on span "3" at bounding box center [498, 139] width 5 height 10
type input "[DATE]"
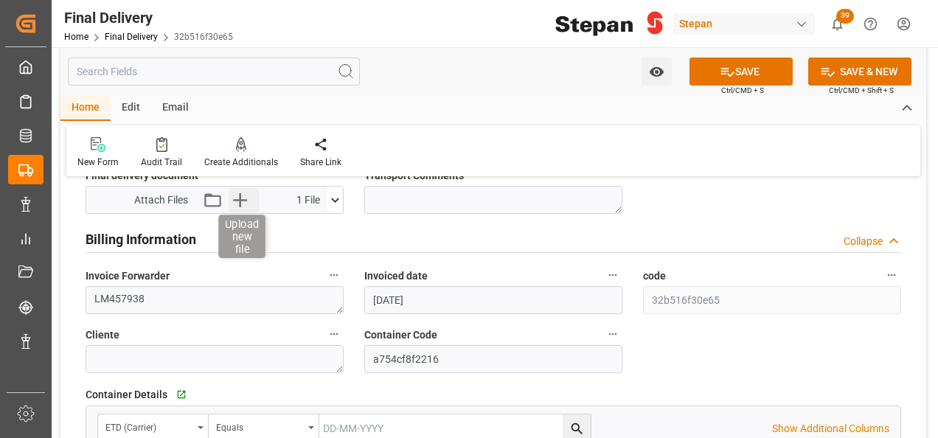
click at [240, 196] on icon "button" at bounding box center [240, 200] width 14 height 14
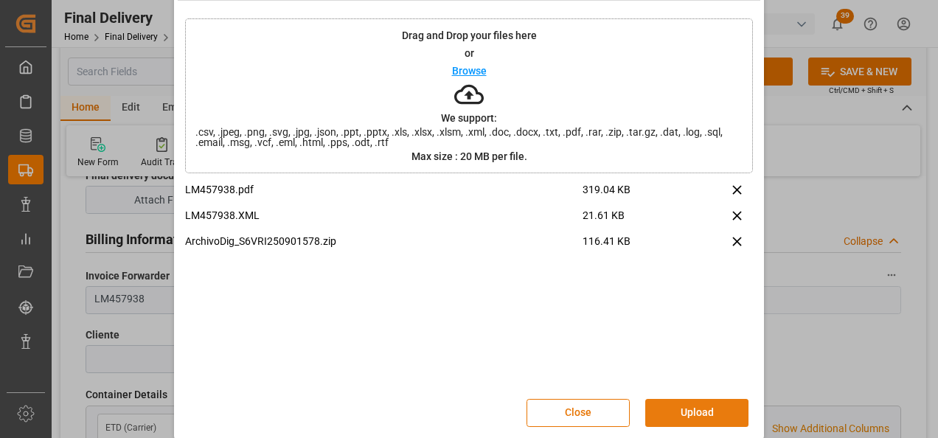
scroll to position [58, 0]
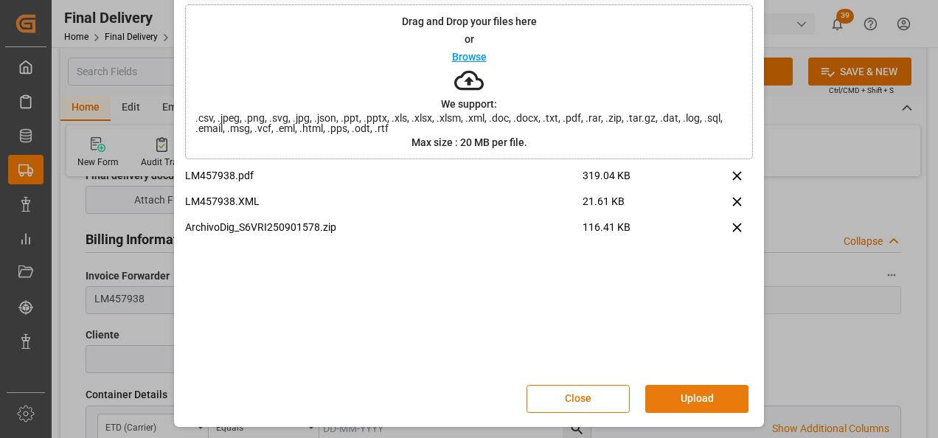
click at [686, 397] on button "Upload" at bounding box center [696, 399] width 103 height 28
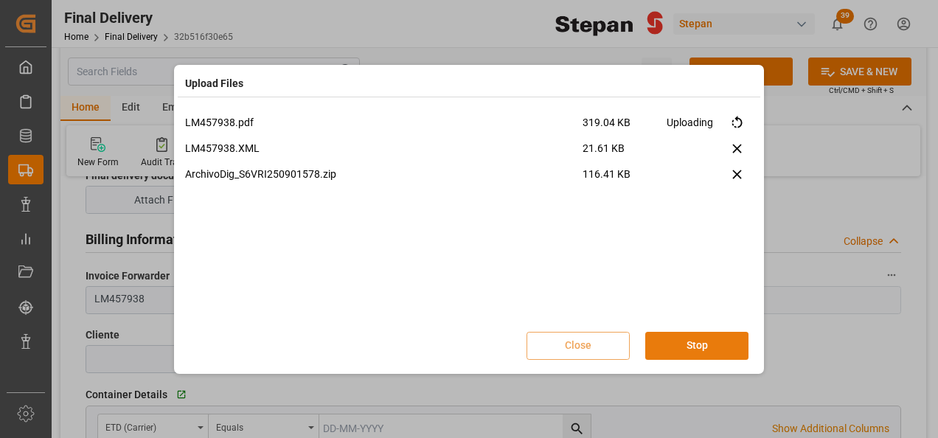
scroll to position [0, 0]
click at [687, 344] on button "Done" at bounding box center [696, 346] width 103 height 28
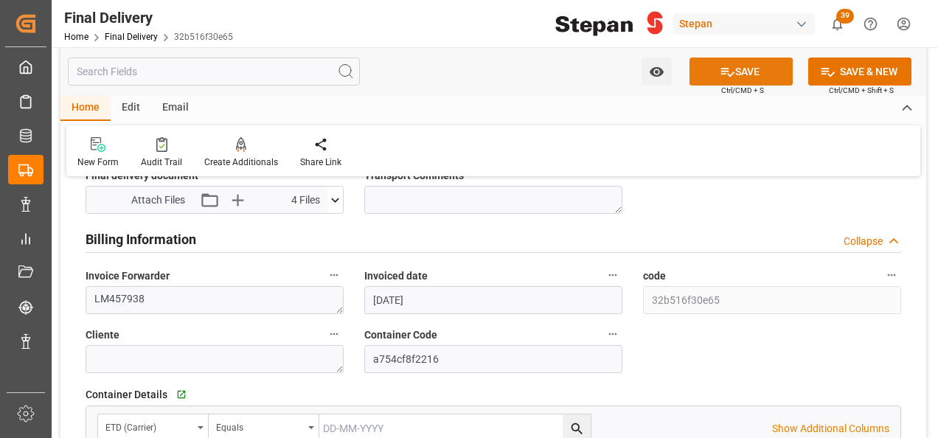
click at [737, 70] on button "SAVE" at bounding box center [740, 72] width 103 height 28
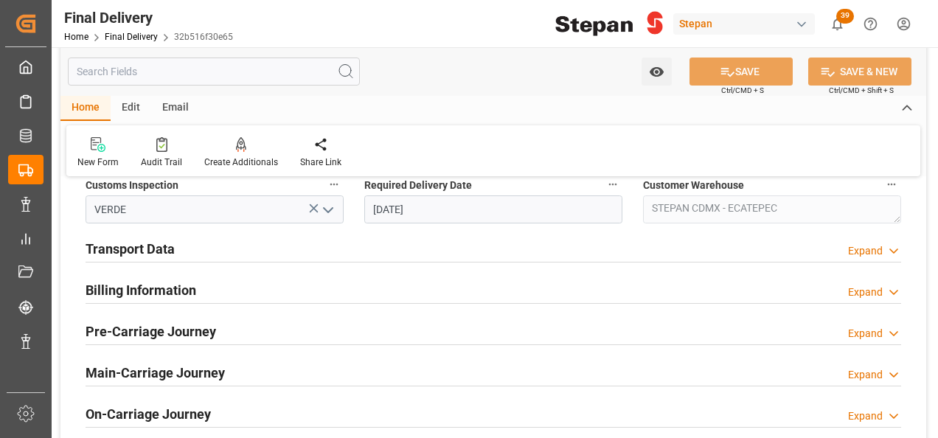
scroll to position [501, 0]
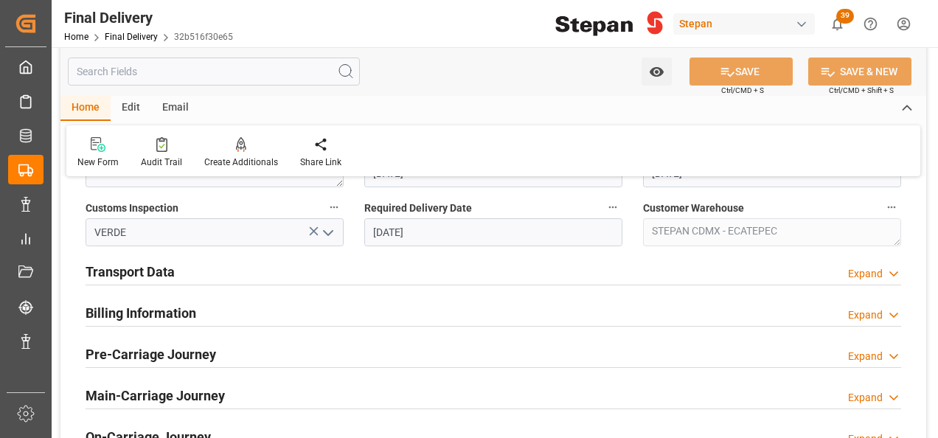
drag, startPoint x: 168, startPoint y: 269, endPoint x: 142, endPoint y: 303, distance: 43.1
click at [167, 270] on h2 "Transport Data" at bounding box center [130, 272] width 89 height 20
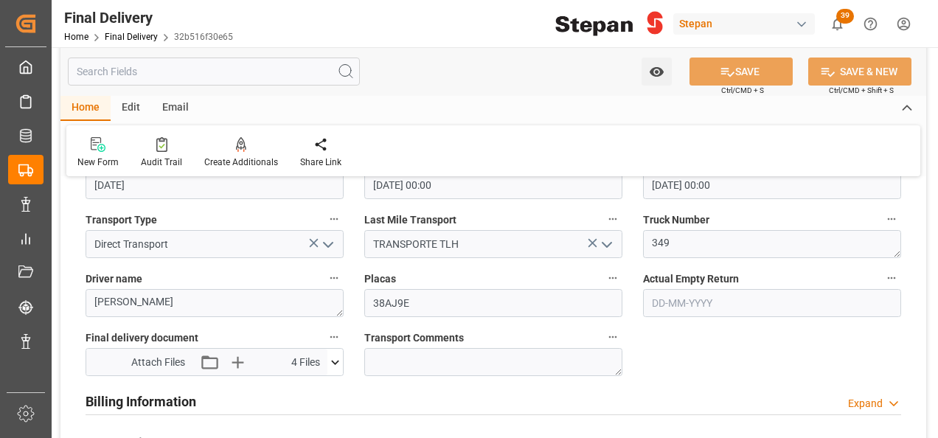
scroll to position [796, 0]
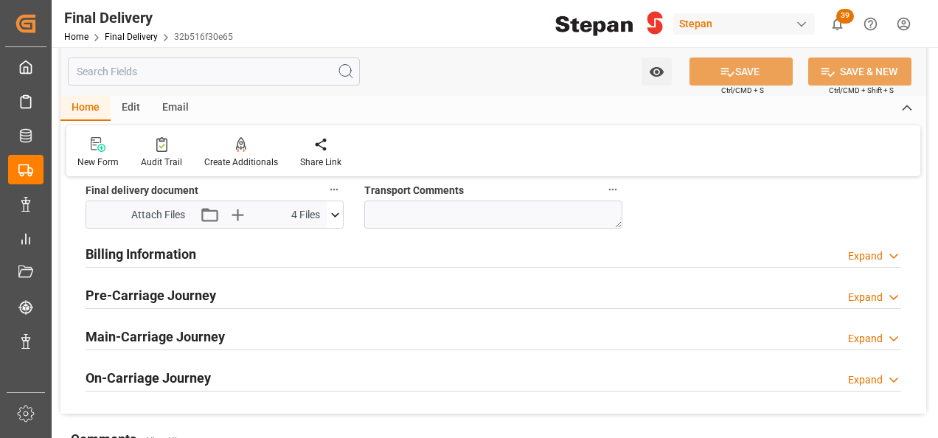
click at [168, 246] on h2 "Billing Information" at bounding box center [141, 254] width 111 height 20
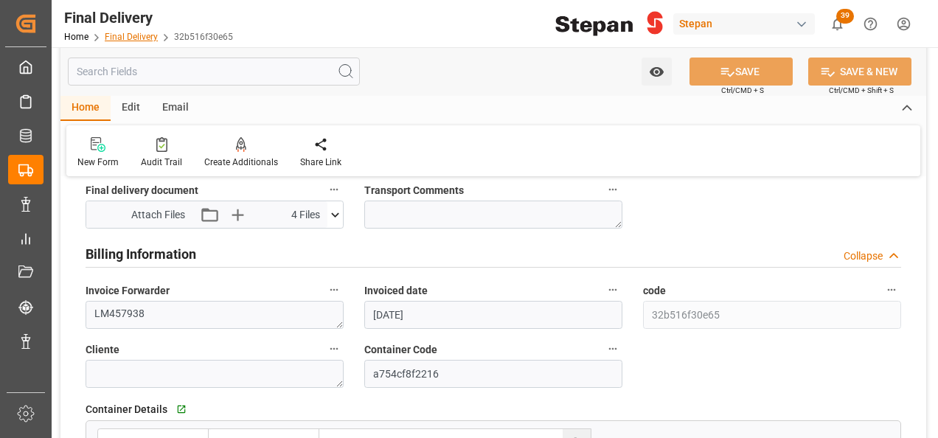
click at [111, 36] on link "Final Delivery" at bounding box center [131, 37] width 53 height 10
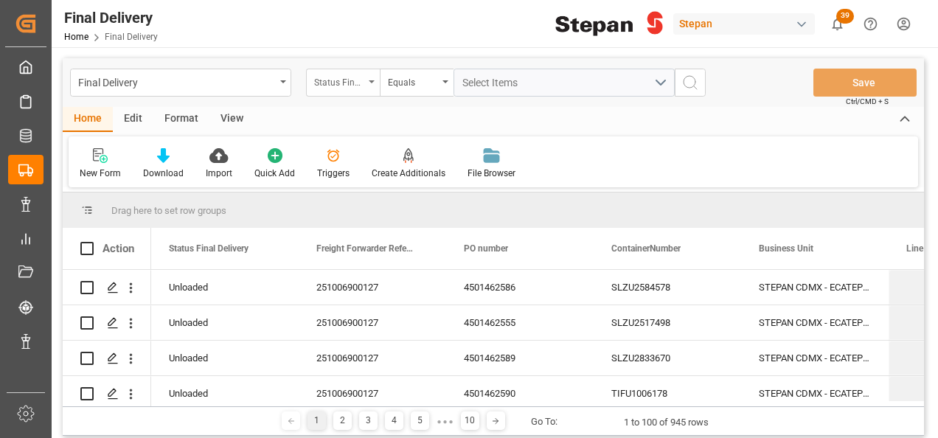
click at [364, 83] on div "Status Final Delivery" at bounding box center [343, 83] width 74 height 28
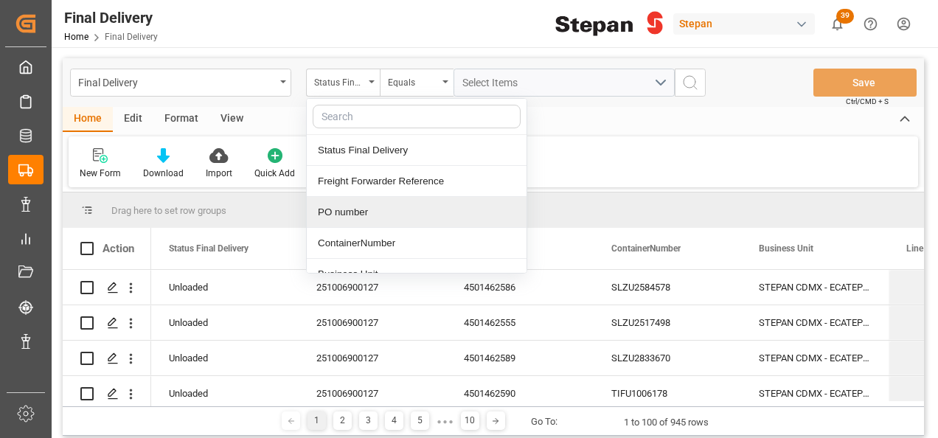
click at [327, 211] on div "PO number" at bounding box center [417, 212] width 220 height 31
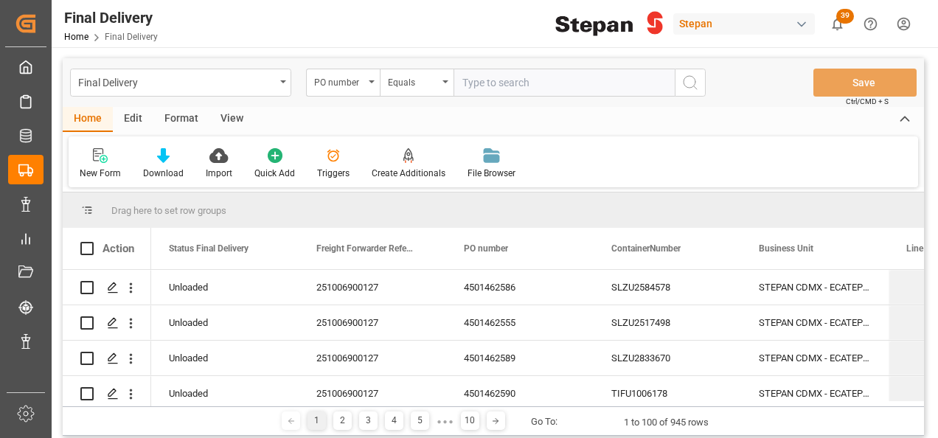
click at [477, 78] on input "text" at bounding box center [563, 83] width 221 height 28
type input "4501462556"
click at [693, 84] on icon "search button" at bounding box center [690, 83] width 18 height 18
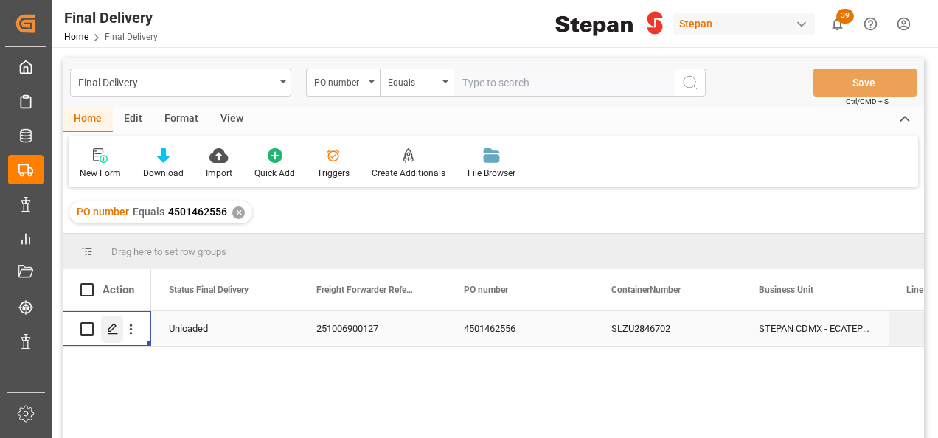
click at [116, 329] on icon "Press SPACE to select this row." at bounding box center [113, 329] width 12 height 12
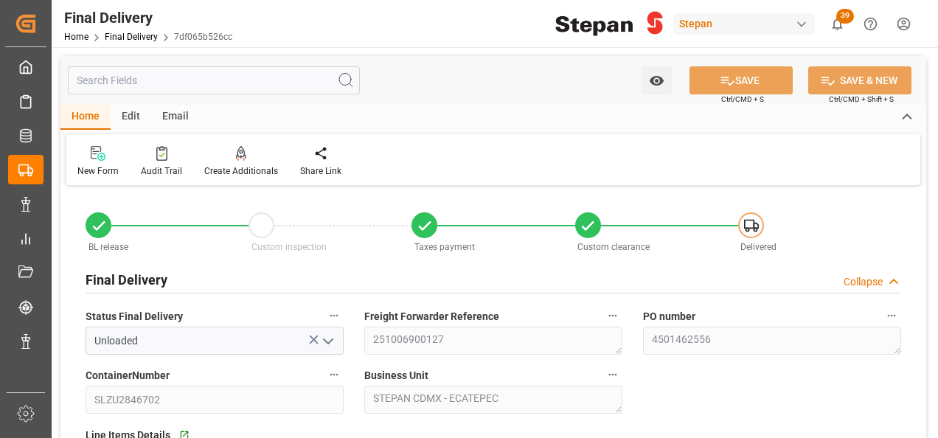
type input "[DATE]"
type input "04-10-2025"
type input "29-09-2025"
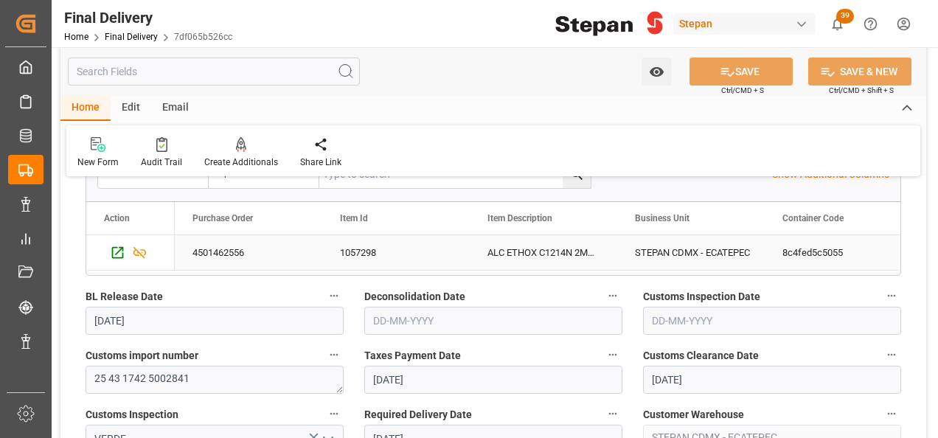
scroll to position [442, 0]
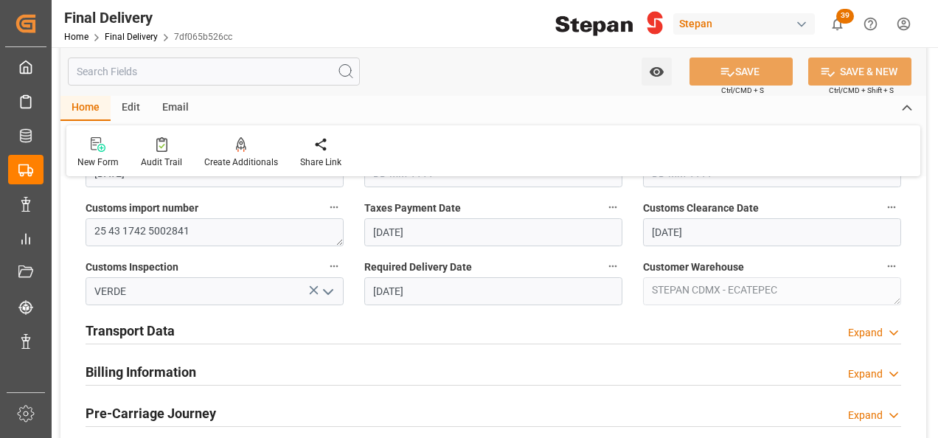
click at [149, 330] on h2 "Transport Data" at bounding box center [130, 331] width 89 height 20
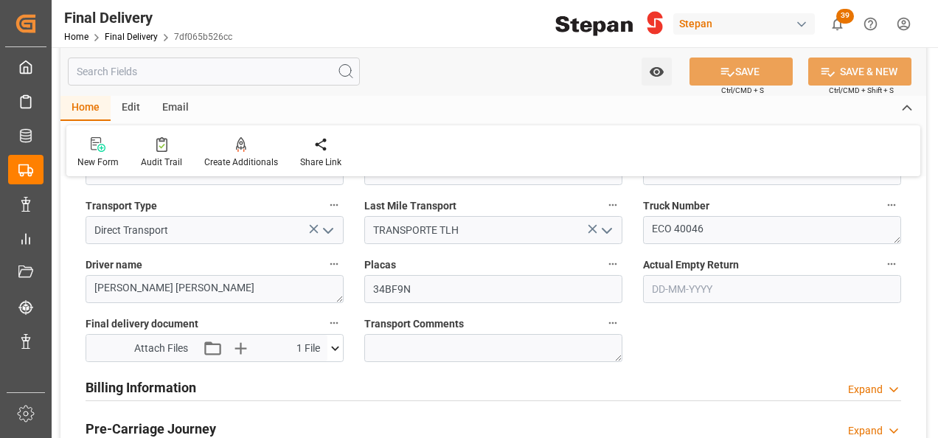
scroll to position [664, 0]
click at [159, 384] on h2 "Billing Information" at bounding box center [141, 387] width 111 height 20
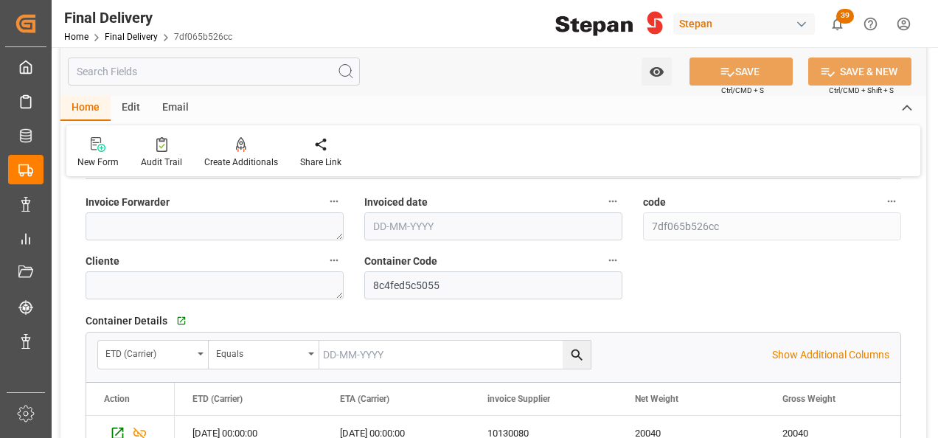
scroll to position [811, 0]
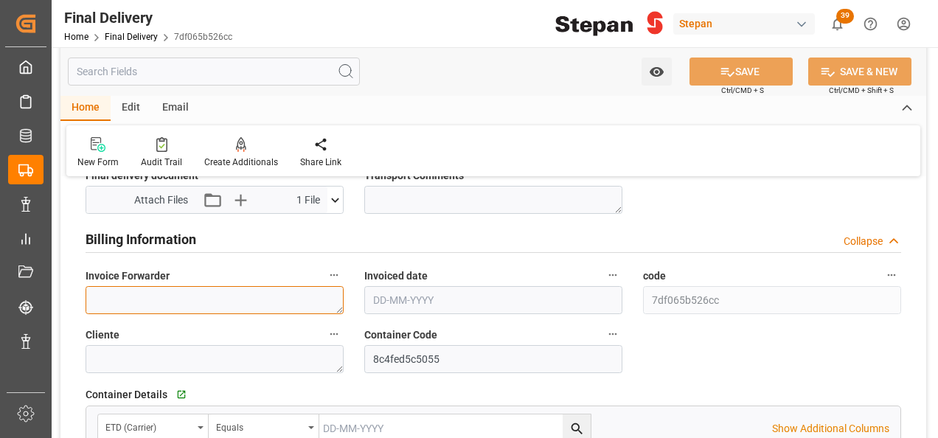
click at [111, 295] on textarea at bounding box center [215, 300] width 258 height 28
paste textarea "LM457936 y LM457937"
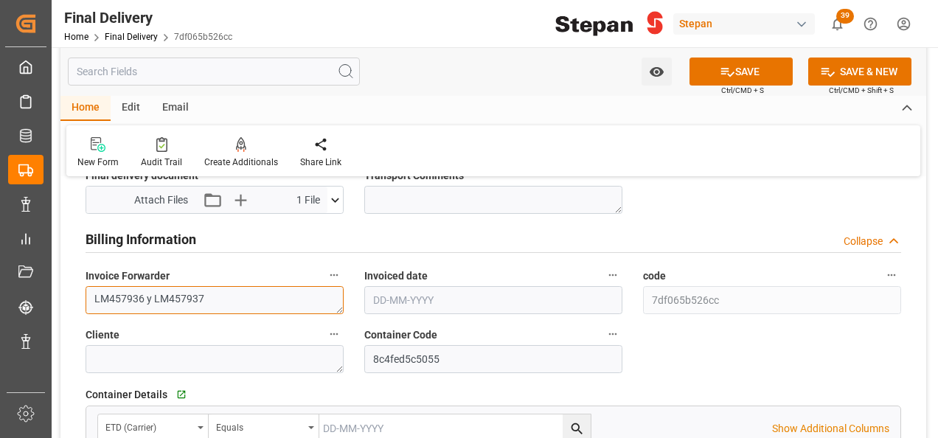
type textarea "LM457936 y LM457937"
click at [467, 292] on input "text" at bounding box center [493, 300] width 258 height 28
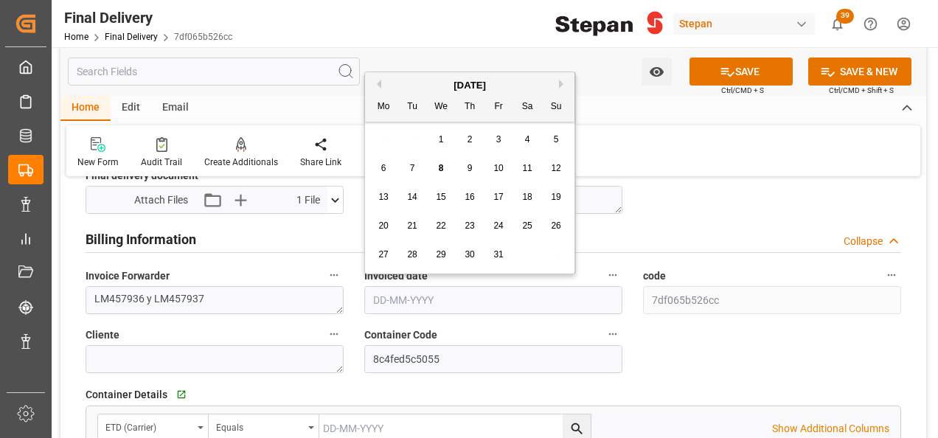
click at [417, 72] on div "October 2025 Mo Tu We Th Fr Sa Su" at bounding box center [469, 96] width 209 height 49
click at [495, 133] on div "3" at bounding box center [499, 140] width 18 height 18
type input "[DATE]"
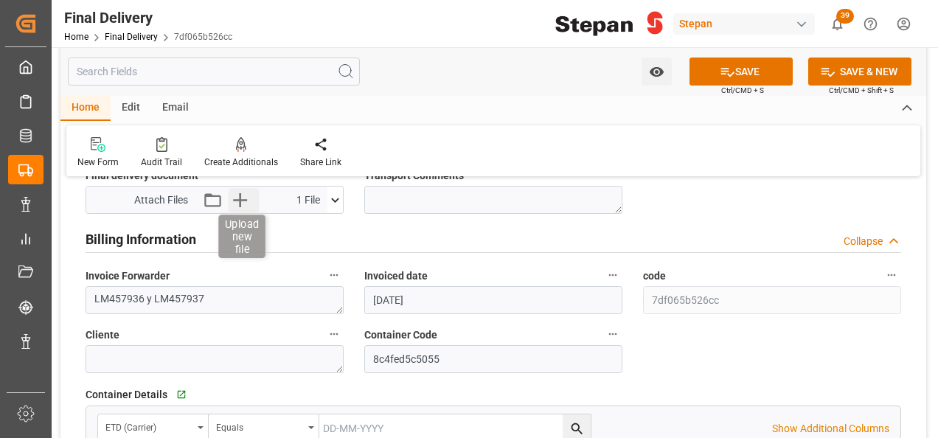
click at [246, 201] on icon "button" at bounding box center [240, 200] width 24 height 24
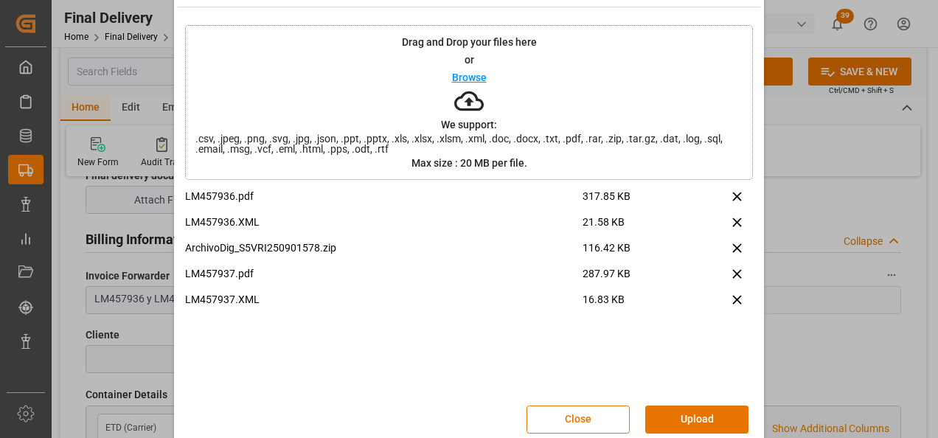
scroll to position [58, 0]
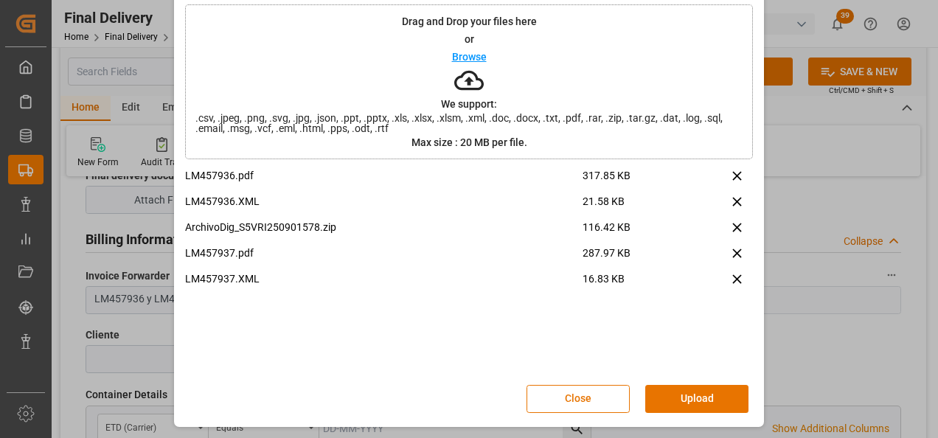
drag, startPoint x: 673, startPoint y: 401, endPoint x: 700, endPoint y: 394, distance: 28.3
click at [674, 403] on button "Upload" at bounding box center [696, 399] width 103 height 28
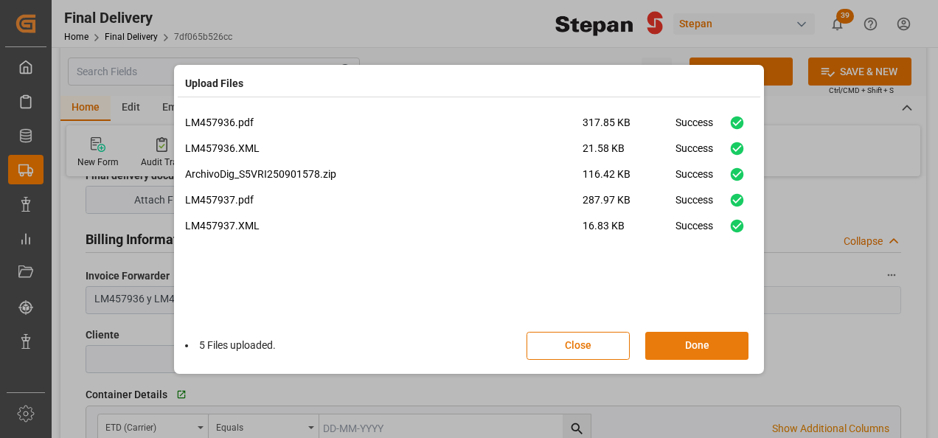
click at [700, 344] on button "Done" at bounding box center [696, 346] width 103 height 28
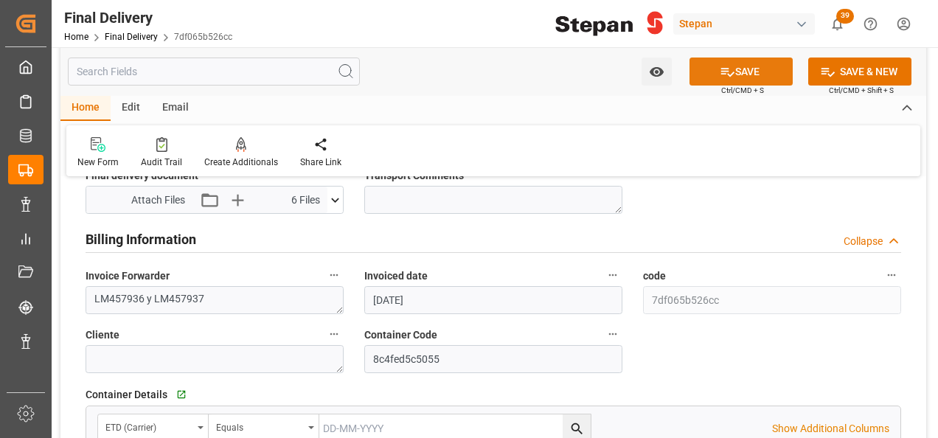
click at [744, 74] on button "SAVE" at bounding box center [740, 72] width 103 height 28
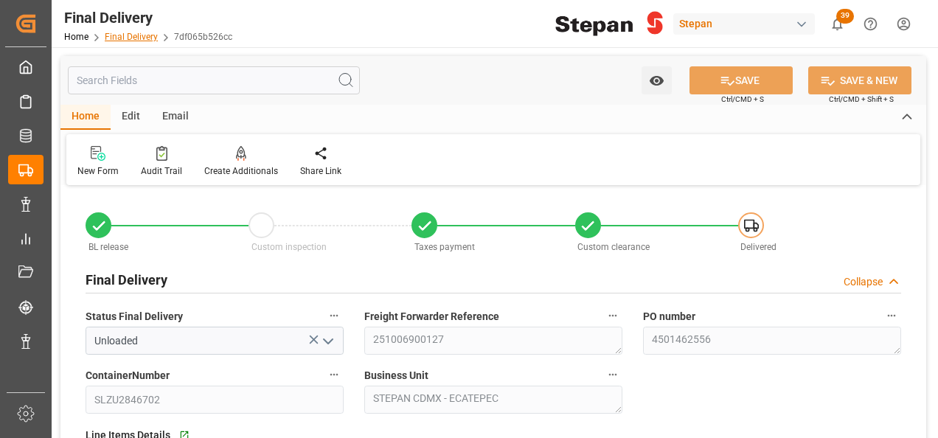
click at [115, 40] on link "Final Delivery" at bounding box center [131, 37] width 53 height 10
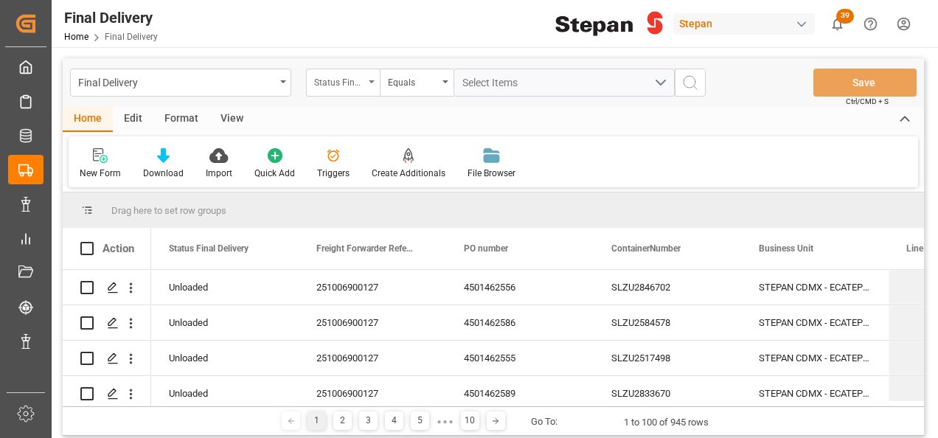
click at [369, 78] on div "Status Final Delivery" at bounding box center [343, 83] width 74 height 28
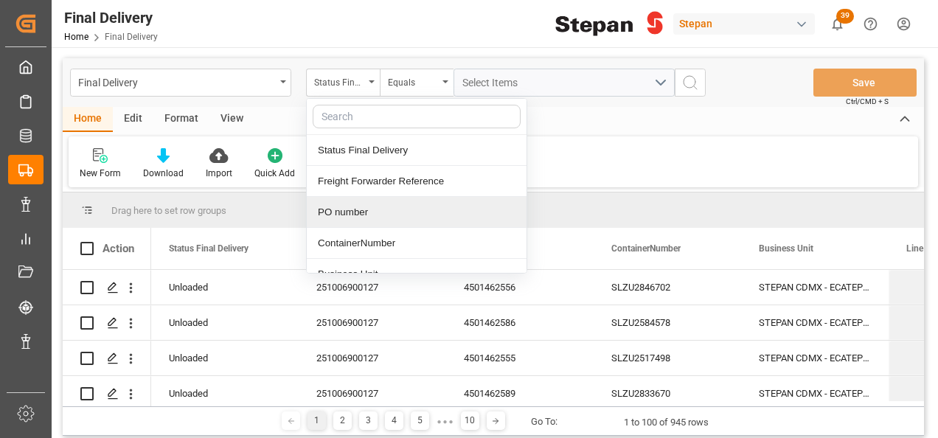
drag, startPoint x: 346, startPoint y: 223, endPoint x: 346, endPoint y: 214, distance: 9.6
click at [346, 214] on div "PO number" at bounding box center [417, 212] width 220 height 31
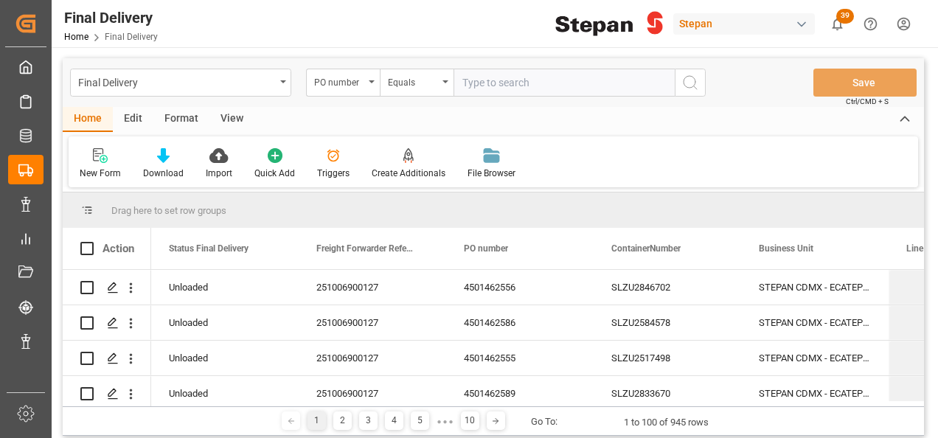
click at [489, 84] on input "text" at bounding box center [563, 83] width 221 height 28
type input "4501462562"
click at [687, 77] on icon "search button" at bounding box center [690, 83] width 18 height 18
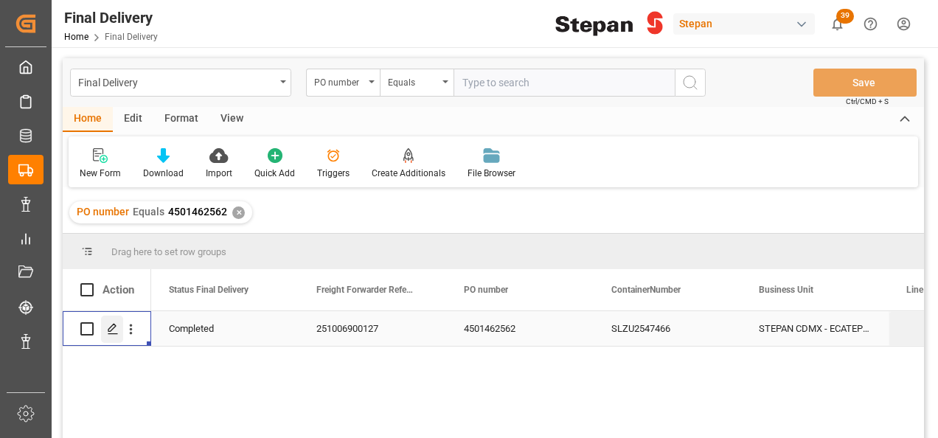
click at [108, 327] on icon "Press SPACE to select this row." at bounding box center [113, 329] width 12 height 12
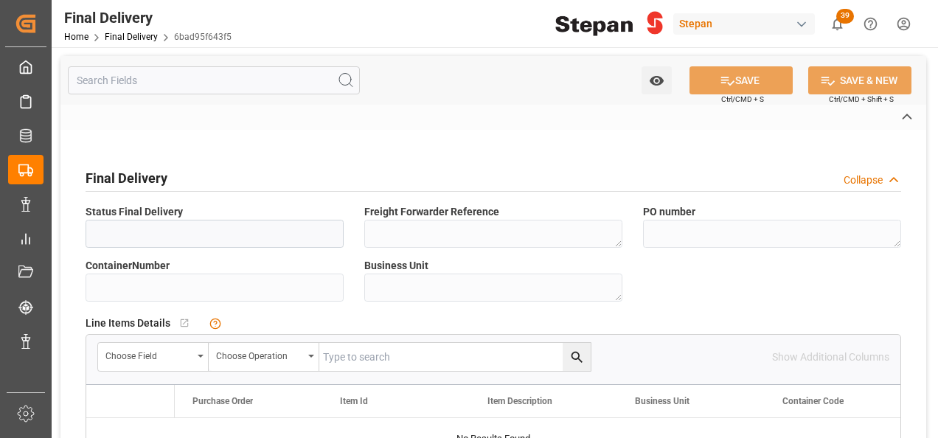
type input "Completed"
type textarea "251006900127"
type textarea "4501462562"
type input "SLZU2547466"
type textarea "STEPAN CDMX - ECATEPEC"
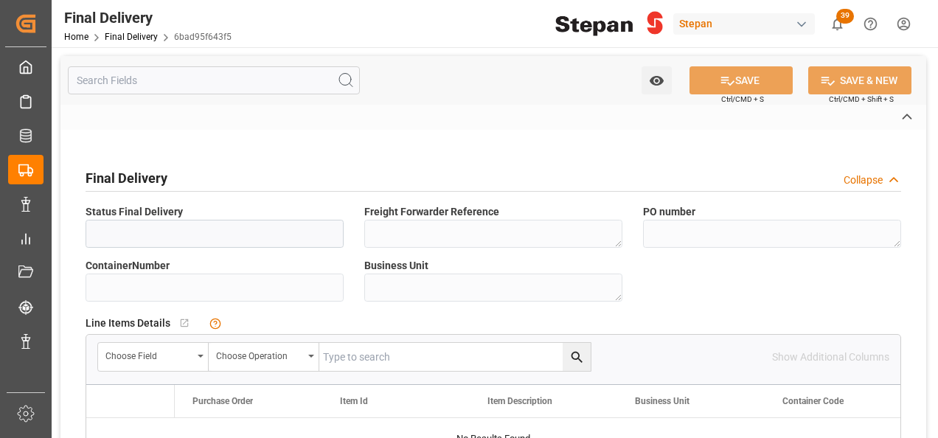
type textarea "25 43 1742 5002840"
type input "VERDE"
type textarea "STEPAN CDMX - ECATEPEC"
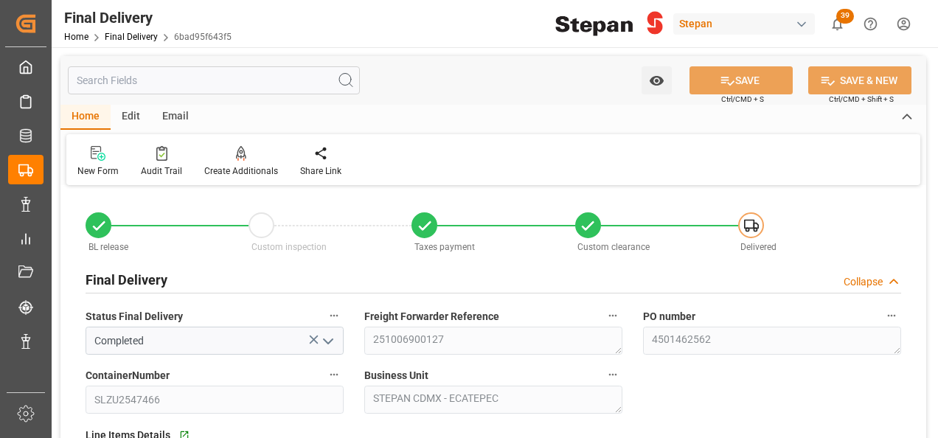
type input "[DATE]"
type input "29-09-2025"
type input "[DATE]"
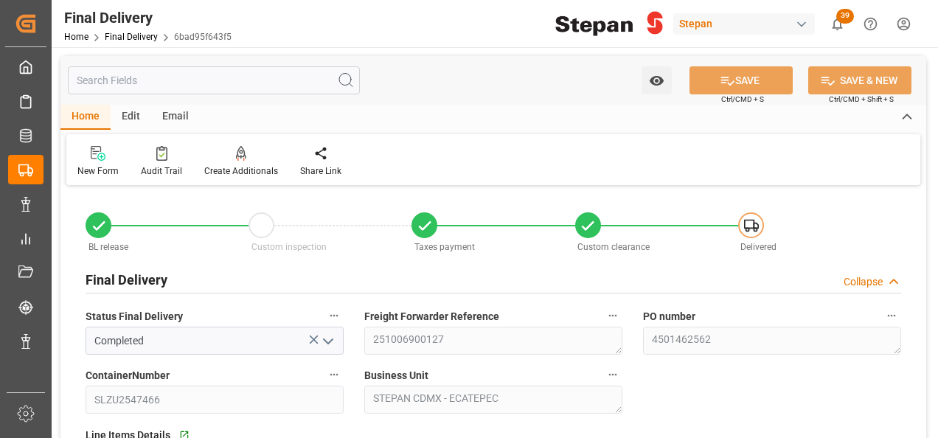
type input "30-09-2025 00:00"
type input "02-10-2025"
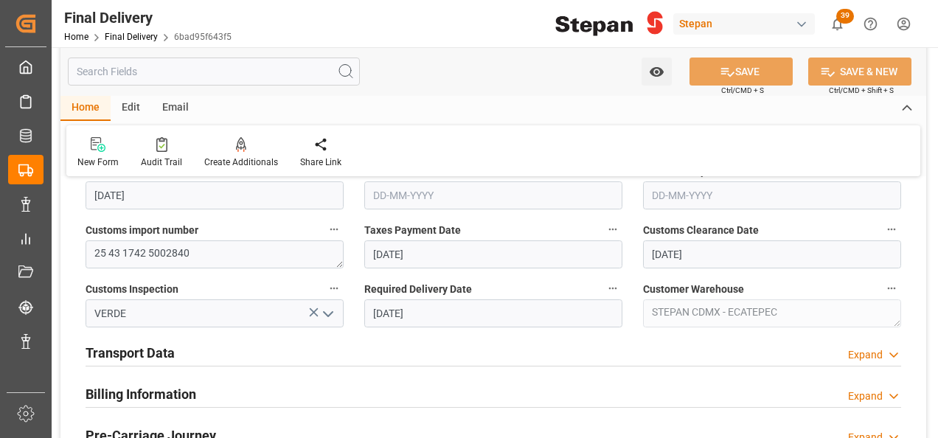
scroll to position [516, 0]
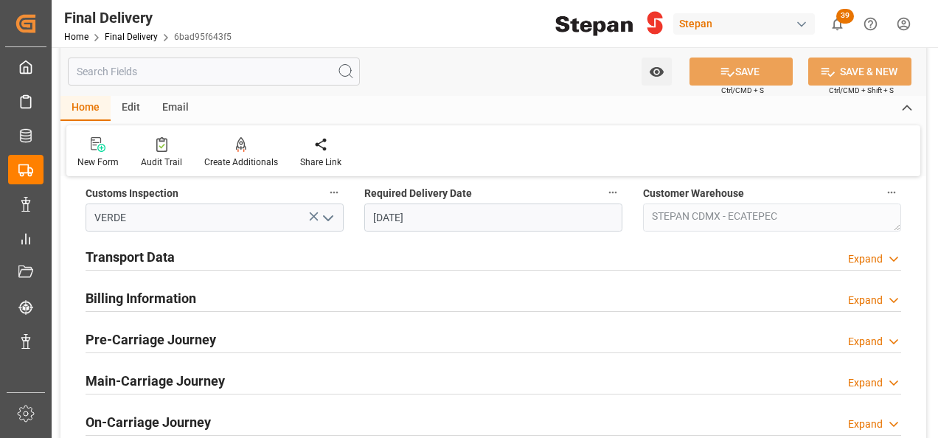
click at [164, 257] on h2 "Transport Data" at bounding box center [130, 257] width 89 height 20
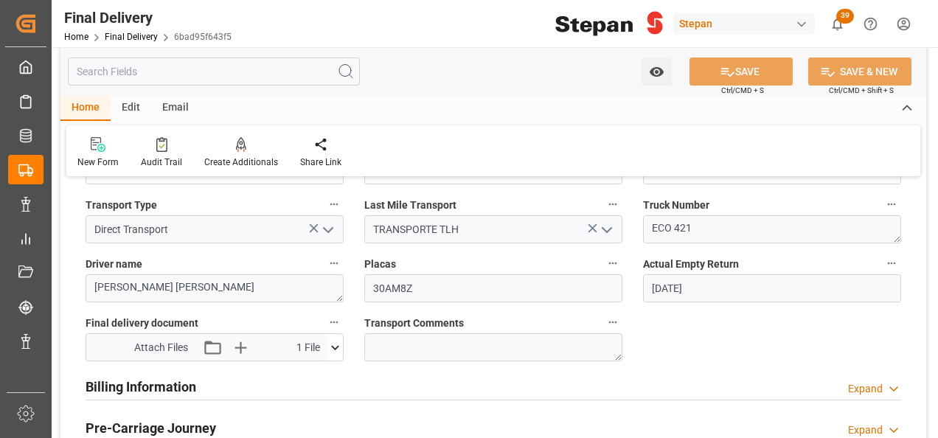
scroll to position [811, 0]
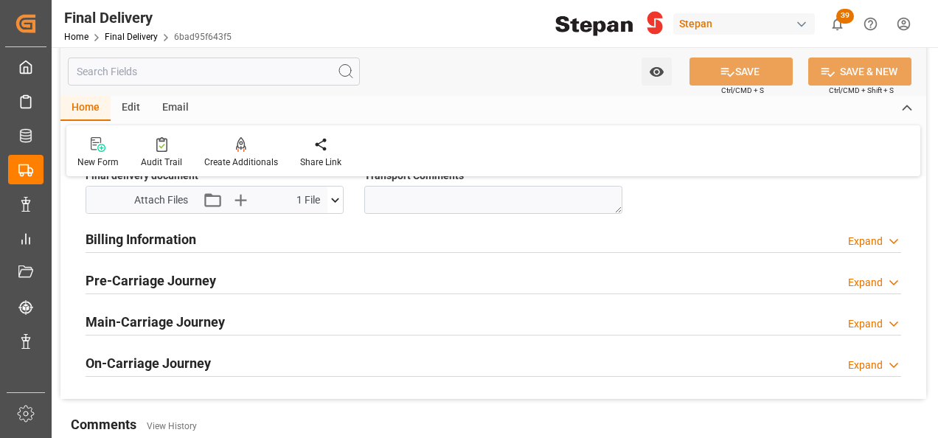
click at [152, 243] on h2 "Billing Information" at bounding box center [141, 239] width 111 height 20
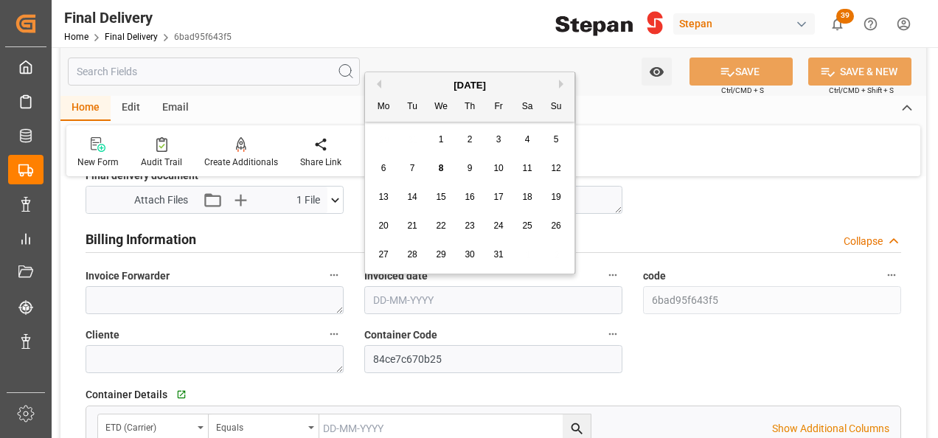
click at [464, 300] on input "text" at bounding box center [493, 300] width 258 height 28
click at [416, 73] on div "October 2025 Mo Tu We Th Fr Sa Su" at bounding box center [469, 96] width 209 height 49
drag, startPoint x: 493, startPoint y: 136, endPoint x: 429, endPoint y: 255, distance: 135.6
click at [493, 135] on div "3" at bounding box center [499, 140] width 18 height 18
type input "[DATE]"
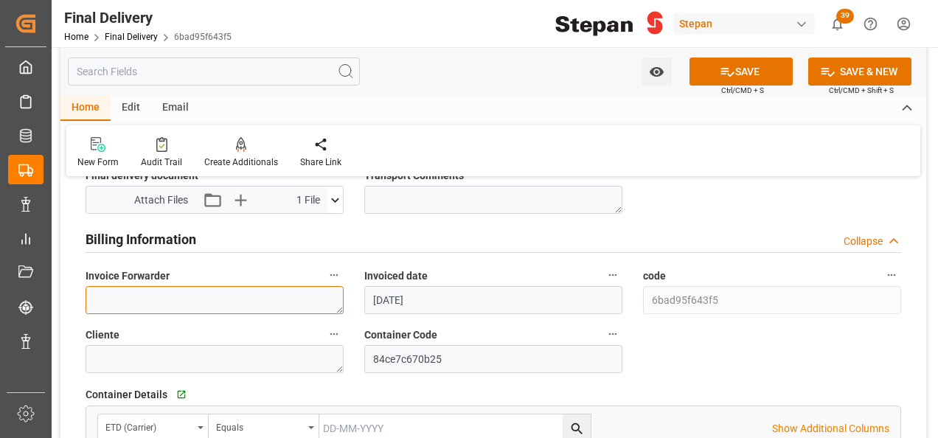
click at [156, 307] on textarea at bounding box center [215, 300] width 258 height 28
paste textarea "LM457927"
type textarea "LM457927"
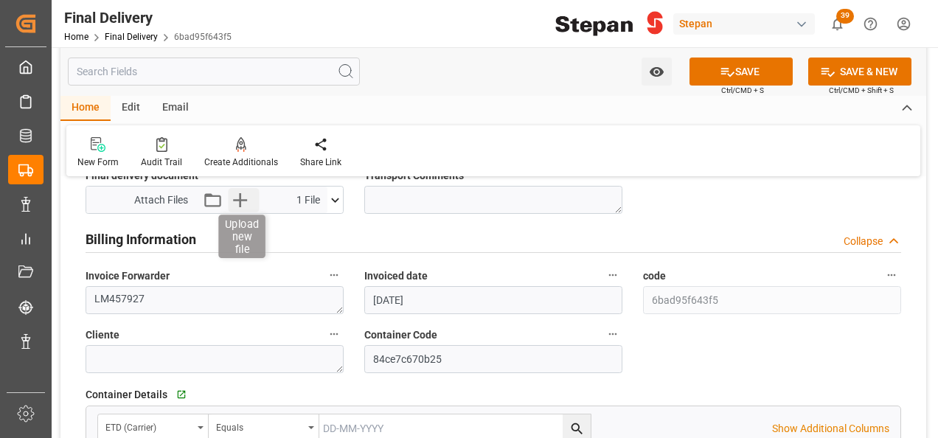
click at [243, 198] on icon "button" at bounding box center [240, 200] width 14 height 14
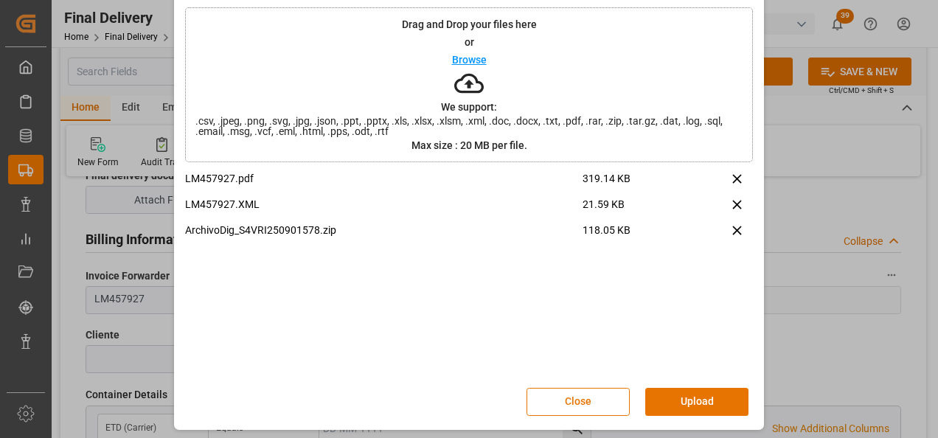
scroll to position [58, 0]
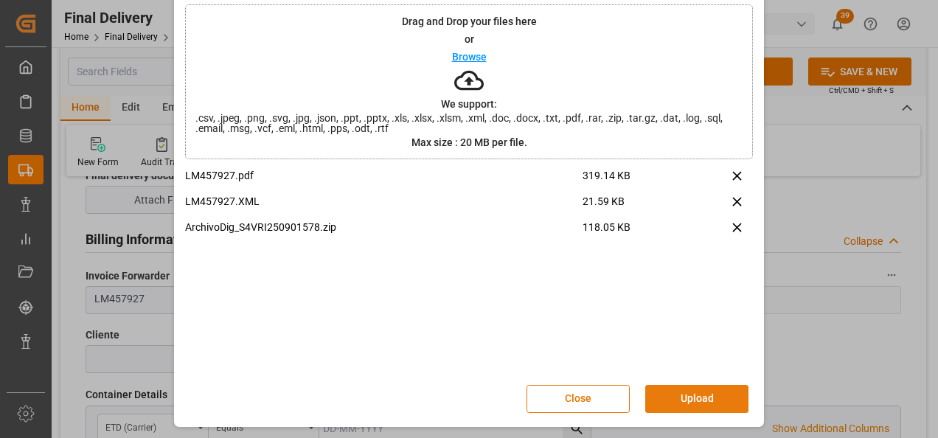
click at [684, 397] on button "Upload" at bounding box center [696, 399] width 103 height 28
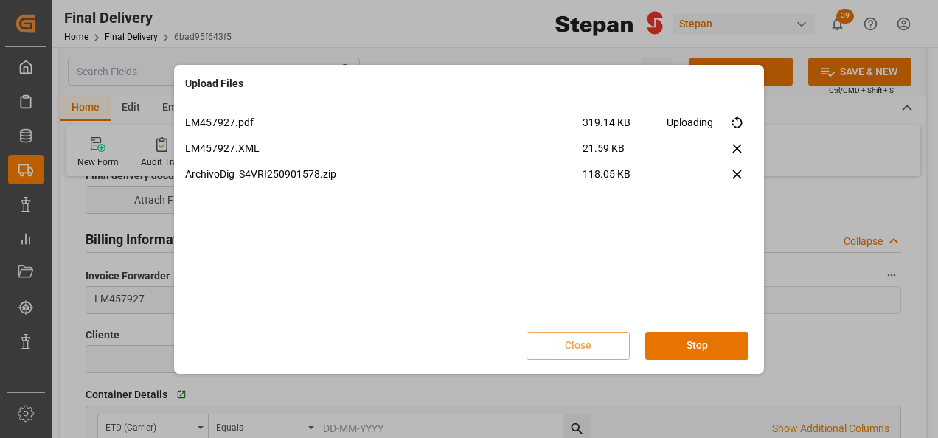
scroll to position [0, 0]
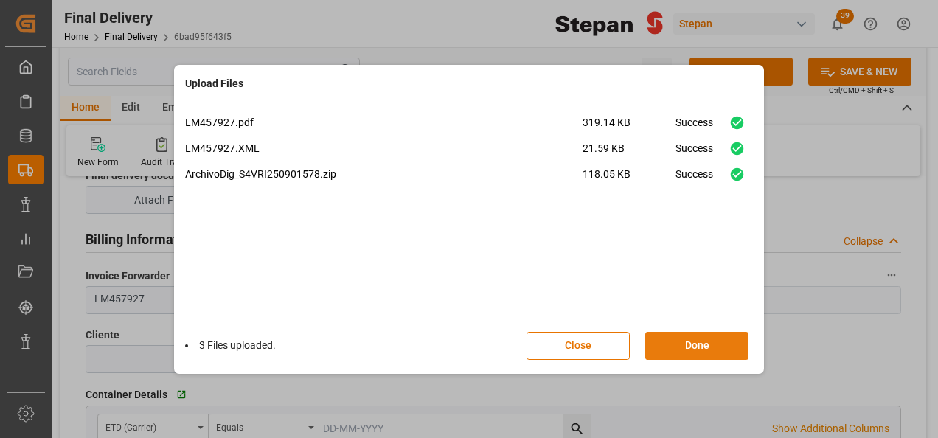
click at [712, 352] on button "Done" at bounding box center [696, 346] width 103 height 28
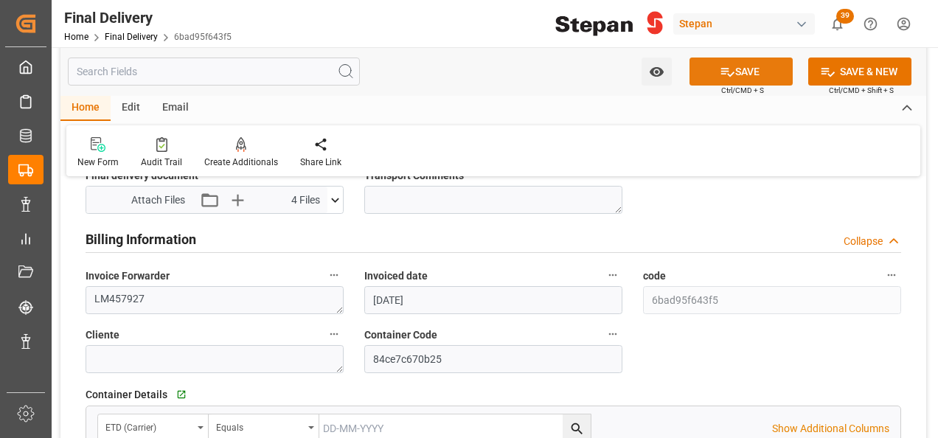
click at [732, 68] on button "SAVE" at bounding box center [740, 72] width 103 height 28
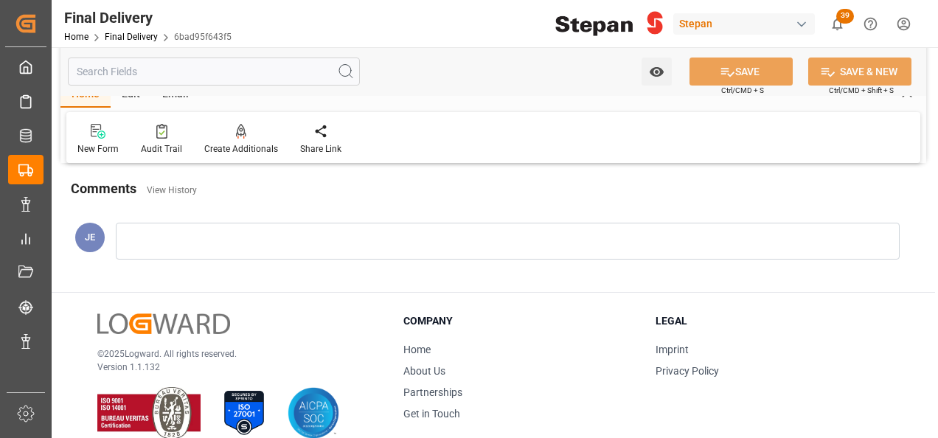
scroll to position [575, 0]
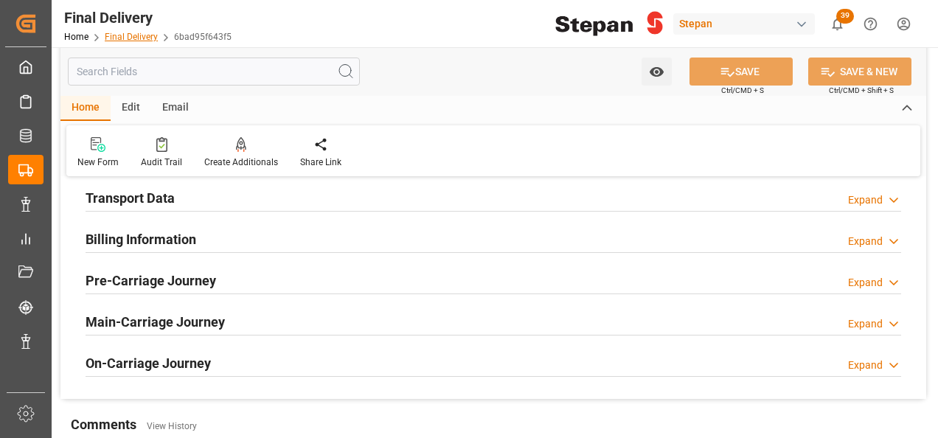
click at [133, 37] on link "Final Delivery" at bounding box center [131, 37] width 53 height 10
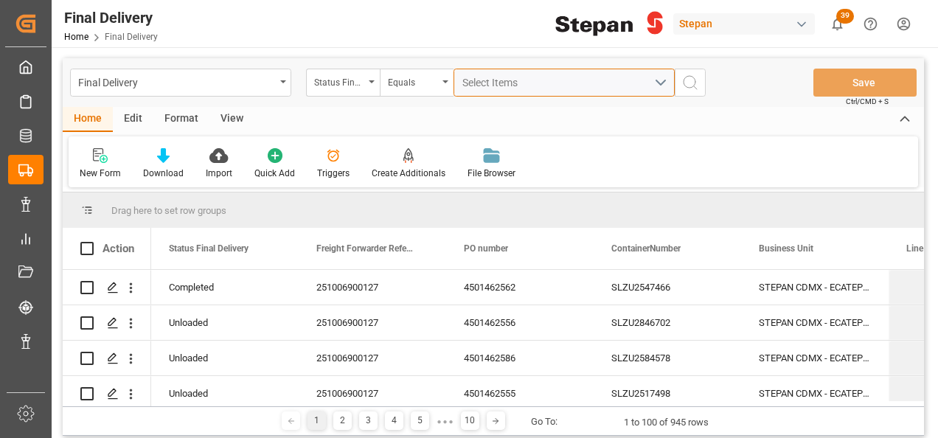
click at [509, 83] on span "Select Items" at bounding box center [493, 83] width 63 height 12
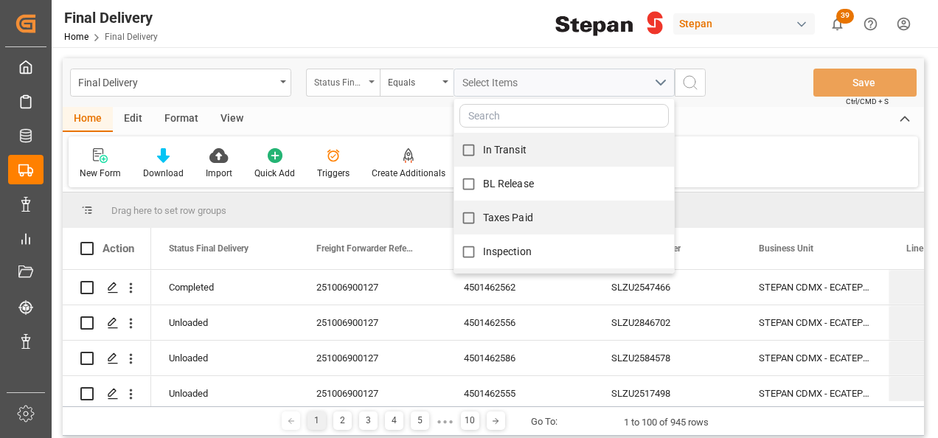
click at [372, 78] on div "Status Final Delivery" at bounding box center [343, 83] width 74 height 28
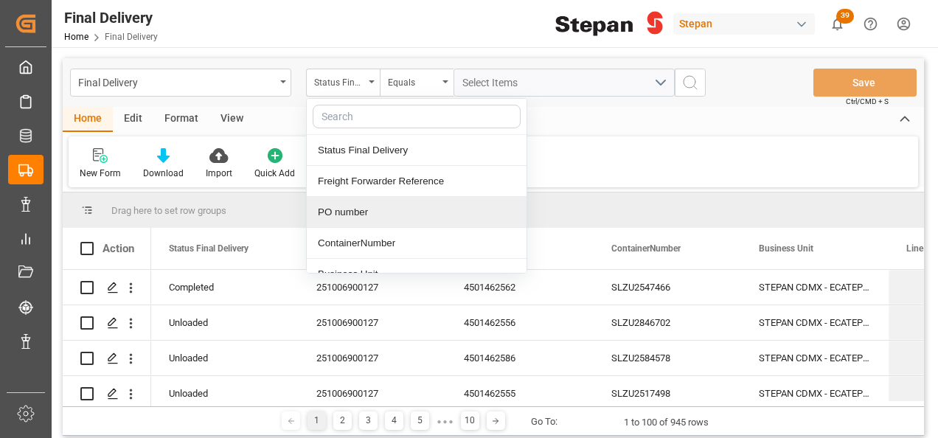
click at [346, 215] on div "PO number" at bounding box center [417, 212] width 220 height 31
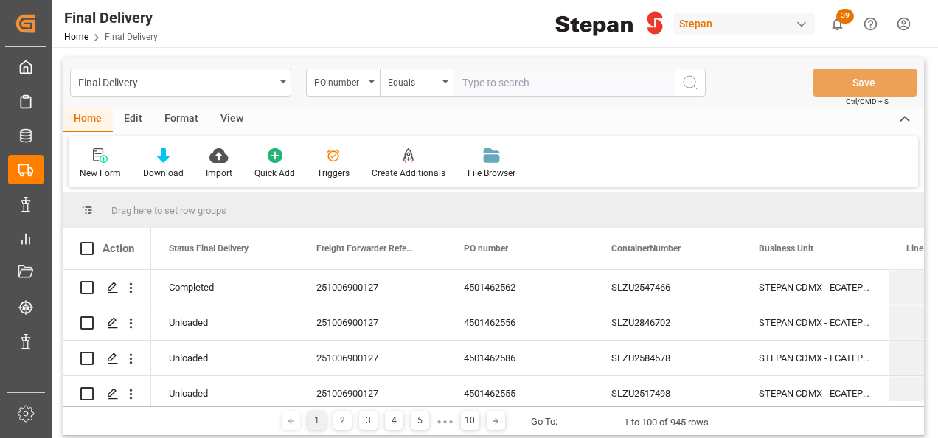
click at [464, 91] on input "text" at bounding box center [563, 83] width 221 height 28
type input "4501462554"
click at [687, 82] on icon "search button" at bounding box center [690, 83] width 18 height 18
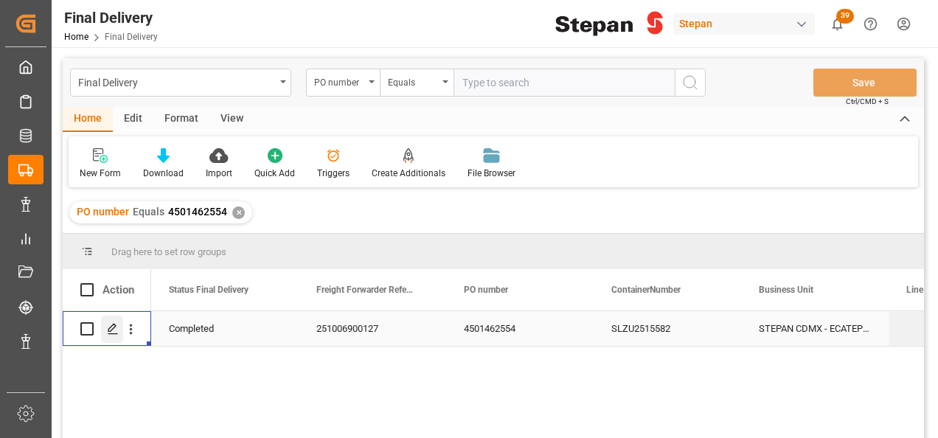
click at [112, 330] on polygon "Press SPACE to select this row." at bounding box center [111, 327] width 7 height 7
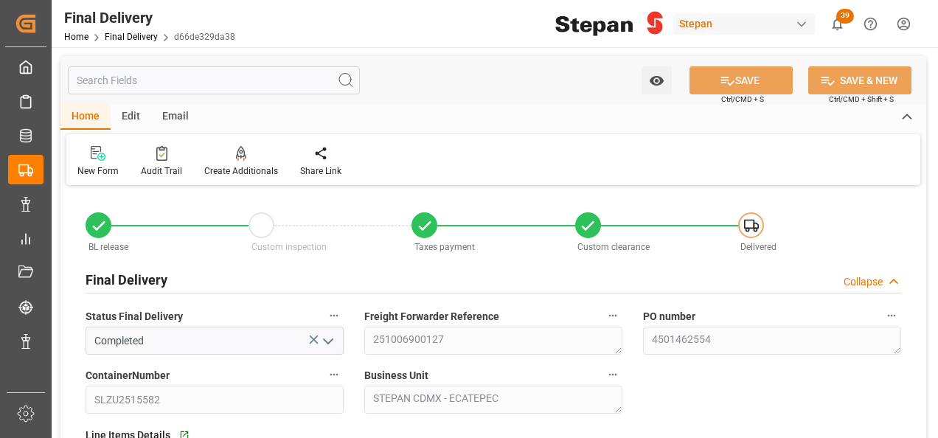
type input "[DATE]"
type input "26-09-2025"
type input "27-09-2025"
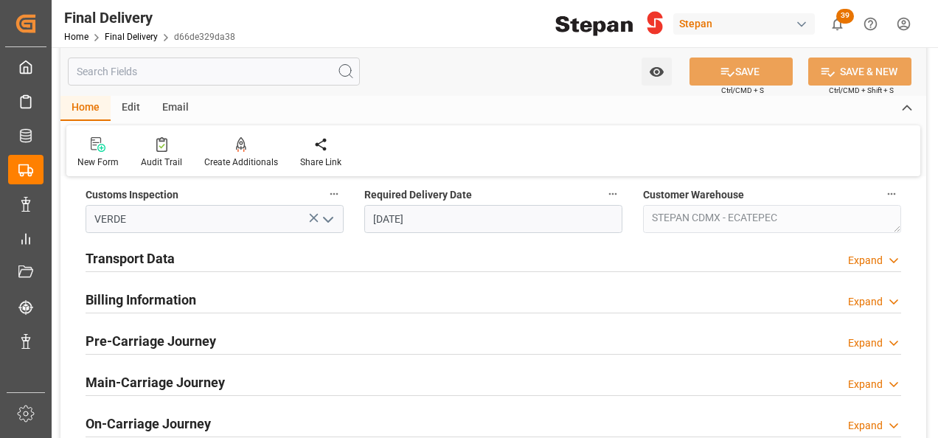
scroll to position [516, 0]
click at [155, 251] on h2 "Transport Data" at bounding box center [130, 257] width 89 height 20
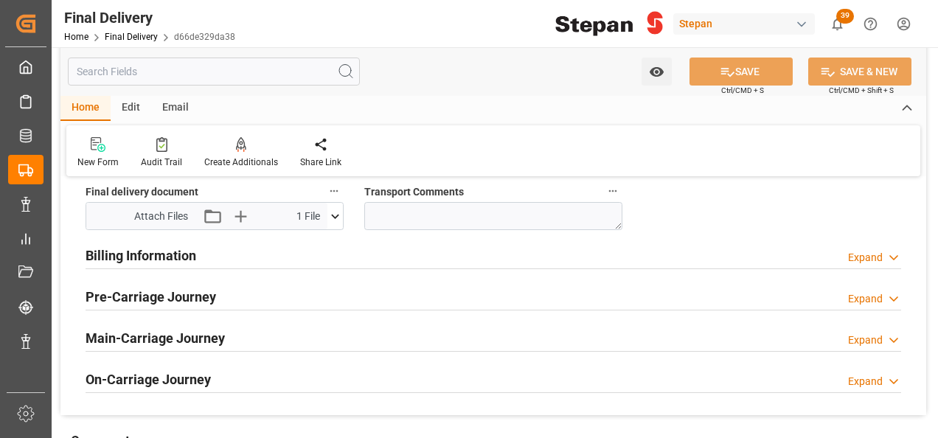
scroll to position [811, 0]
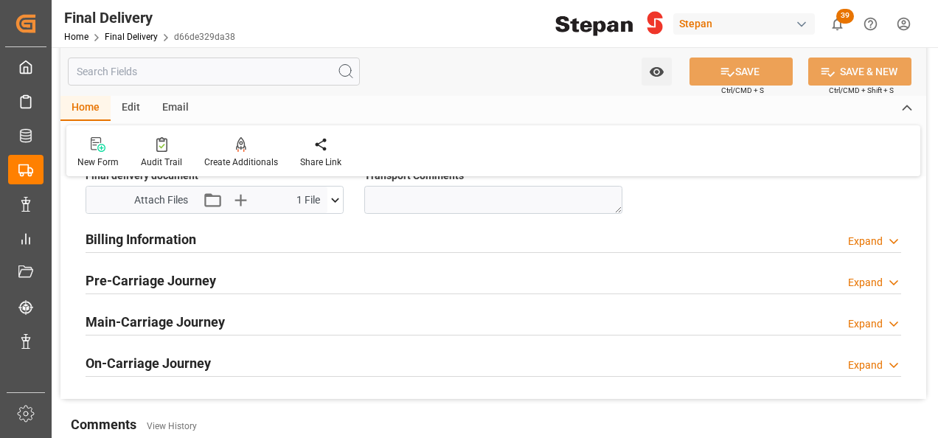
click at [182, 241] on h2 "Billing Information" at bounding box center [141, 239] width 111 height 20
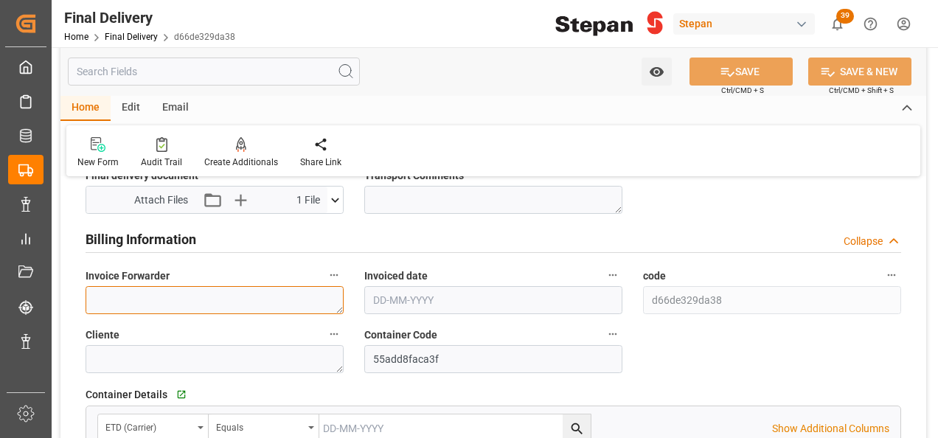
click at [139, 297] on textarea at bounding box center [215, 300] width 258 height 28
paste textarea "LM457923"
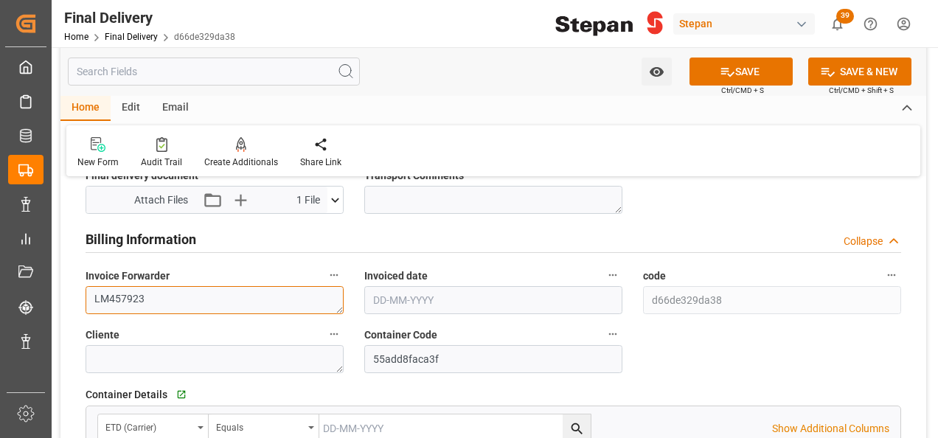
type textarea "LM457923"
click at [401, 310] on input "text" at bounding box center [493, 300] width 258 height 28
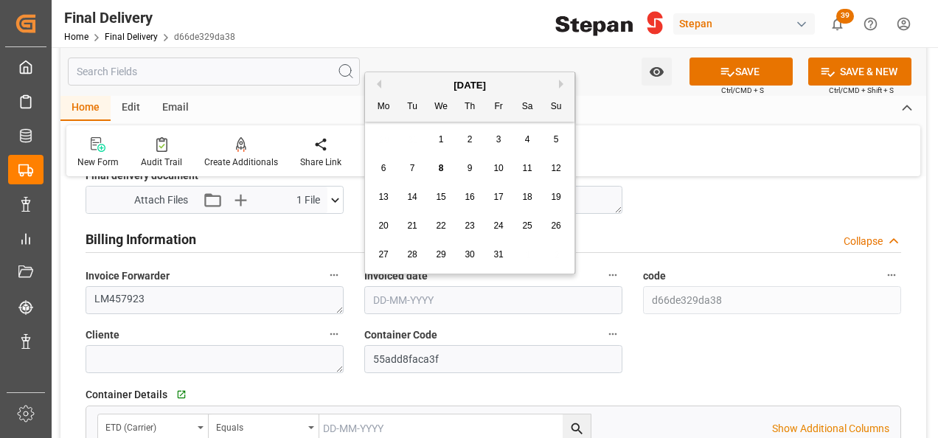
drag, startPoint x: 408, startPoint y: 77, endPoint x: 406, endPoint y: 114, distance: 37.0
click at [407, 77] on div "October 2025 Mo Tu We Th Fr Sa Su" at bounding box center [469, 96] width 209 height 49
click at [497, 143] on span "3" at bounding box center [498, 139] width 5 height 10
type input "[DATE]"
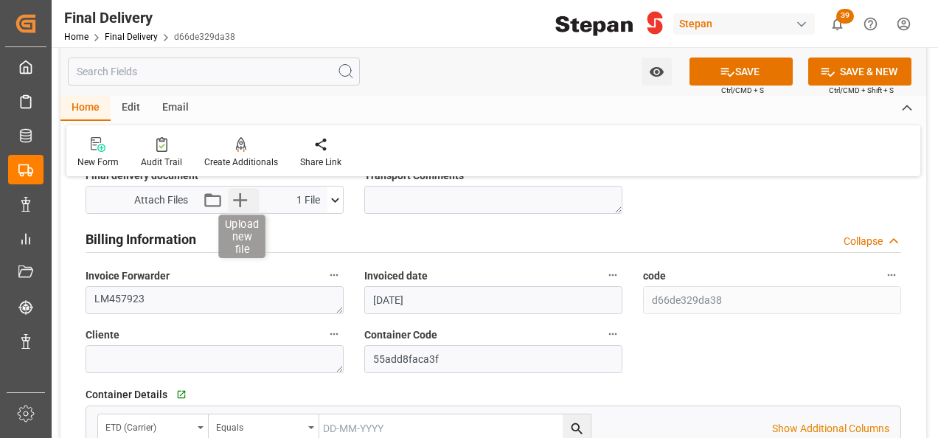
click at [234, 190] on icon "button" at bounding box center [240, 200] width 24 height 24
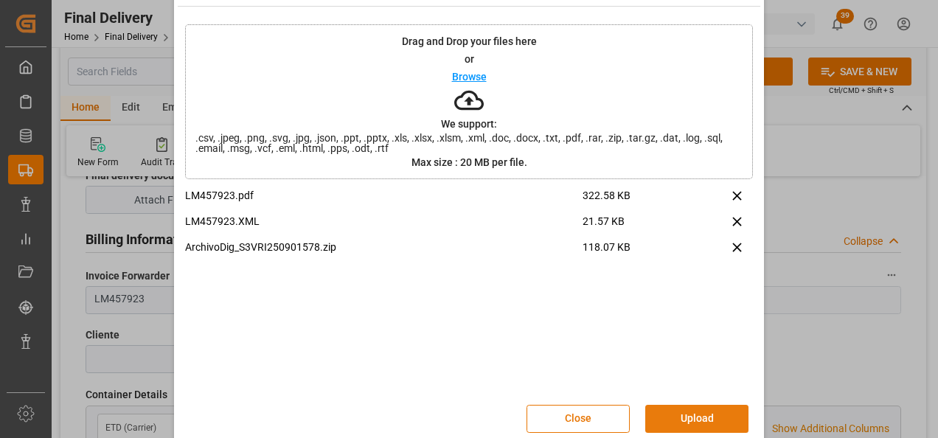
scroll to position [58, 0]
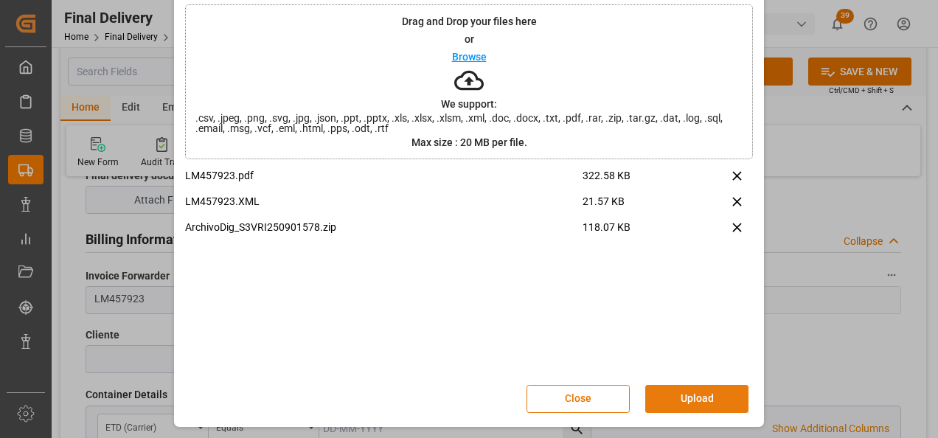
click at [683, 397] on button "Upload" at bounding box center [696, 399] width 103 height 28
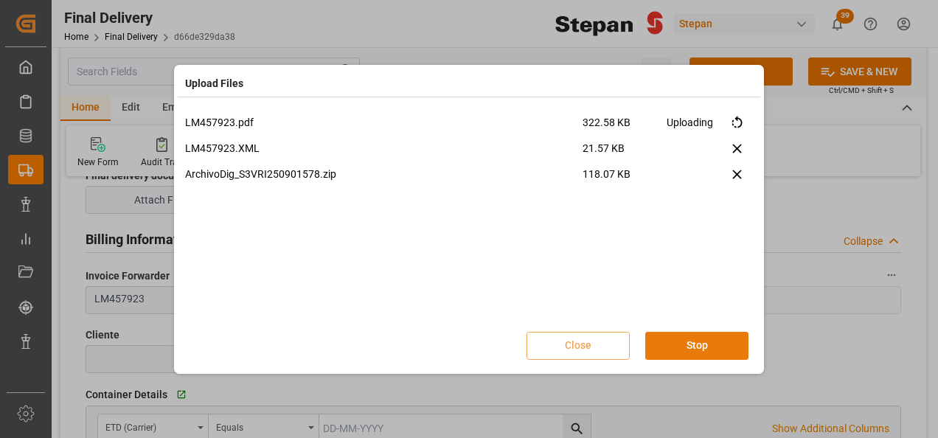
scroll to position [0, 0]
click at [694, 342] on button "Done" at bounding box center [696, 346] width 103 height 28
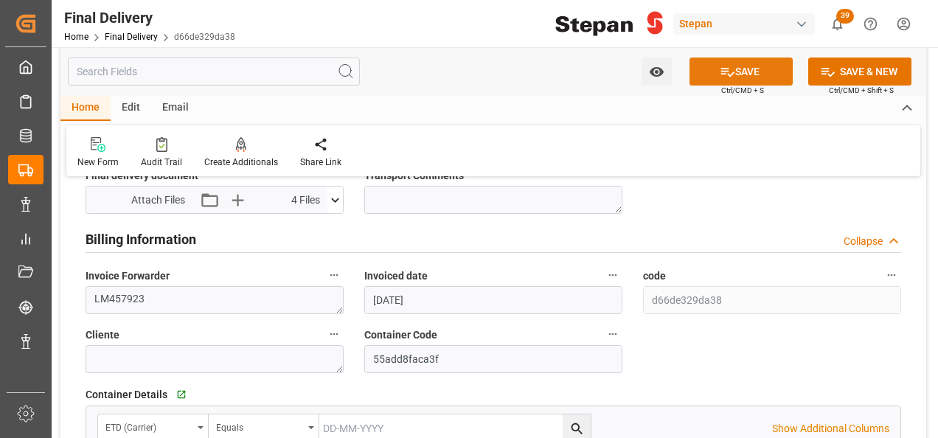
click at [739, 70] on button "SAVE" at bounding box center [740, 72] width 103 height 28
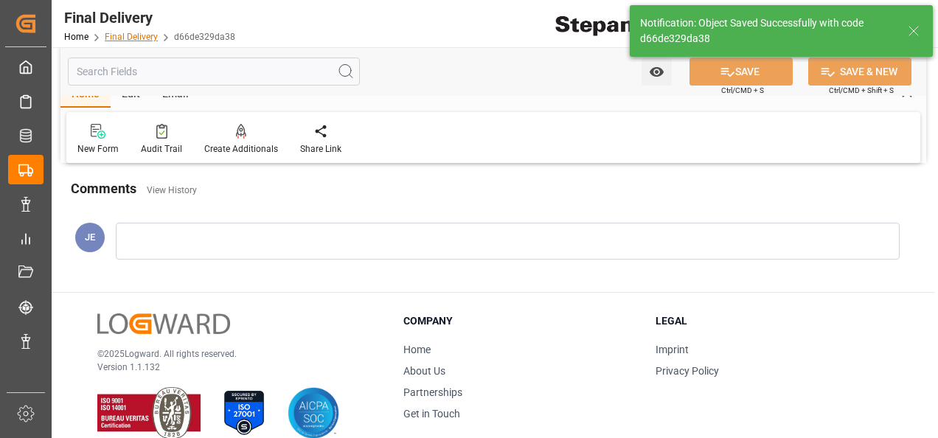
scroll to position [575, 0]
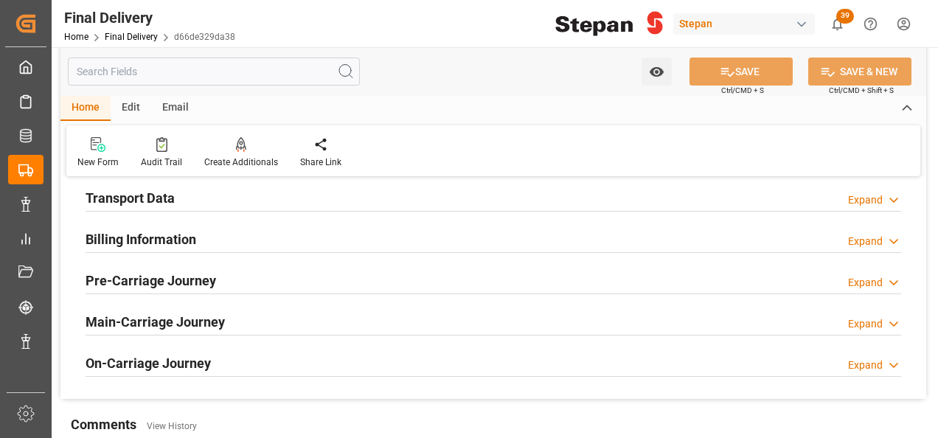
click at [106, 241] on h2 "Billing Information" at bounding box center [141, 239] width 111 height 20
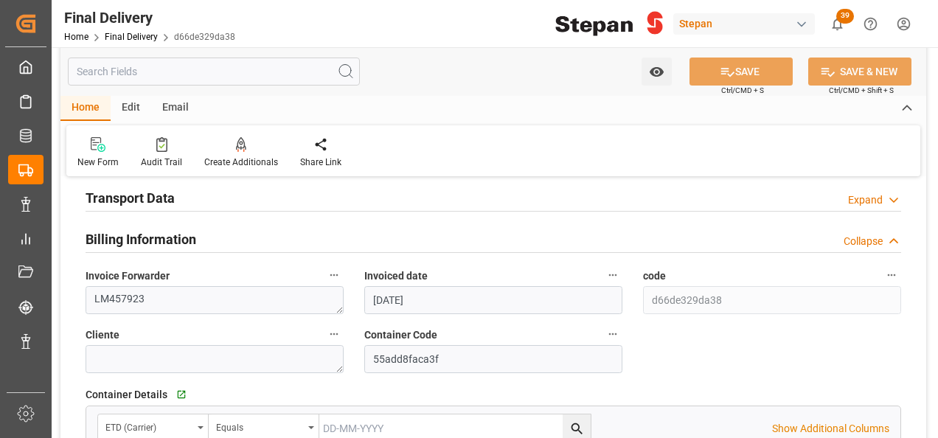
scroll to position [501, 0]
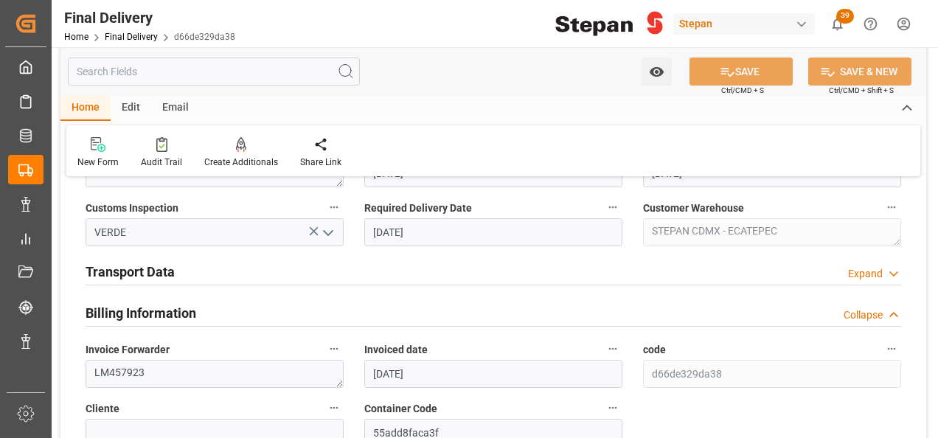
click at [140, 268] on h2 "Transport Data" at bounding box center [130, 272] width 89 height 20
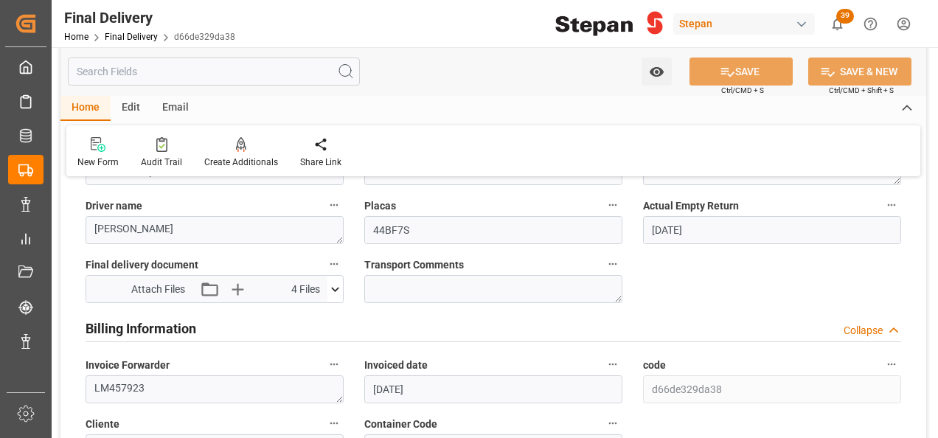
scroll to position [723, 0]
click at [127, 30] on div "Home Final Delivery d66de329da38" at bounding box center [149, 36] width 171 height 15
click at [121, 34] on link "Final Delivery" at bounding box center [131, 37] width 53 height 10
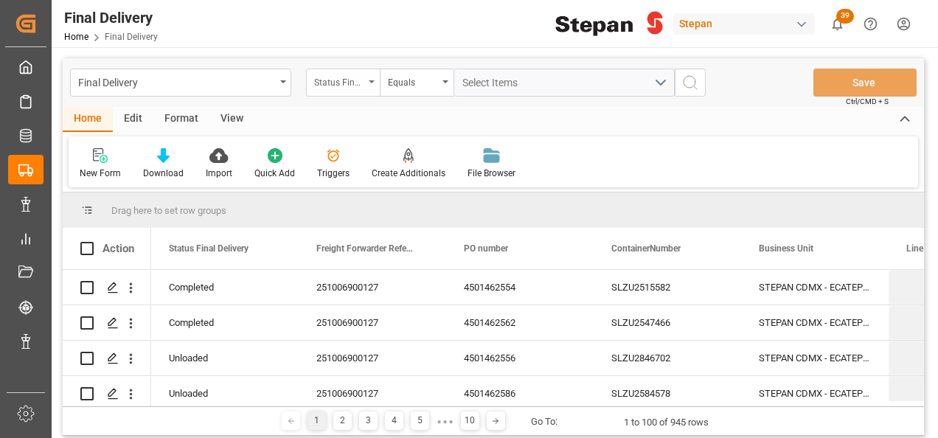
click at [369, 76] on div "Status Final Delivery" at bounding box center [343, 83] width 74 height 28
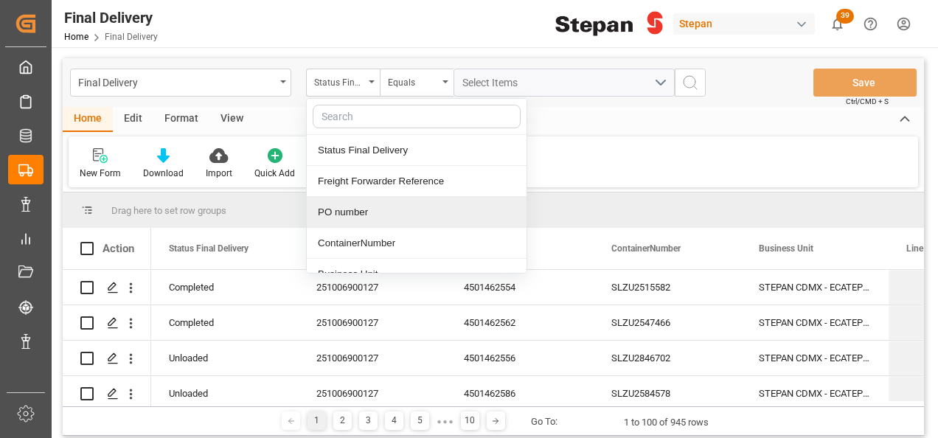
click at [339, 217] on div "PO number" at bounding box center [417, 212] width 220 height 31
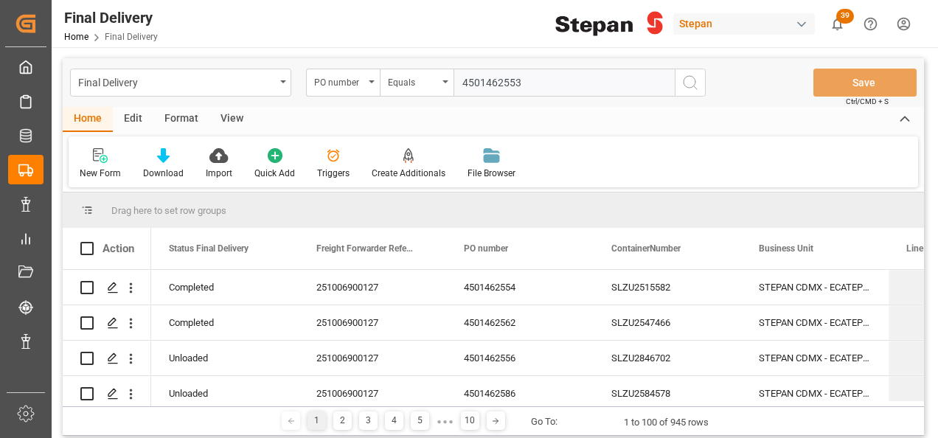
type input "4501462553"
click at [695, 77] on icon "search button" at bounding box center [690, 83] width 18 height 18
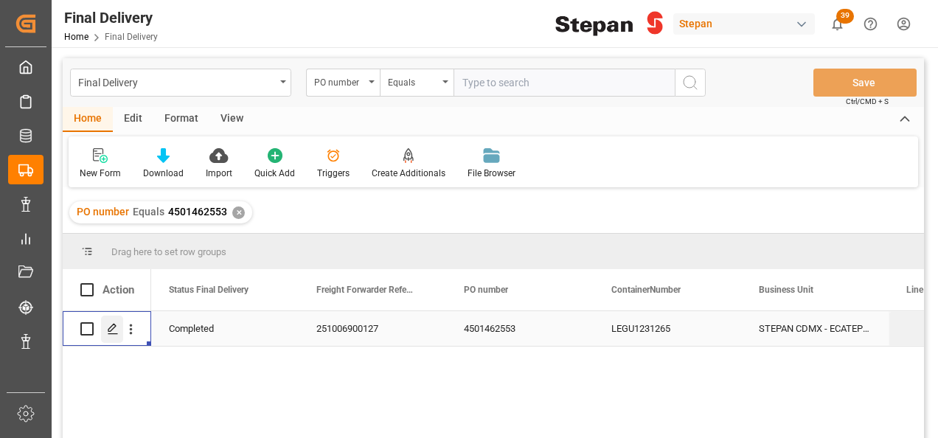
click at [116, 333] on icon "Press SPACE to select this row." at bounding box center [113, 329] width 12 height 12
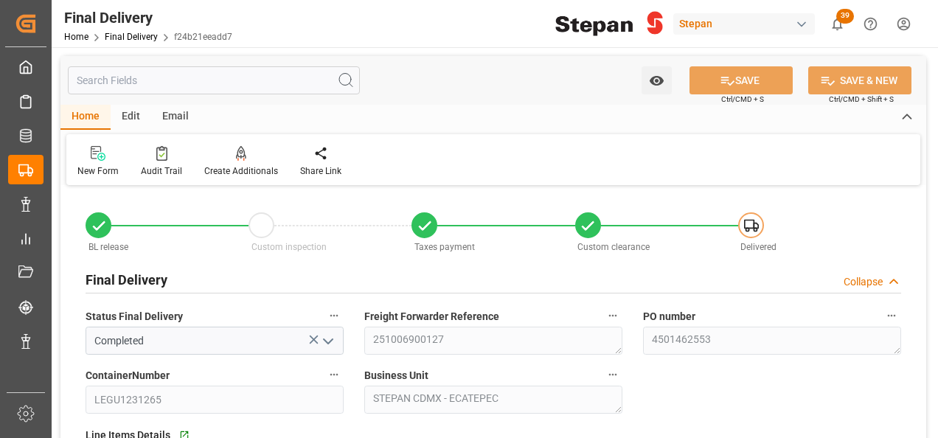
type input "[DATE]"
type input "26-09-2025"
type input "27-09-2025"
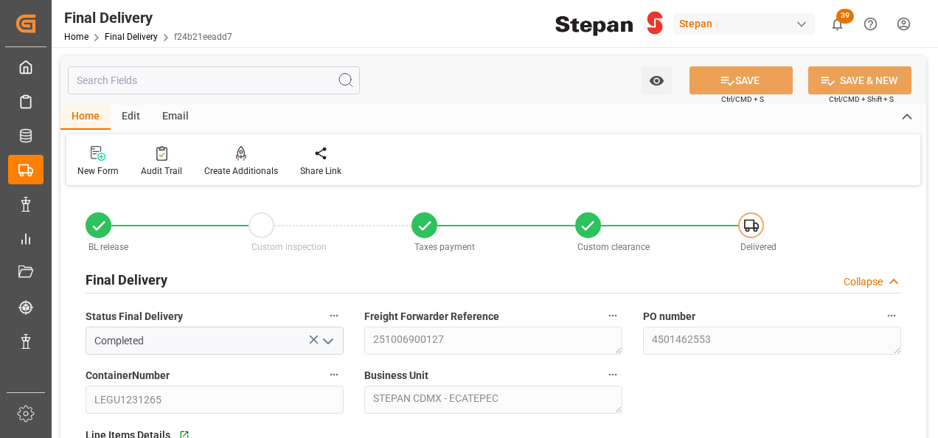
type input "27-09-2025 00:00"
type input "29-09-2025"
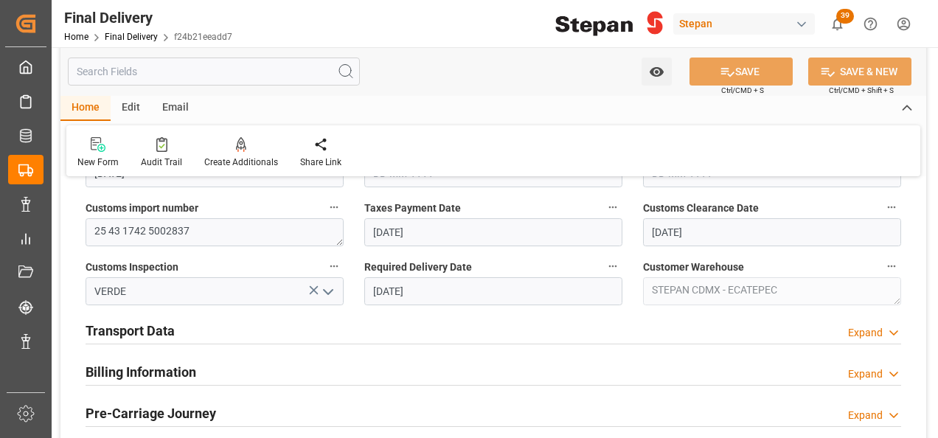
scroll to position [516, 0]
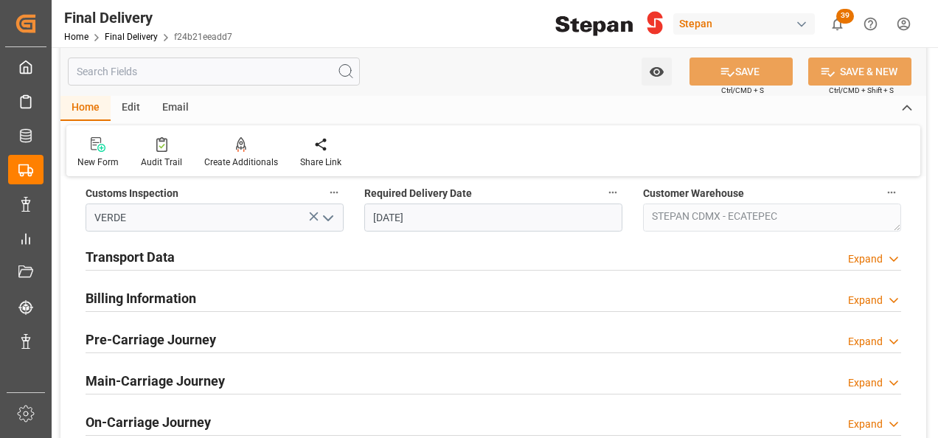
click at [161, 298] on h2 "Billing Information" at bounding box center [141, 298] width 111 height 20
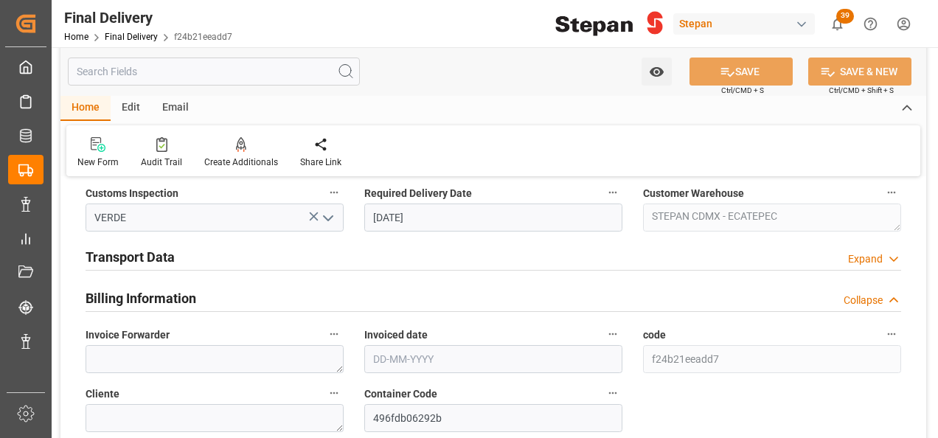
click at [164, 257] on h2 "Transport Data" at bounding box center [130, 257] width 89 height 20
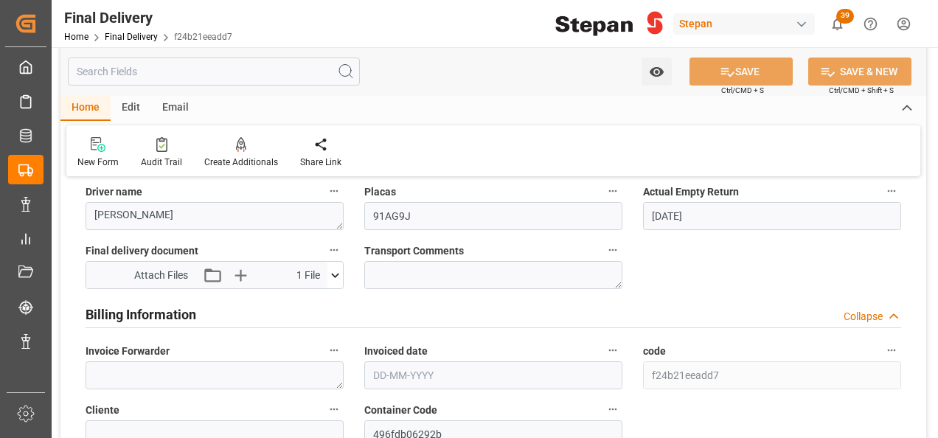
scroll to position [737, 0]
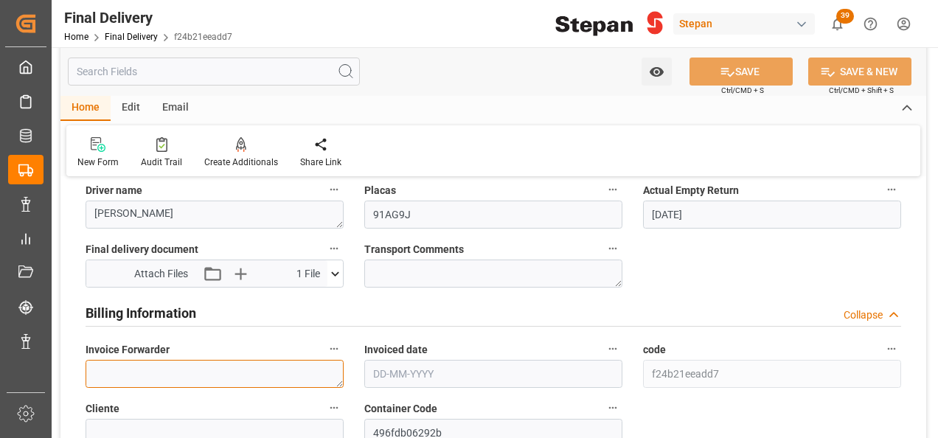
click at [164, 362] on textarea at bounding box center [215, 374] width 258 height 28
paste textarea "LM457920"
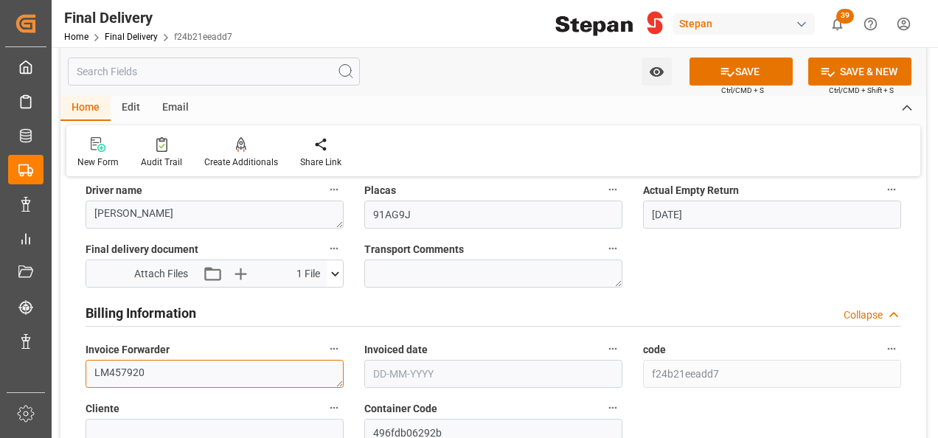
type textarea "LM457920"
click at [393, 363] on input "text" at bounding box center [493, 374] width 258 height 28
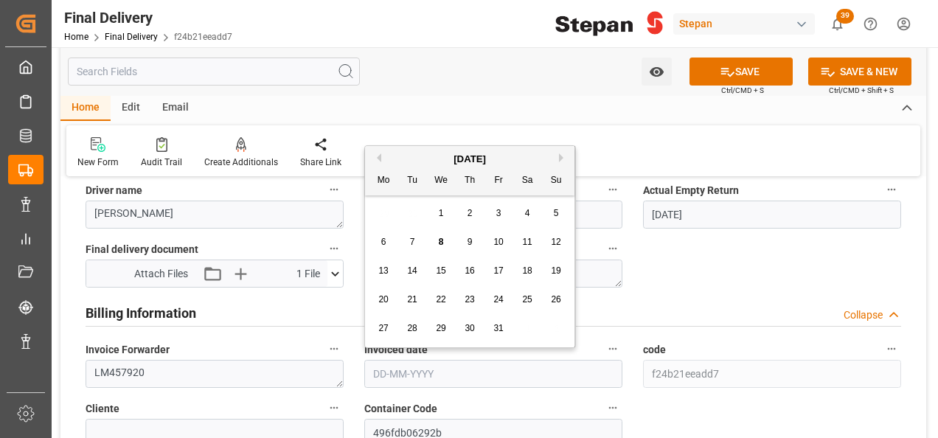
click at [411, 148] on div "October 2025 Mo Tu We Th Fr Sa Su" at bounding box center [469, 170] width 209 height 49
click at [502, 214] on div "3" at bounding box center [499, 214] width 18 height 18
type input "[DATE]"
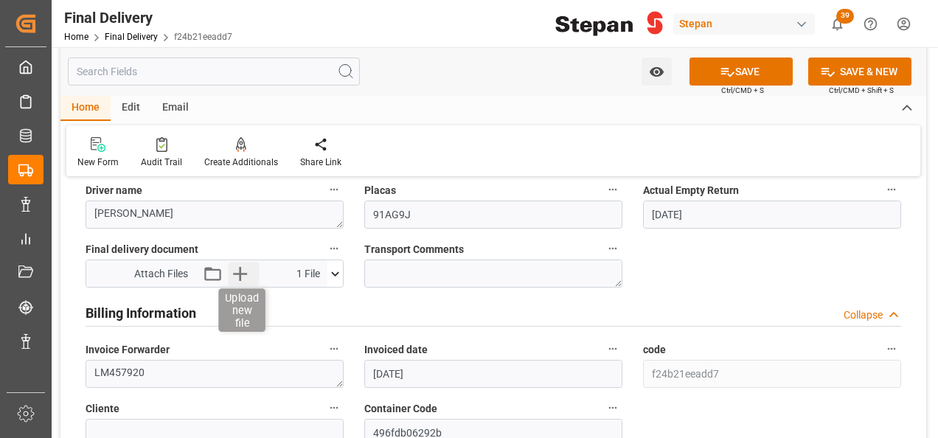
click at [242, 271] on icon "button" at bounding box center [240, 274] width 24 height 24
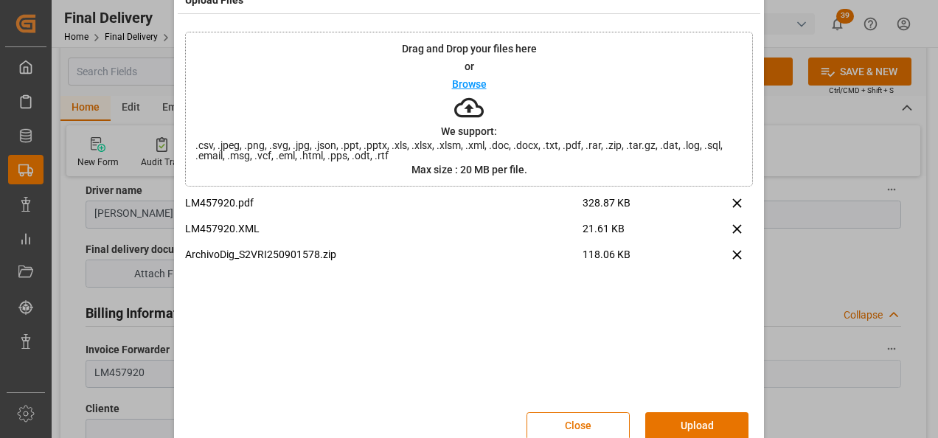
scroll to position [58, 0]
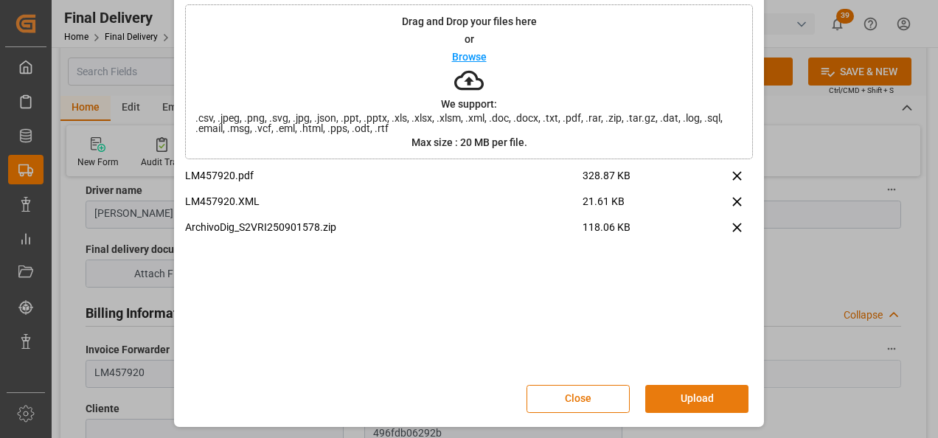
click at [691, 396] on button "Upload" at bounding box center [696, 399] width 103 height 28
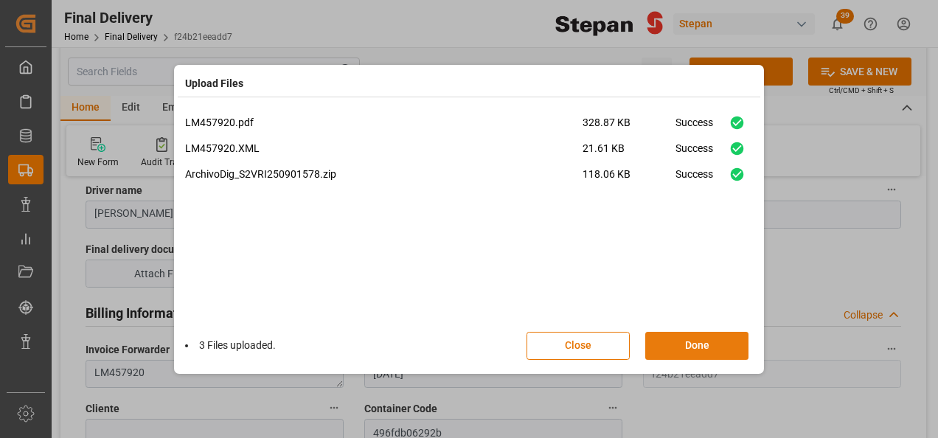
click at [686, 342] on button "Done" at bounding box center [696, 346] width 103 height 28
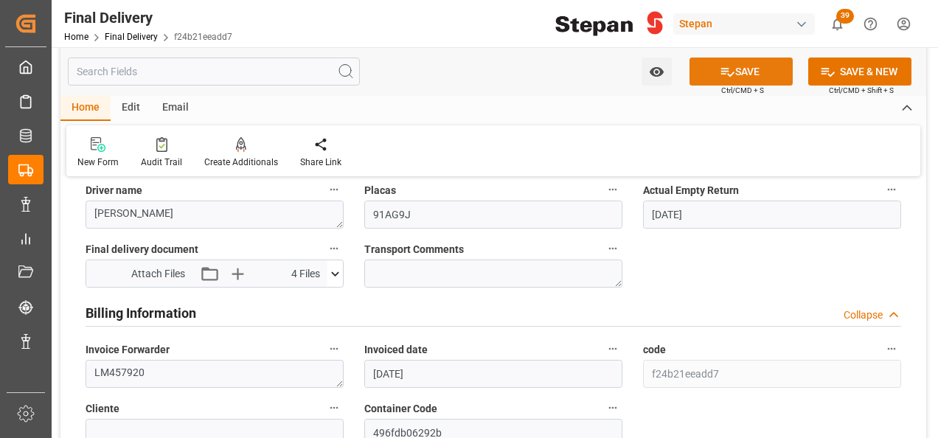
click at [725, 66] on icon at bounding box center [727, 71] width 15 height 15
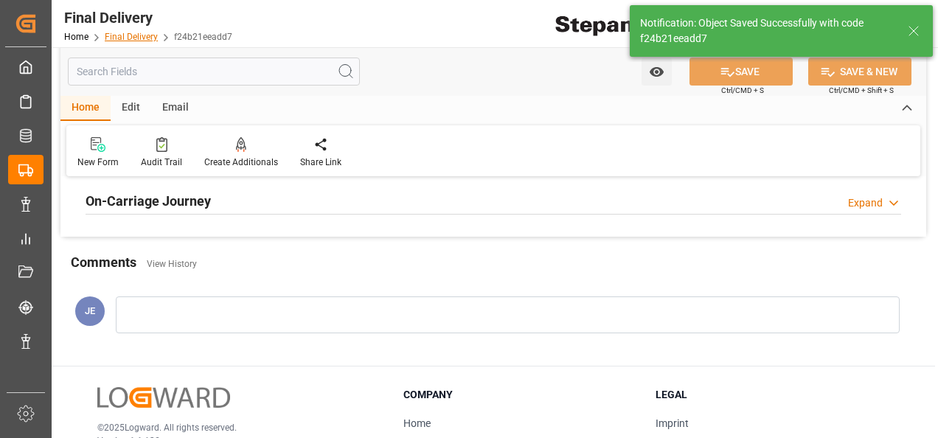
click at [116, 35] on link "Final Delivery" at bounding box center [131, 37] width 53 height 10
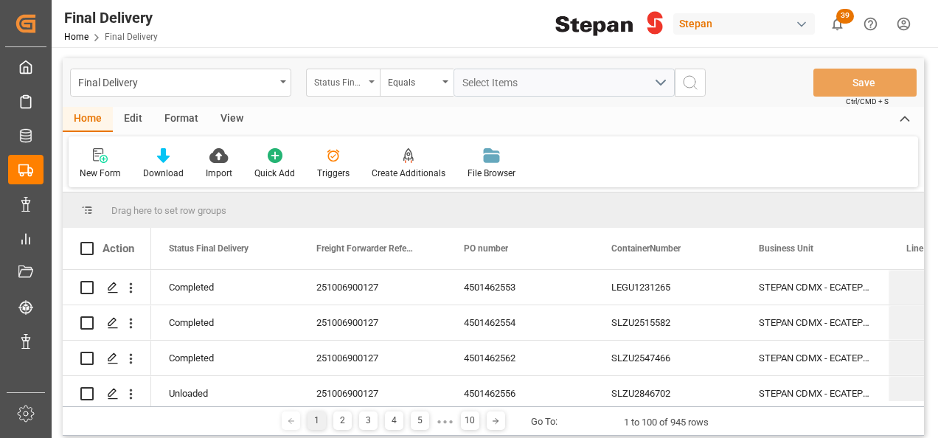
click at [370, 80] on icon "open menu" at bounding box center [372, 81] width 6 height 3
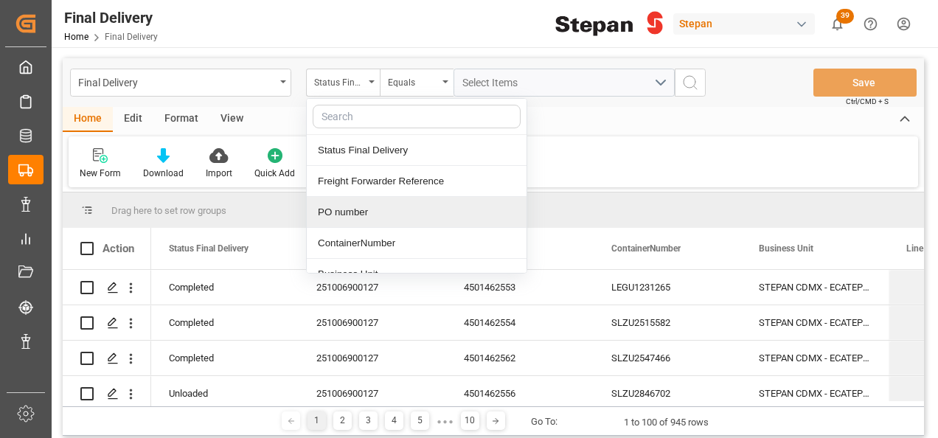
click at [345, 209] on div "PO number" at bounding box center [417, 212] width 220 height 31
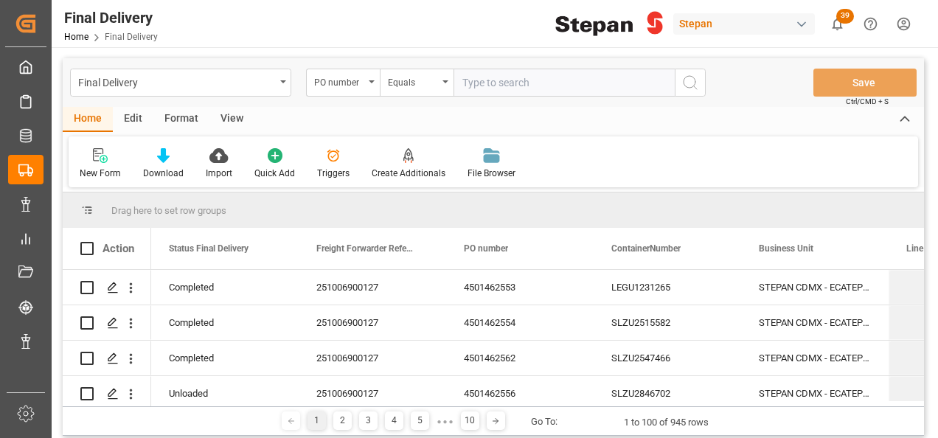
click at [487, 91] on input "text" at bounding box center [563, 83] width 221 height 28
type input "4501462561"
click at [695, 86] on icon "search button" at bounding box center [690, 83] width 18 height 18
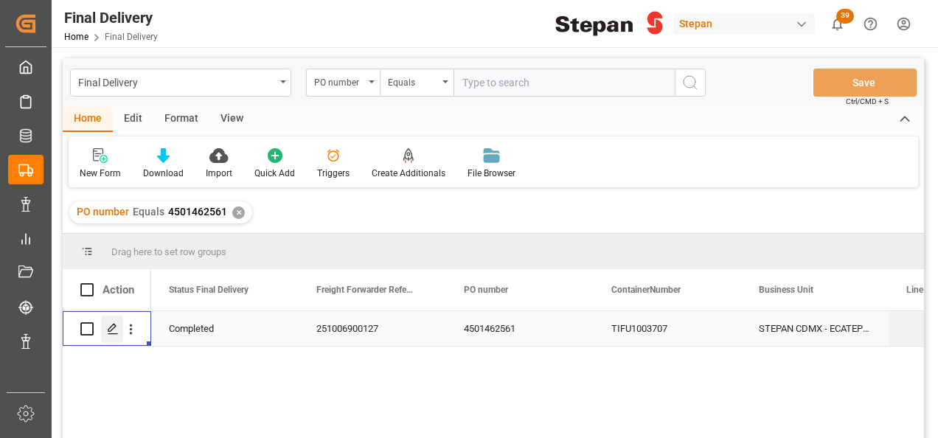
click at [106, 335] on div "Press SPACE to select this row." at bounding box center [112, 329] width 22 height 27
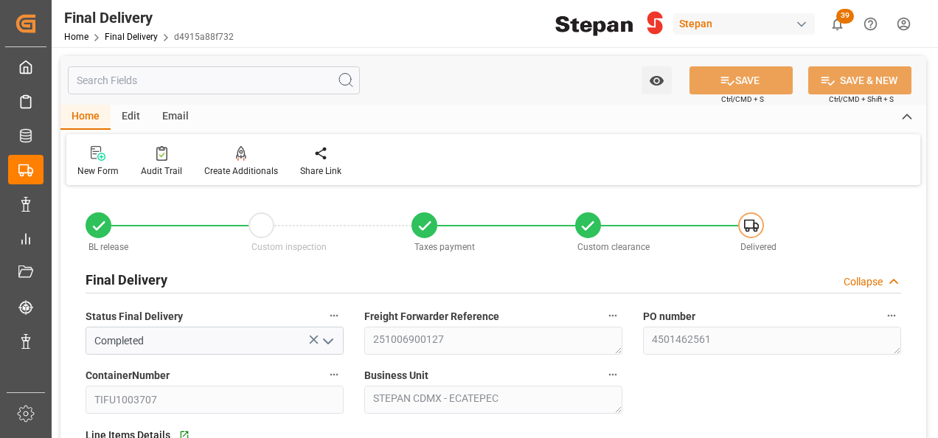
type input "[DATE]"
type input "29-09-2025"
type input "[DATE]"
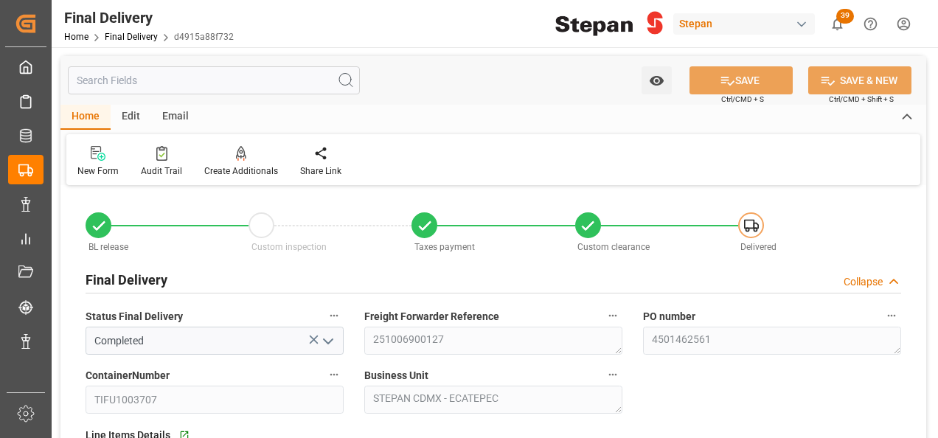
type input "30-09-2025 00:00"
type input "02-10-2025"
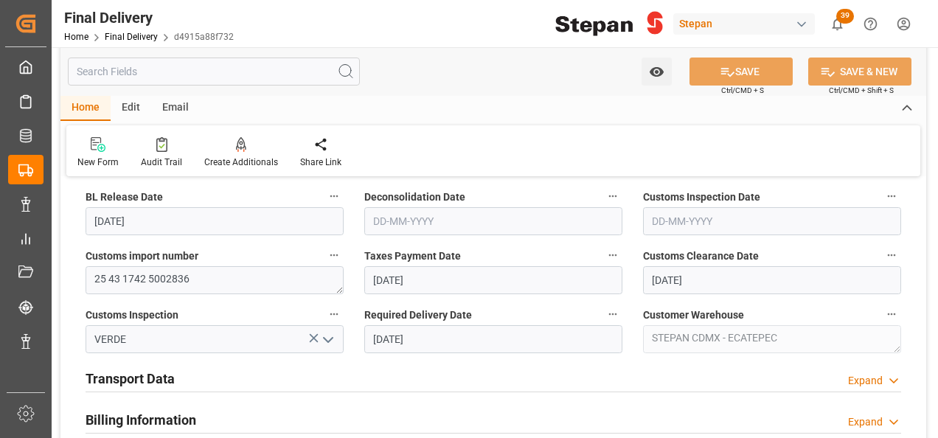
scroll to position [442, 0]
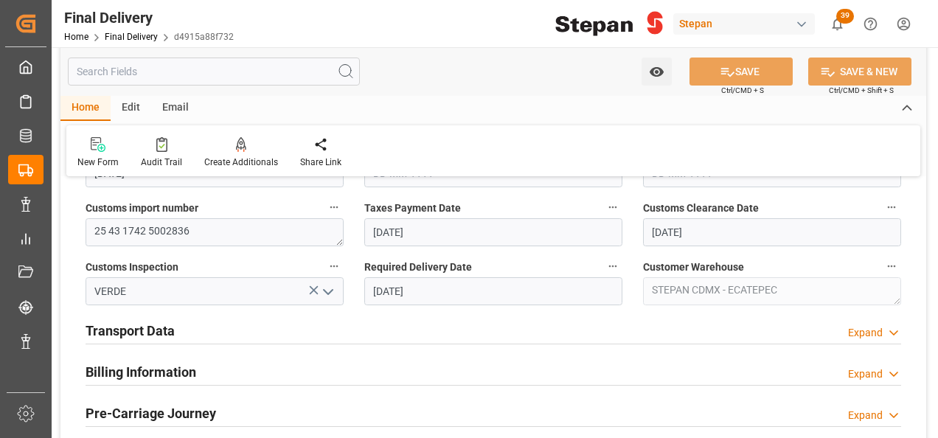
click at [176, 372] on h2 "Billing Information" at bounding box center [141, 372] width 111 height 20
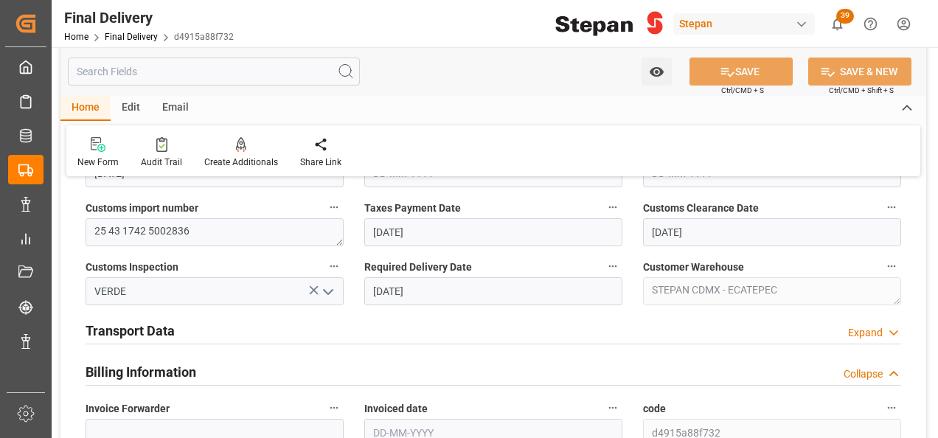
click at [175, 329] on div "Transport Data Expand" at bounding box center [493, 330] width 815 height 28
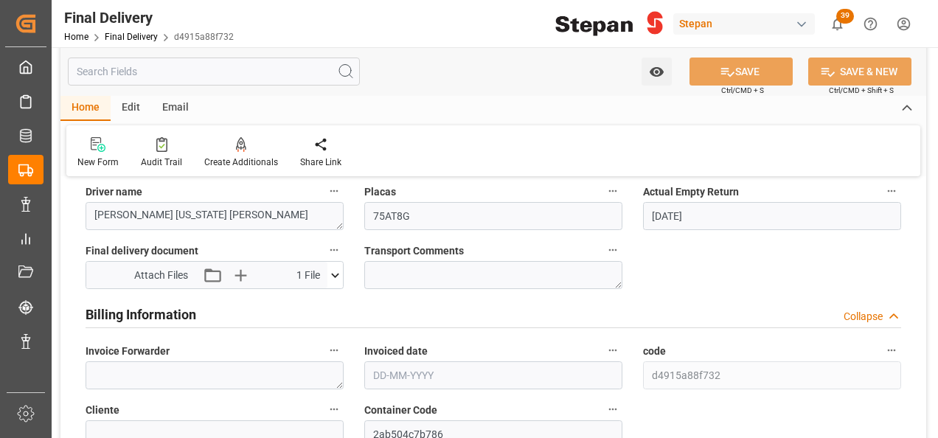
scroll to position [737, 0]
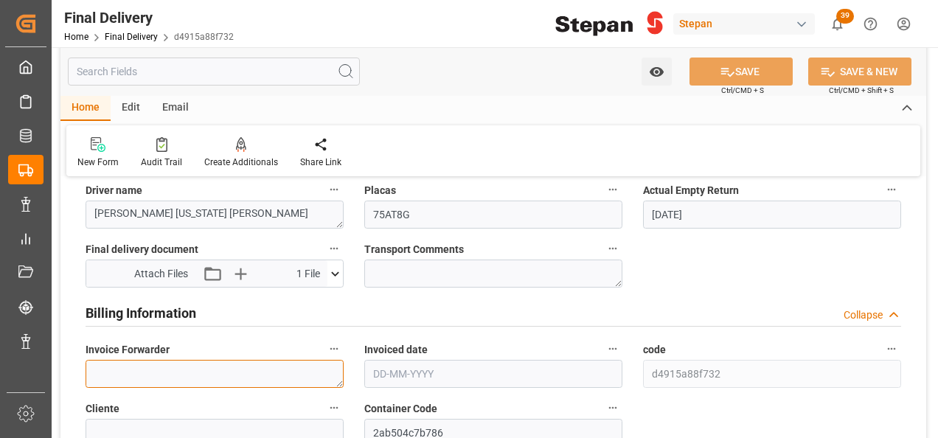
click at [177, 365] on textarea at bounding box center [215, 374] width 258 height 28
paste textarea "LM457919"
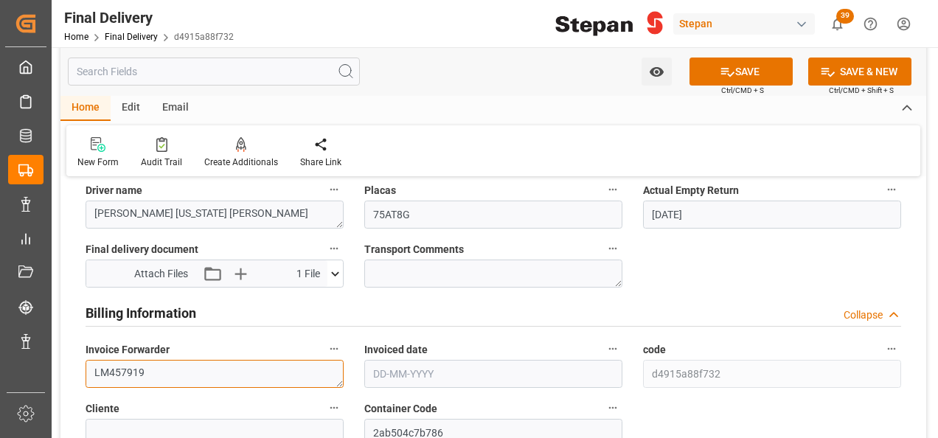
type textarea "LM457919"
click at [416, 372] on input "text" at bounding box center [493, 374] width 258 height 28
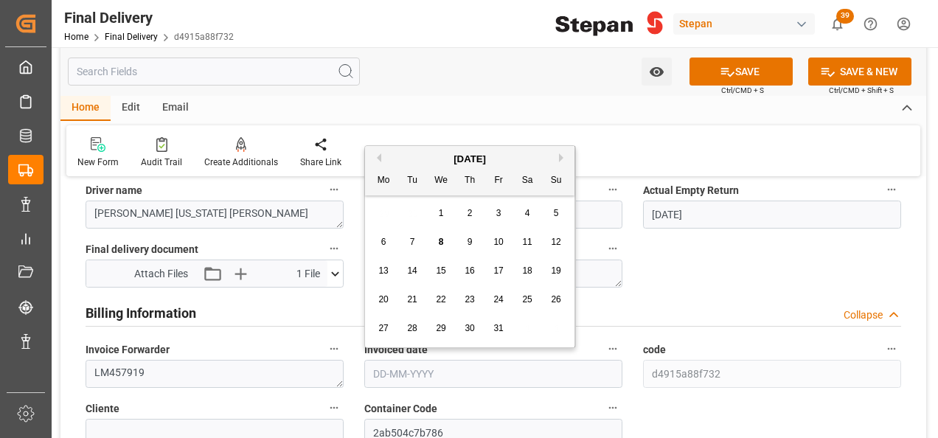
click at [418, 155] on div "October 2025" at bounding box center [469, 159] width 209 height 15
click at [493, 215] on div "3" at bounding box center [499, 214] width 18 height 18
type input "[DATE]"
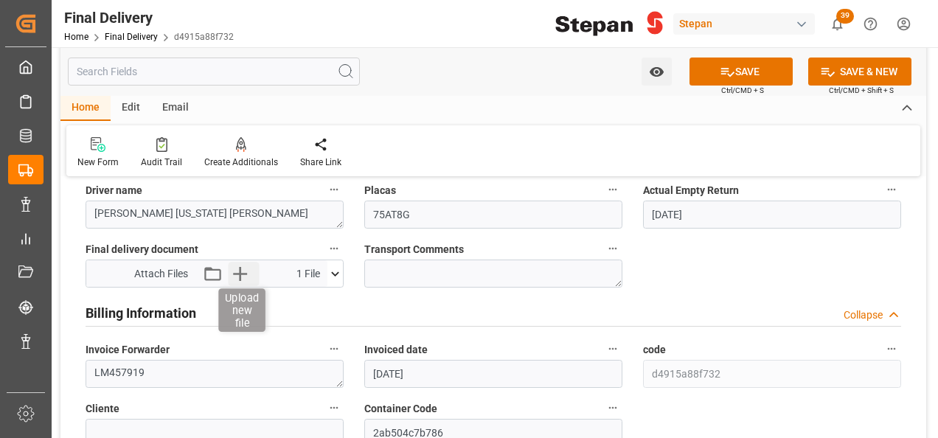
click at [236, 272] on icon "button" at bounding box center [240, 274] width 14 height 14
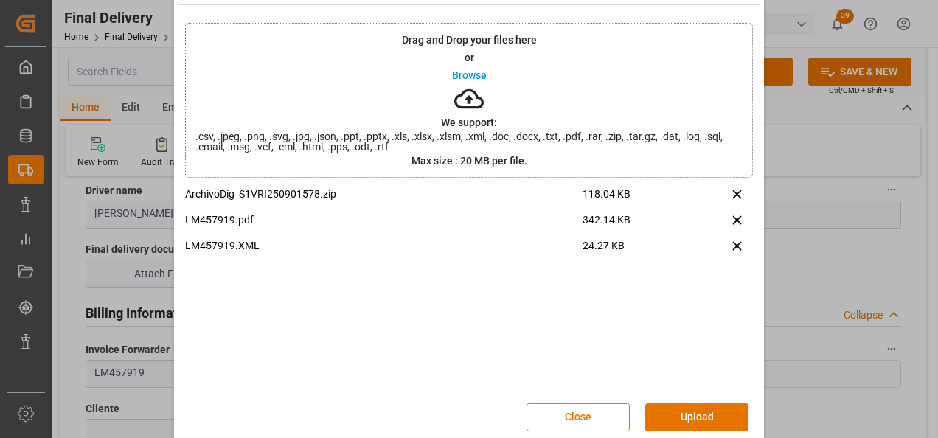
scroll to position [58, 0]
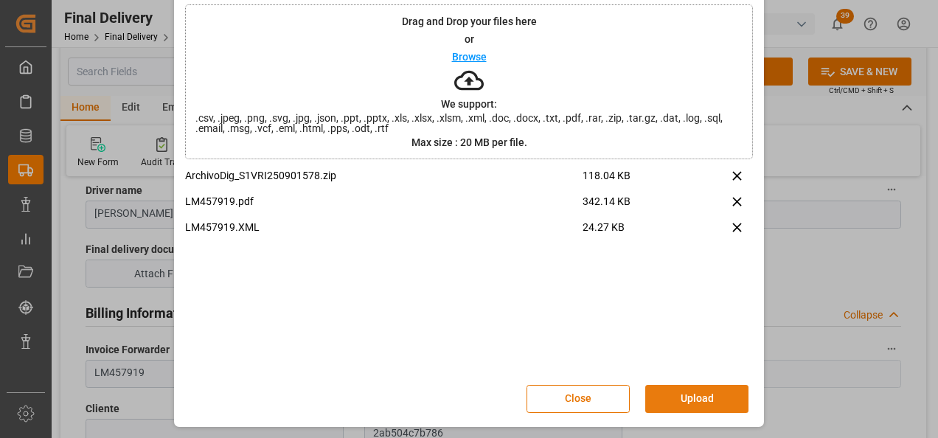
click at [697, 400] on button "Upload" at bounding box center [696, 399] width 103 height 28
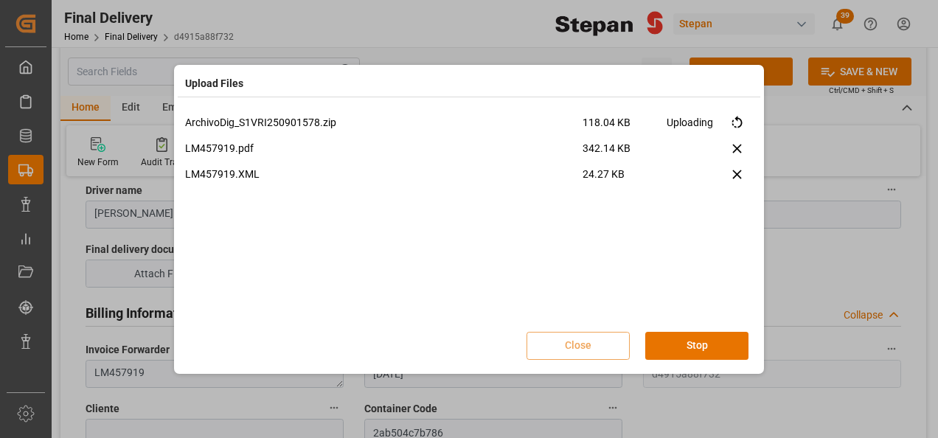
scroll to position [0, 0]
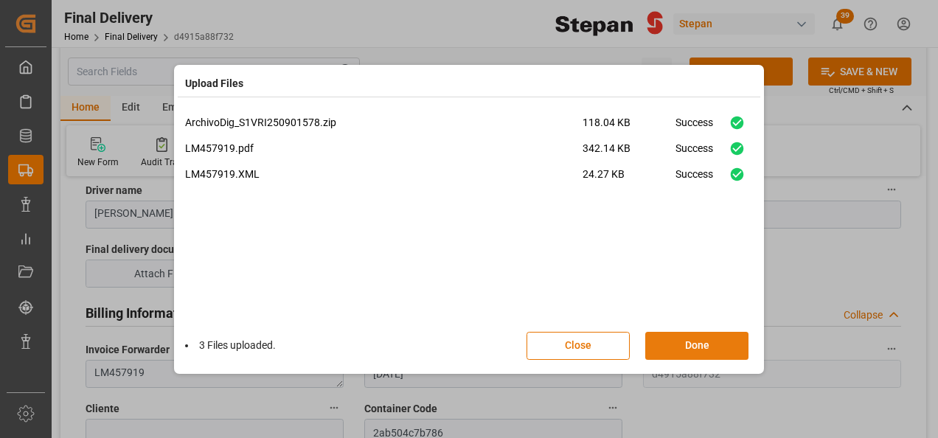
click at [676, 354] on button "Done" at bounding box center [696, 346] width 103 height 28
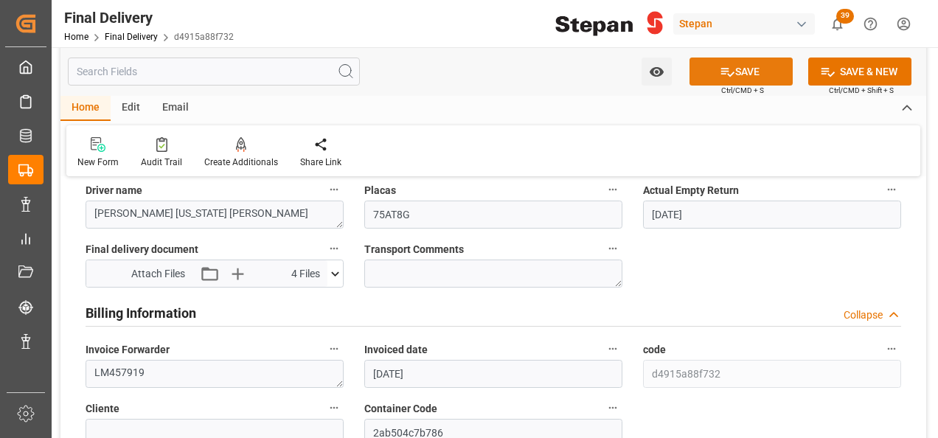
click at [742, 71] on button "SAVE" at bounding box center [740, 72] width 103 height 28
